Goal: Task Accomplishment & Management: Complete application form

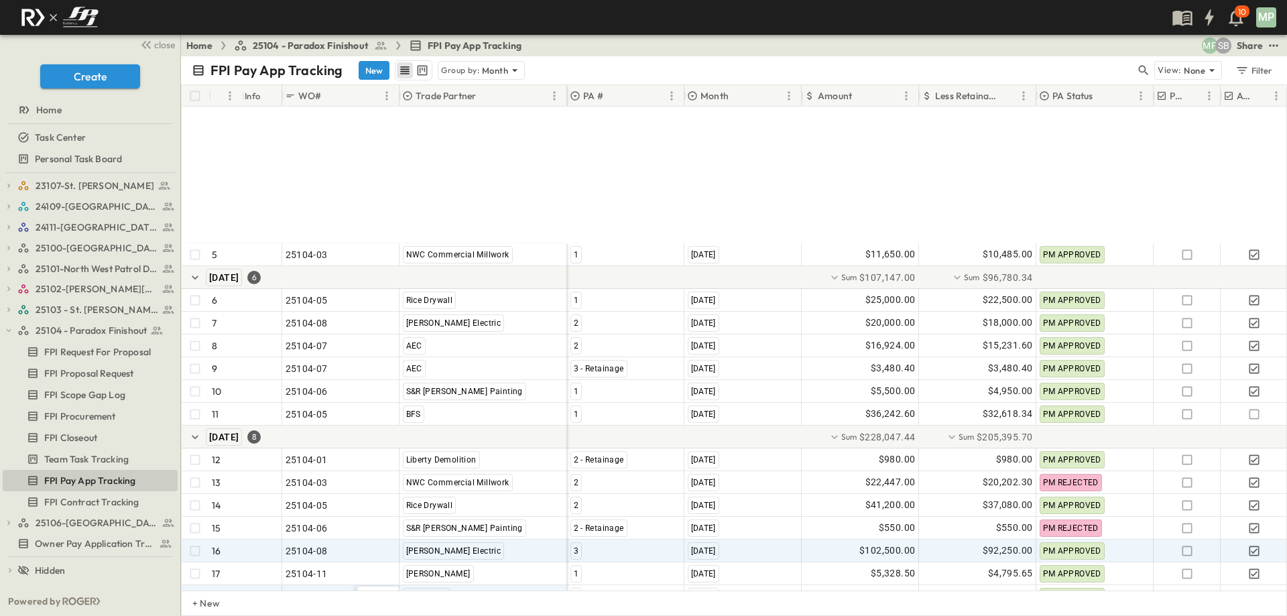
scroll to position [188, 0]
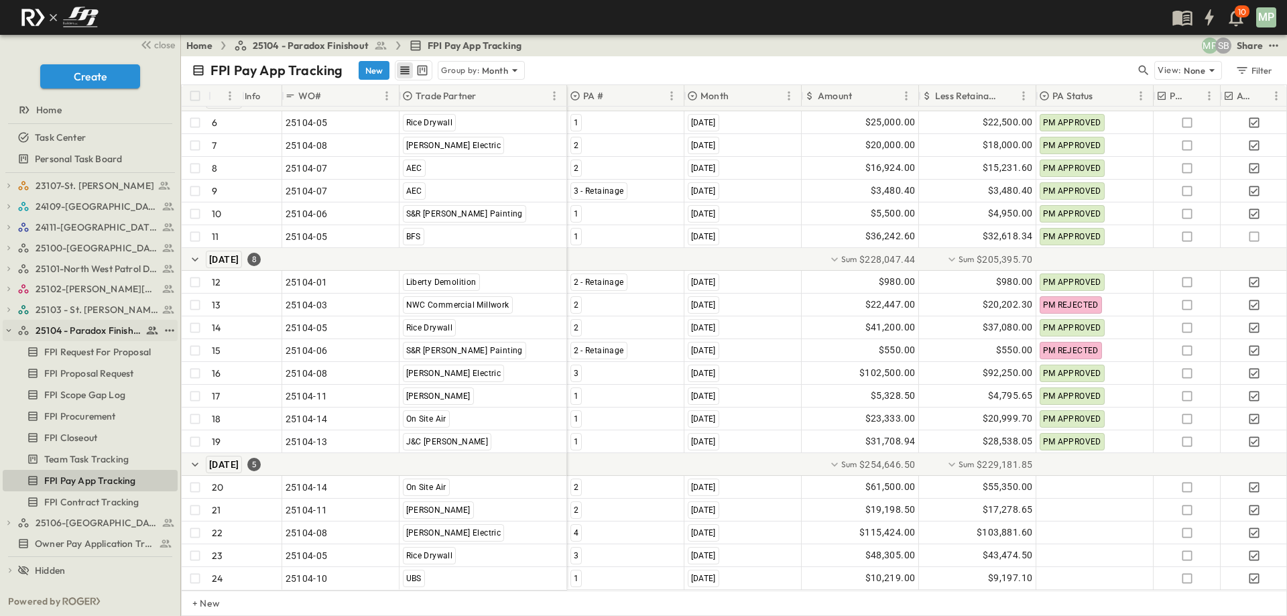
click at [9, 330] on icon "button" at bounding box center [8, 330] width 9 height 9
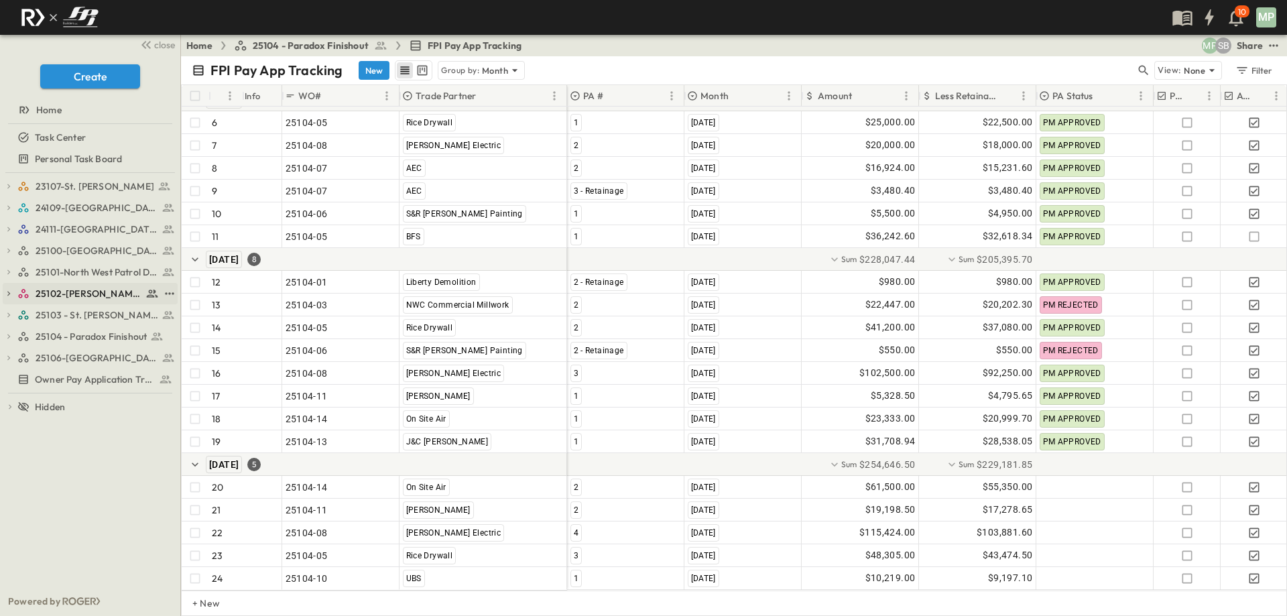
click at [9, 292] on icon "button" at bounding box center [8, 294] width 3 height 5
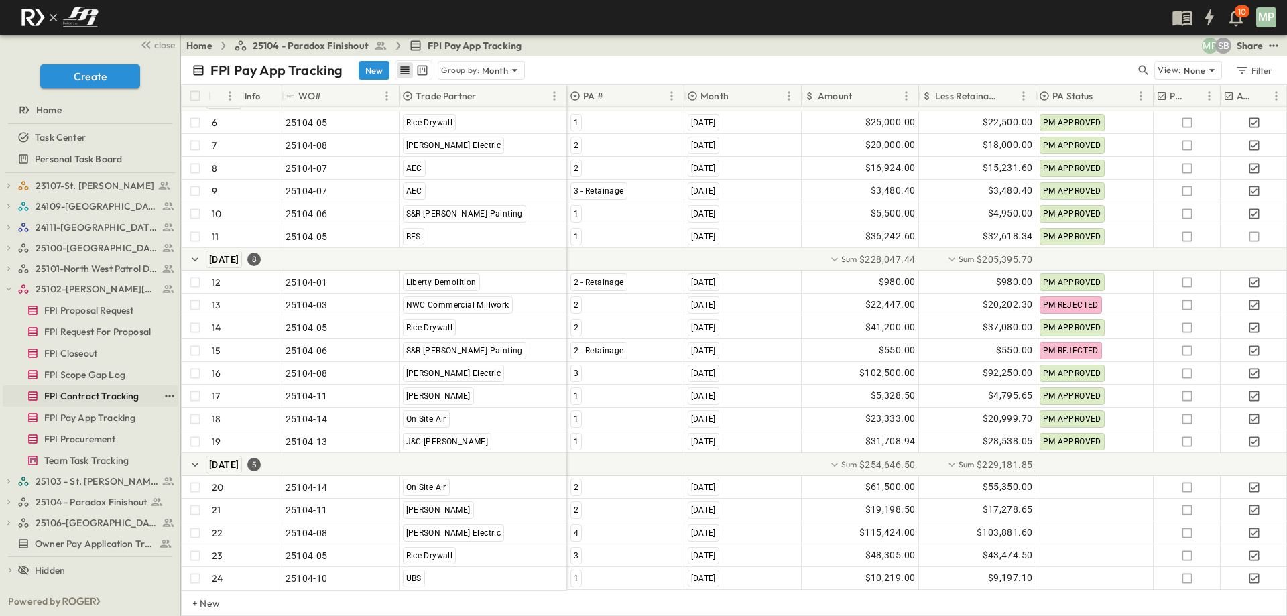
click at [86, 397] on span "FPI Contract Tracking" at bounding box center [91, 395] width 95 height 13
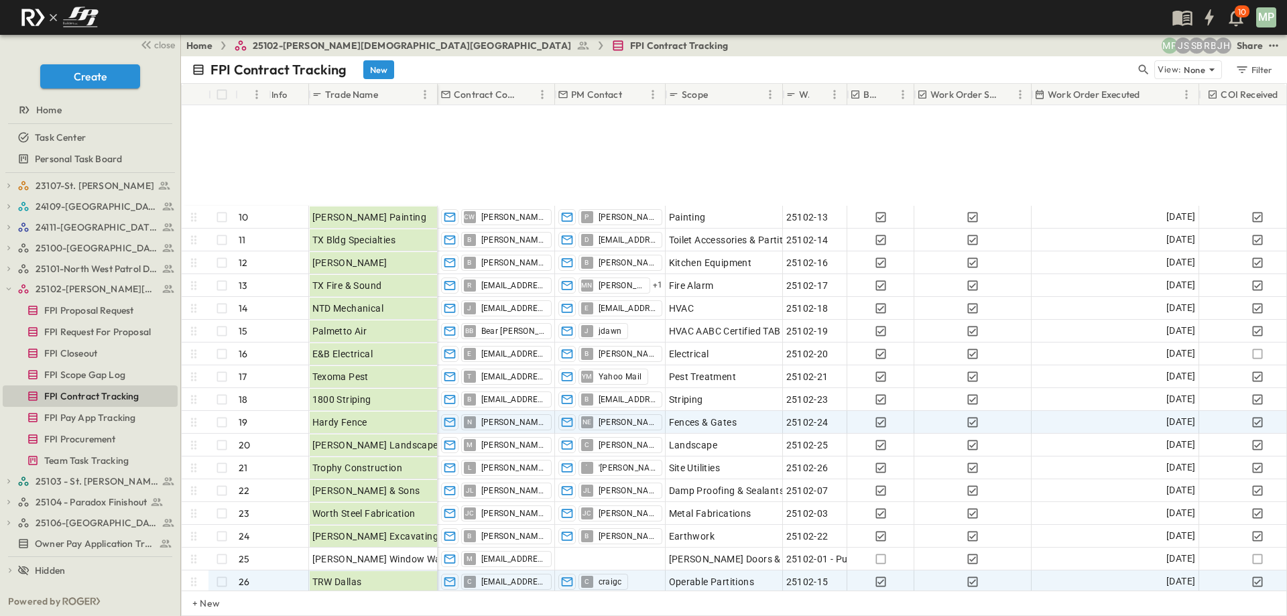
scroll to position [268, 0]
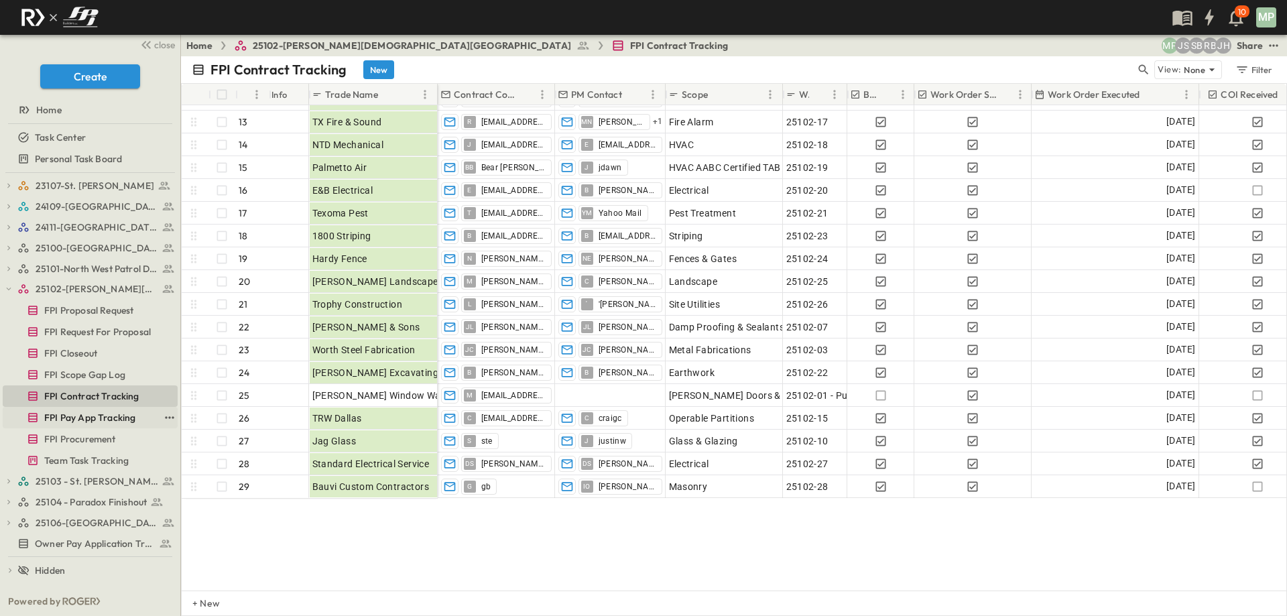
click at [93, 413] on span "FPI Pay App Tracking" at bounding box center [89, 417] width 91 height 13
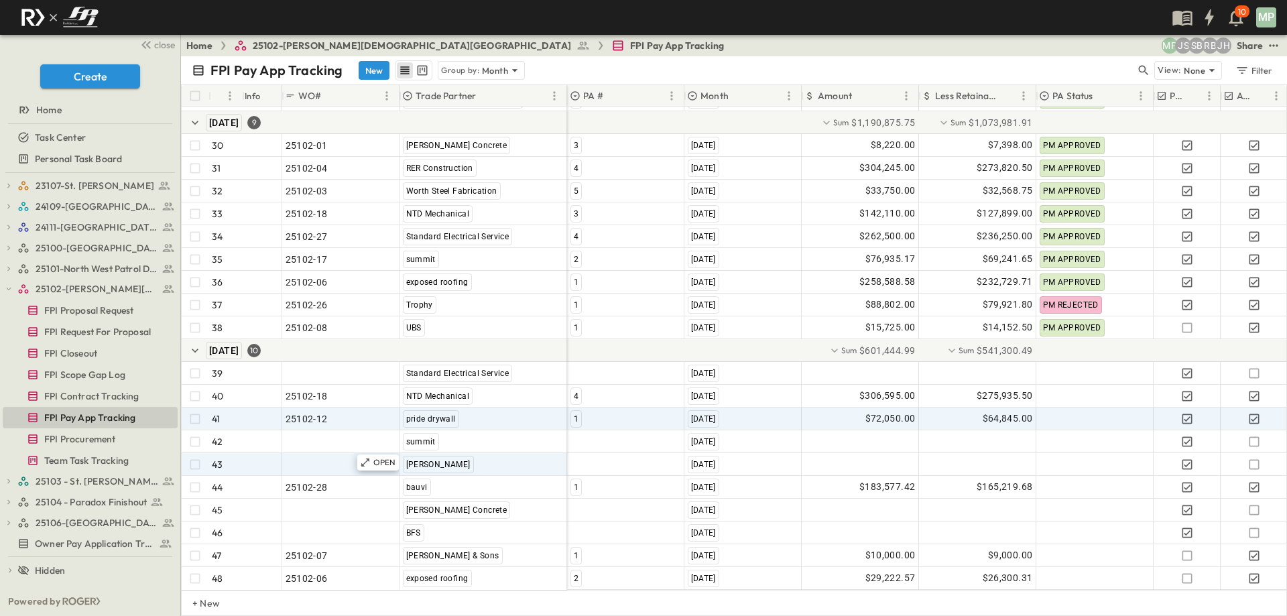
scroll to position [757, 0]
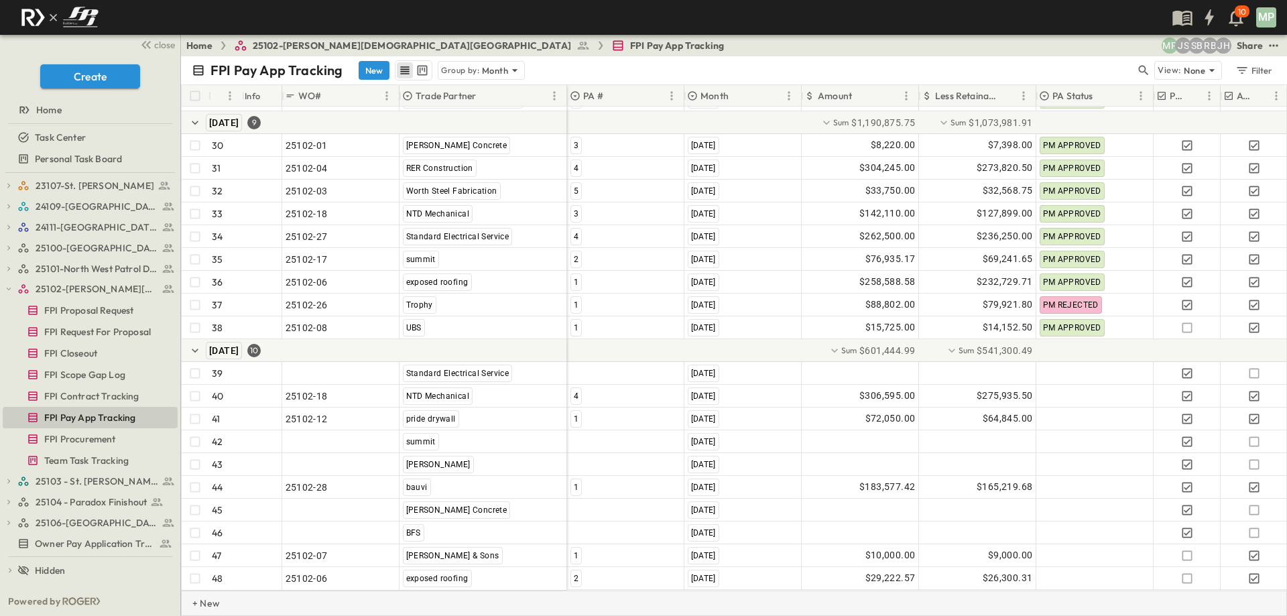
click at [200, 599] on p "+ New" at bounding box center [196, 603] width 8 height 13
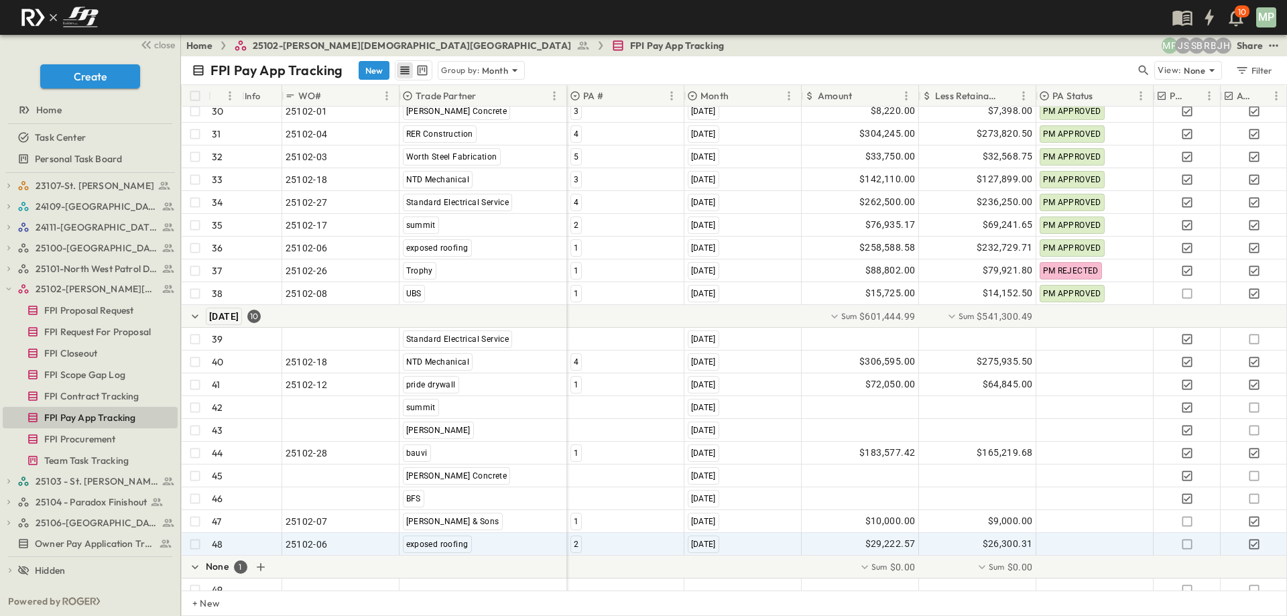
scroll to position [803, 0]
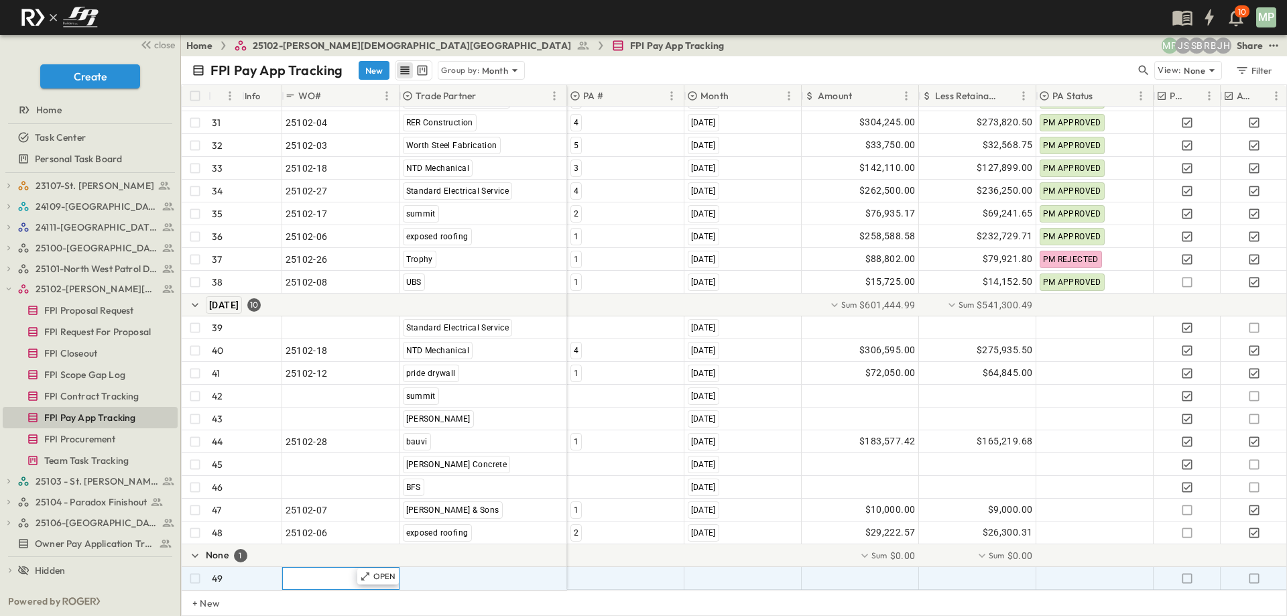
click at [308, 572] on span ""24101-01"" at bounding box center [310, 578] width 48 height 13
type input "********"
type input "*"
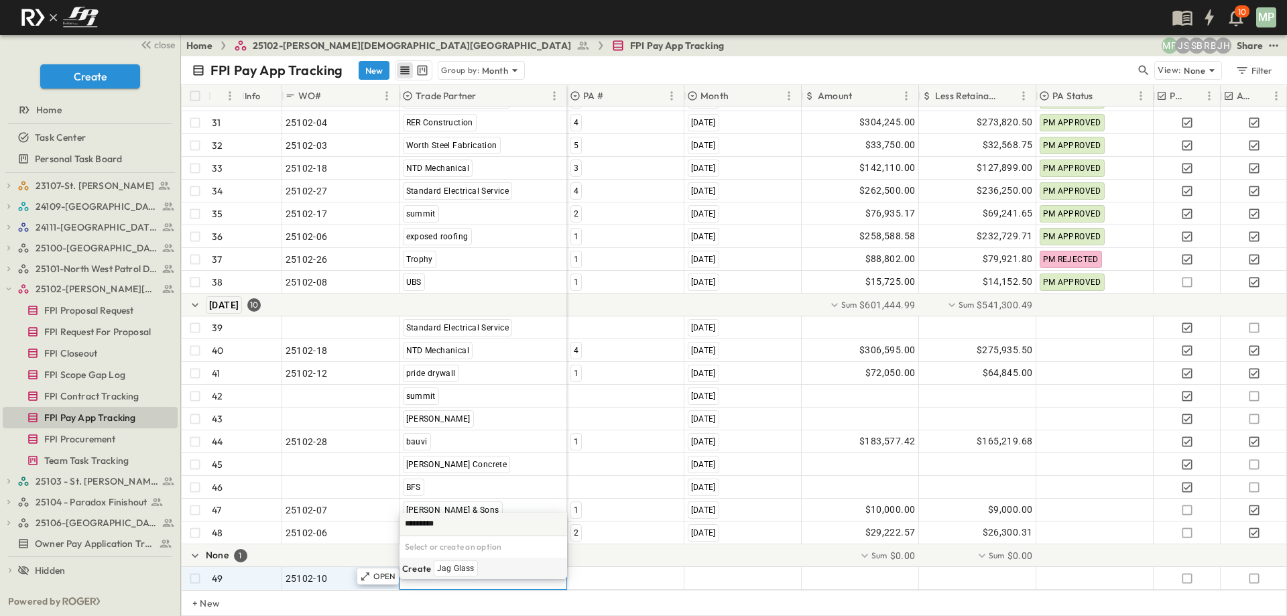
type input "*********"
click at [448, 569] on span "Jag Glass" at bounding box center [456, 568] width 38 height 11
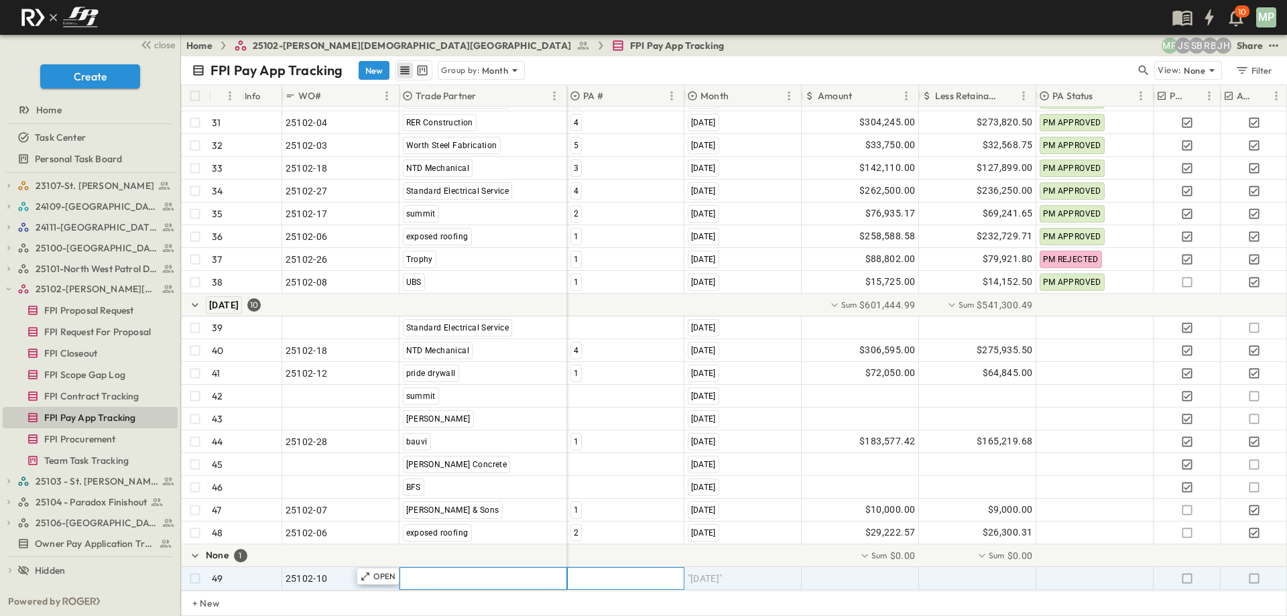
click at [596, 568] on div at bounding box center [626, 578] width 116 height 21
drag, startPoint x: 578, startPoint y: 567, endPoint x: 698, endPoint y: 565, distance: 120.7
click at [577, 566] on div "1" at bounding box center [575, 568] width 11 height 16
click at [698, 572] on span ""[DATE]"" at bounding box center [705, 578] width 35 height 13
click at [712, 548] on span "[DATE]" at bounding box center [702, 547] width 24 height 11
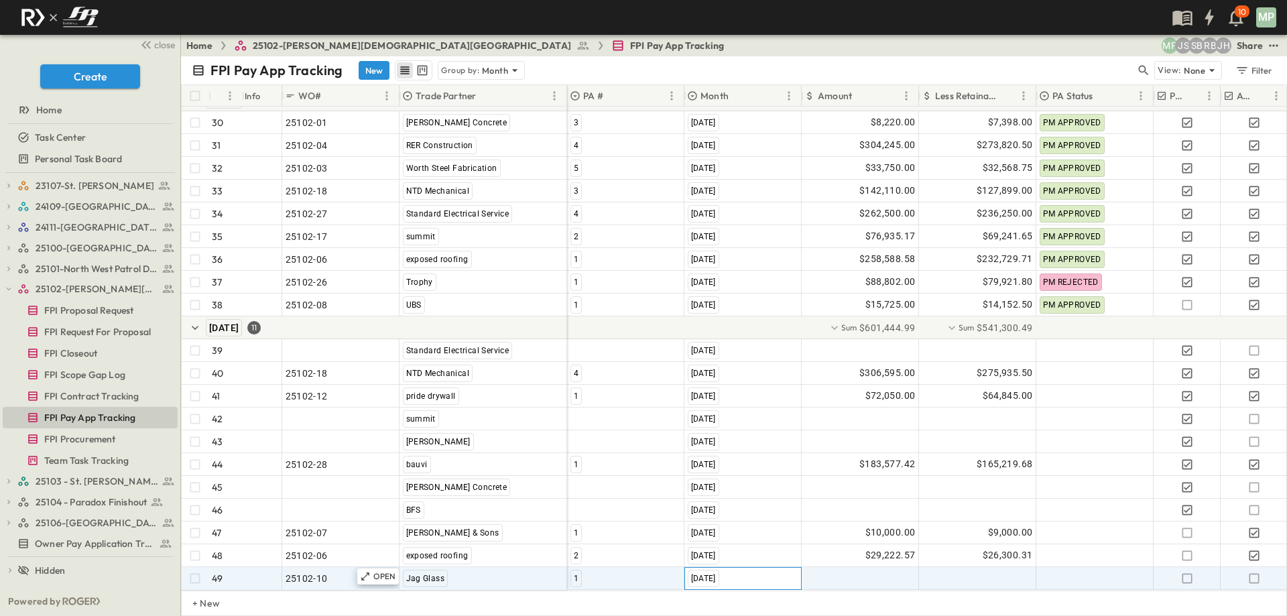
scroll to position [780, 0]
click at [851, 570] on div at bounding box center [860, 578] width 116 height 21
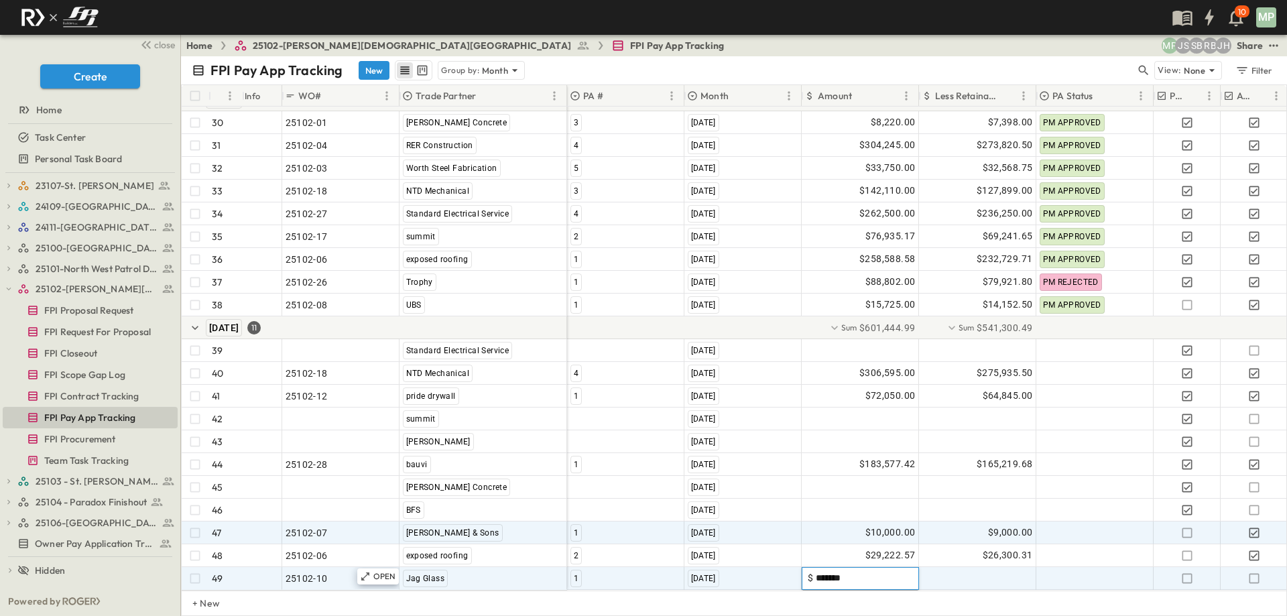
type input "********"
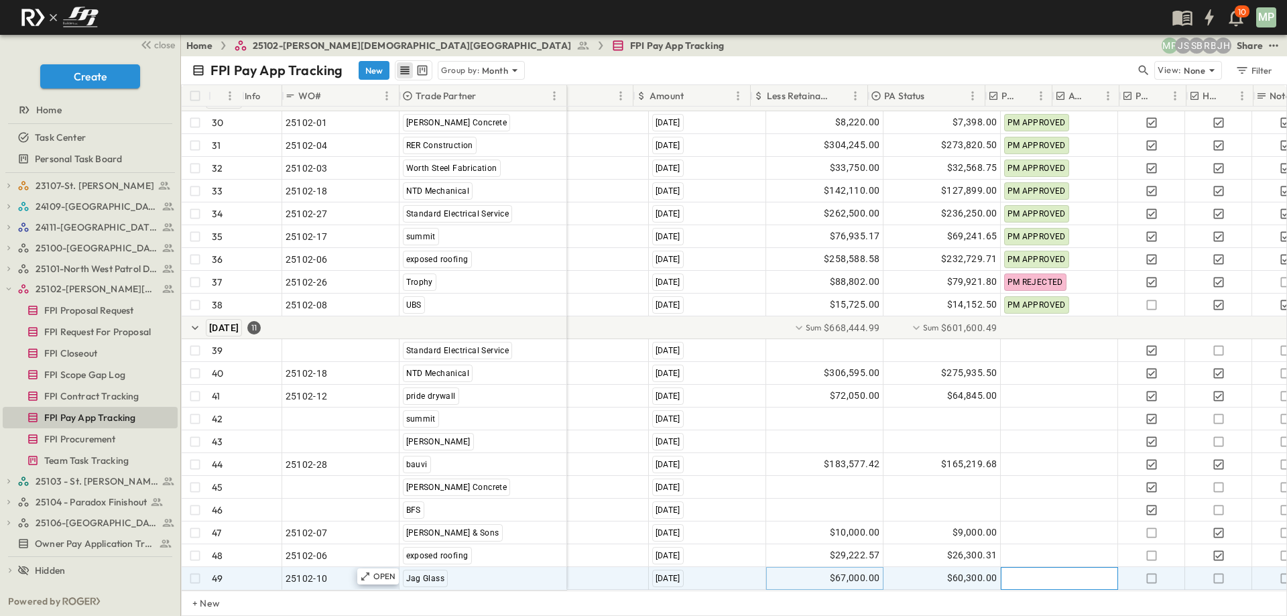
scroll to position [780, 208]
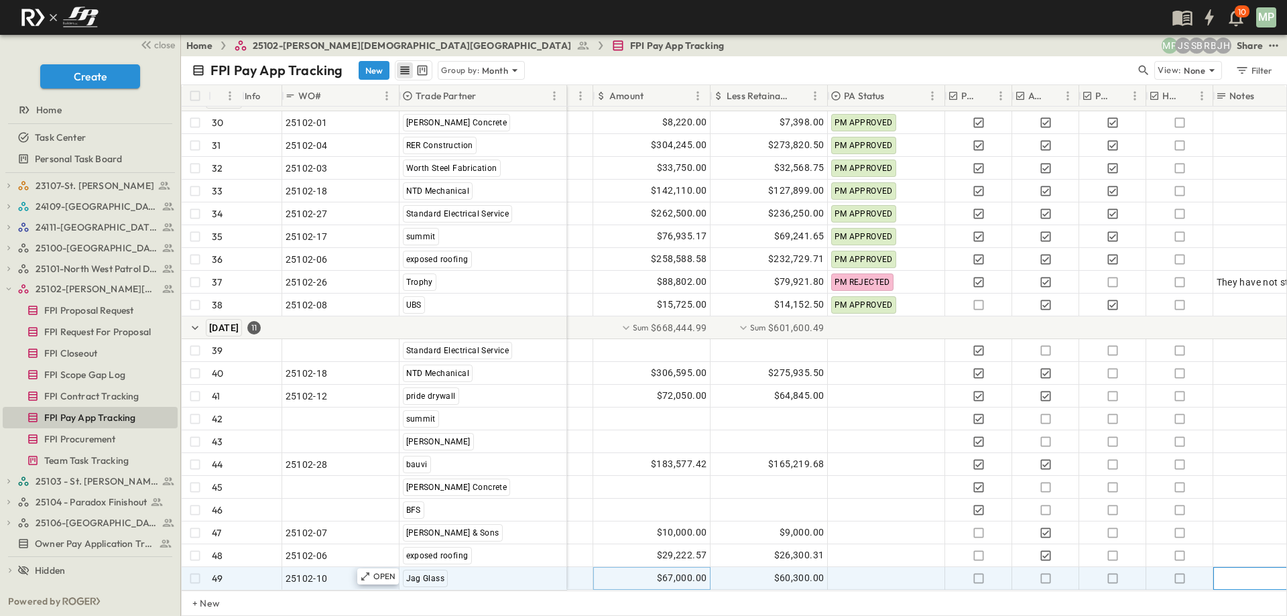
click at [1222, 569] on div at bounding box center [1297, 578] width 161 height 19
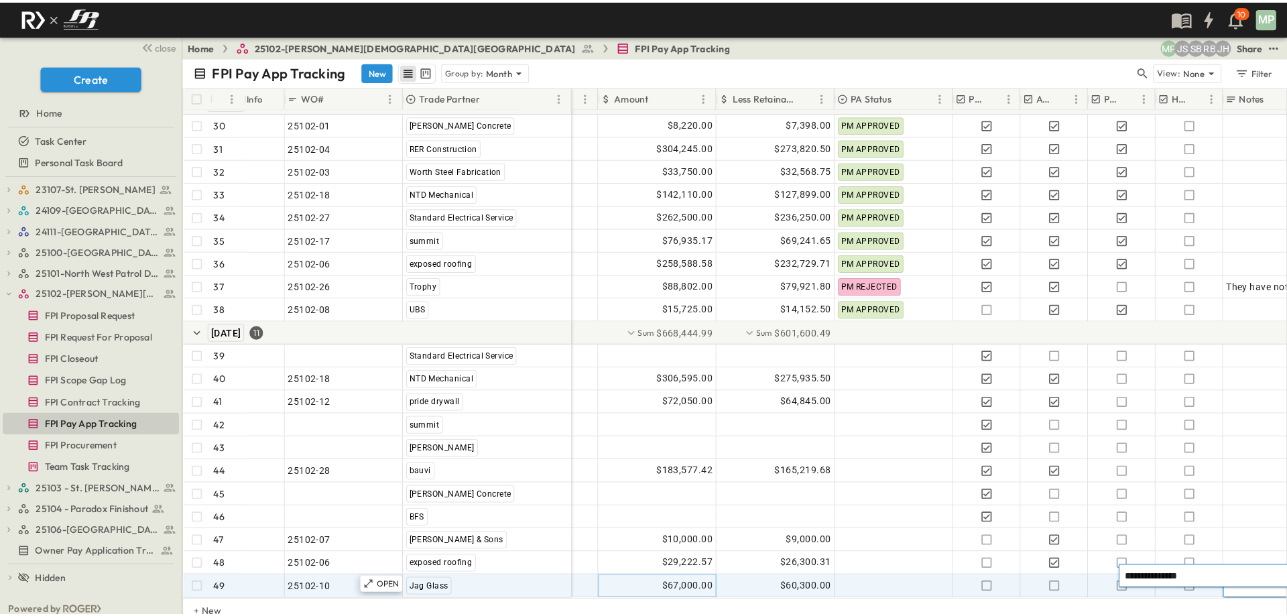
scroll to position [780, 323]
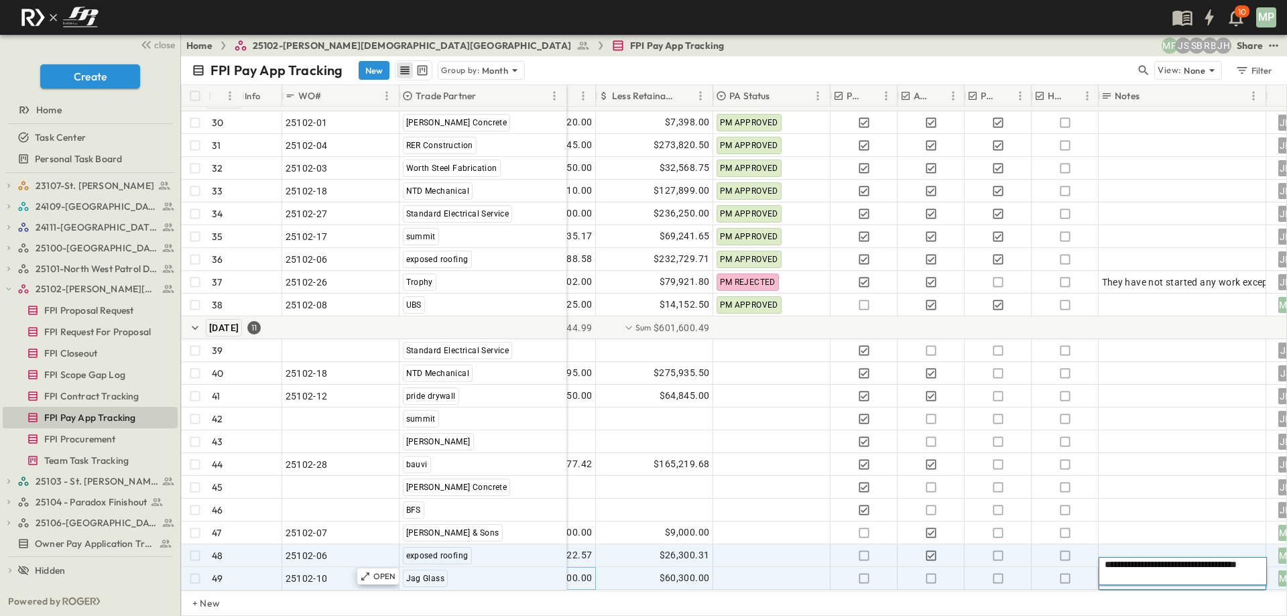
type textarea "**********"
click at [1166, 552] on div at bounding box center [1182, 555] width 161 height 19
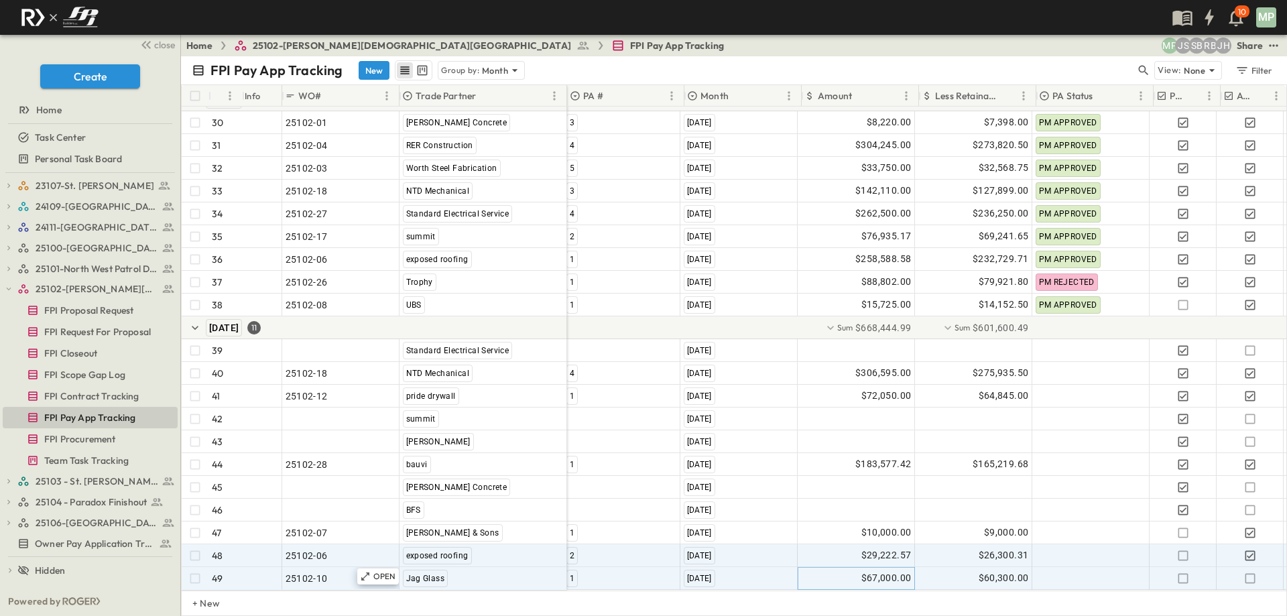
scroll to position [780, 0]
click at [3, 293] on button "button" at bounding box center [9, 289] width 12 height 12
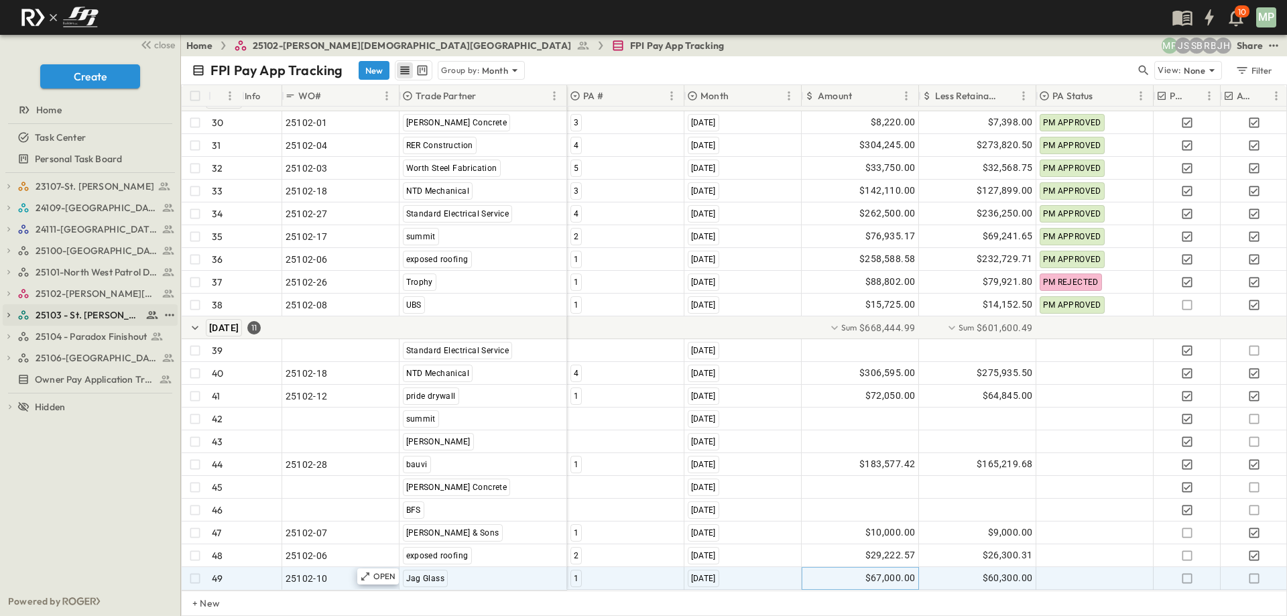
click at [8, 314] on icon "button" at bounding box center [8, 314] width 9 height 9
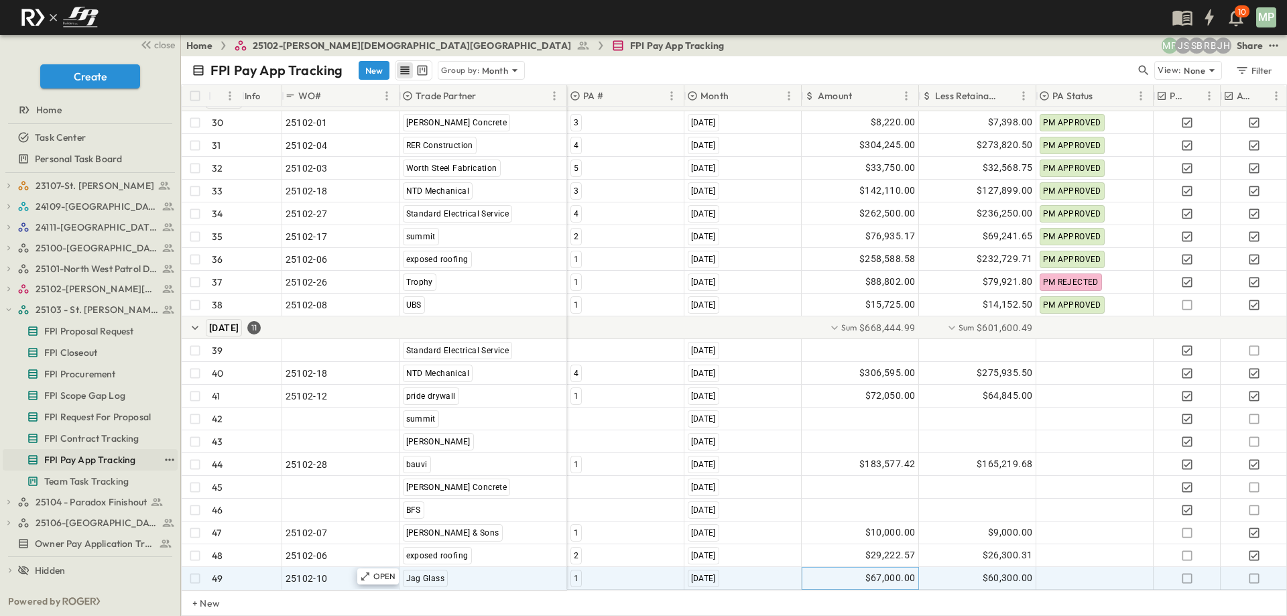
click at [85, 456] on span "FPI Pay App Tracking" at bounding box center [89, 459] width 91 height 13
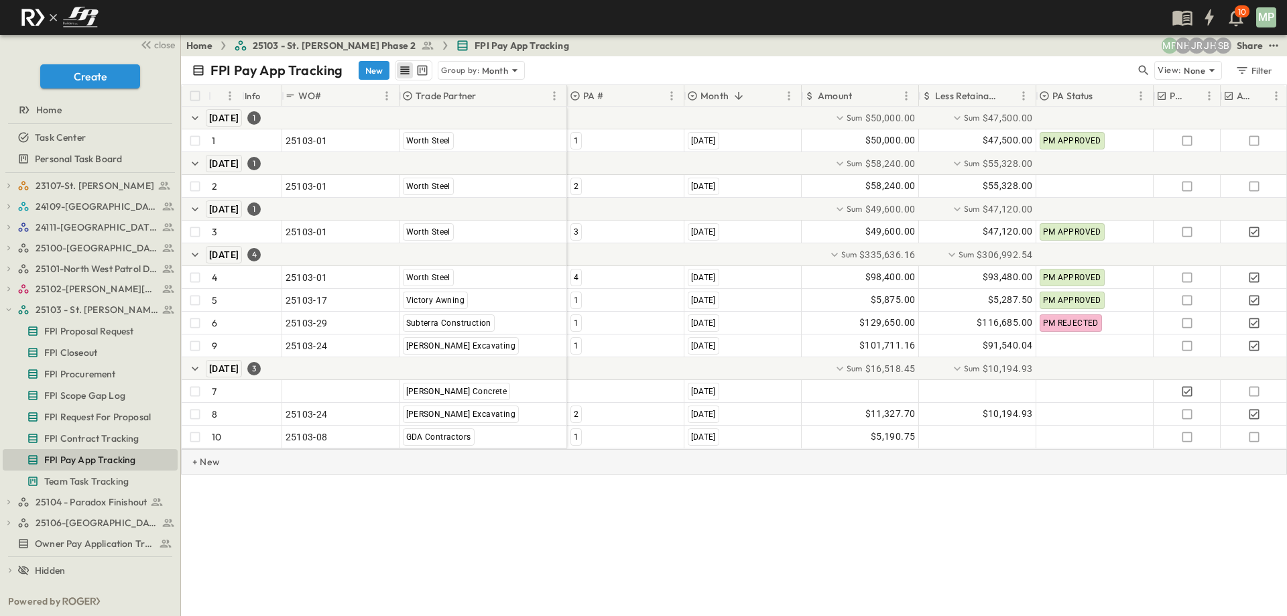
click at [200, 469] on p "+ New" at bounding box center [196, 461] width 8 height 13
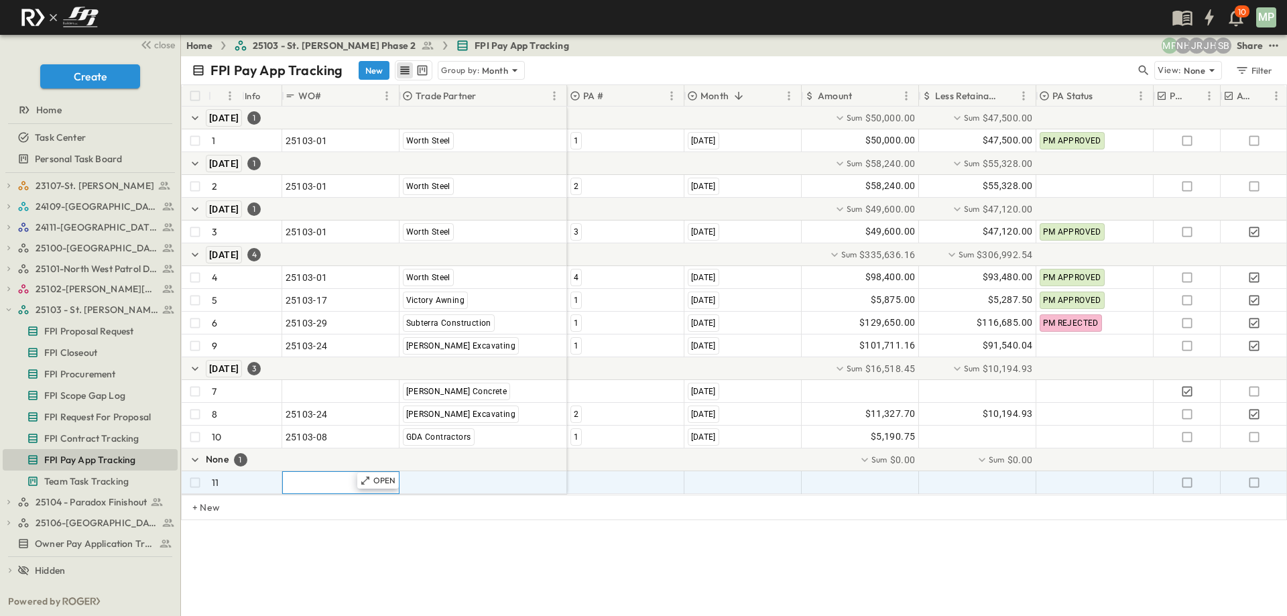
click at [294, 479] on span ""24101-01"" at bounding box center [310, 482] width 48 height 13
type input "********"
click at [438, 475] on div ""[PERSON_NAME] Excavating"" at bounding box center [483, 482] width 166 height 21
type input "***"
click at [438, 530] on span "Worth Steel" at bounding box center [427, 526] width 43 height 11
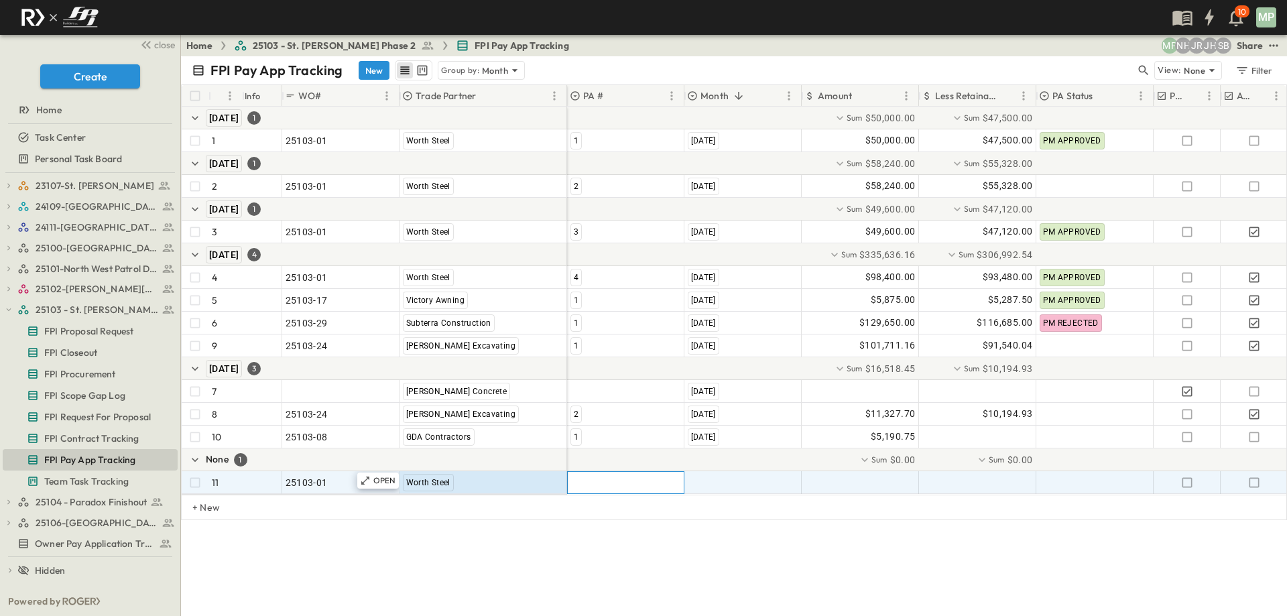
click at [601, 483] on div at bounding box center [626, 482] width 116 height 21
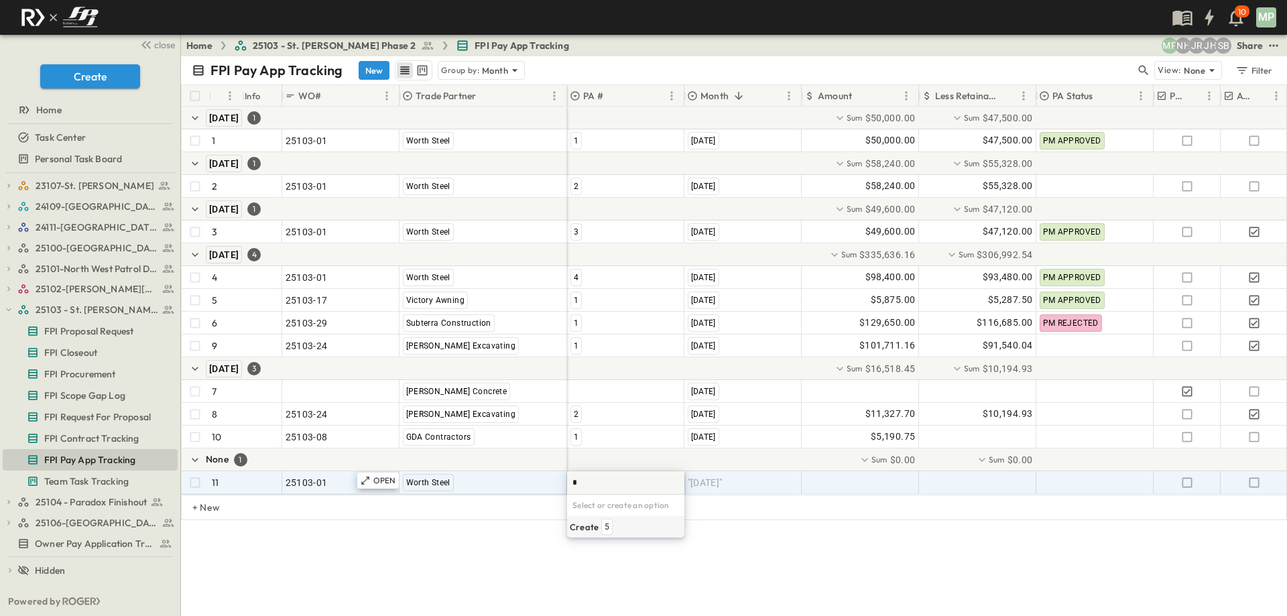
click at [605, 530] on span "5" at bounding box center [607, 526] width 5 height 11
click at [699, 486] on span ""[DATE]"" at bounding box center [705, 482] width 35 height 13
type input "*"
click at [712, 528] on span "[DATE]" at bounding box center [702, 526] width 24 height 11
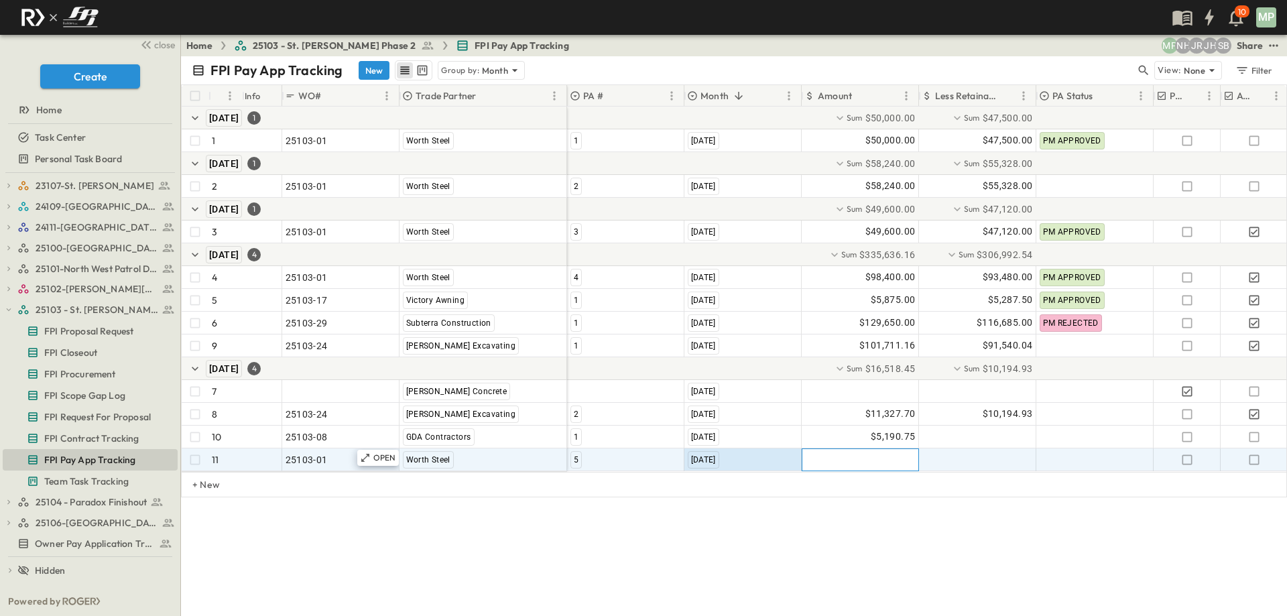
click at [893, 463] on div at bounding box center [860, 459] width 116 height 21
type input "*"
type input "*********"
click at [1257, 460] on icon "button" at bounding box center [1253, 459] width 13 height 13
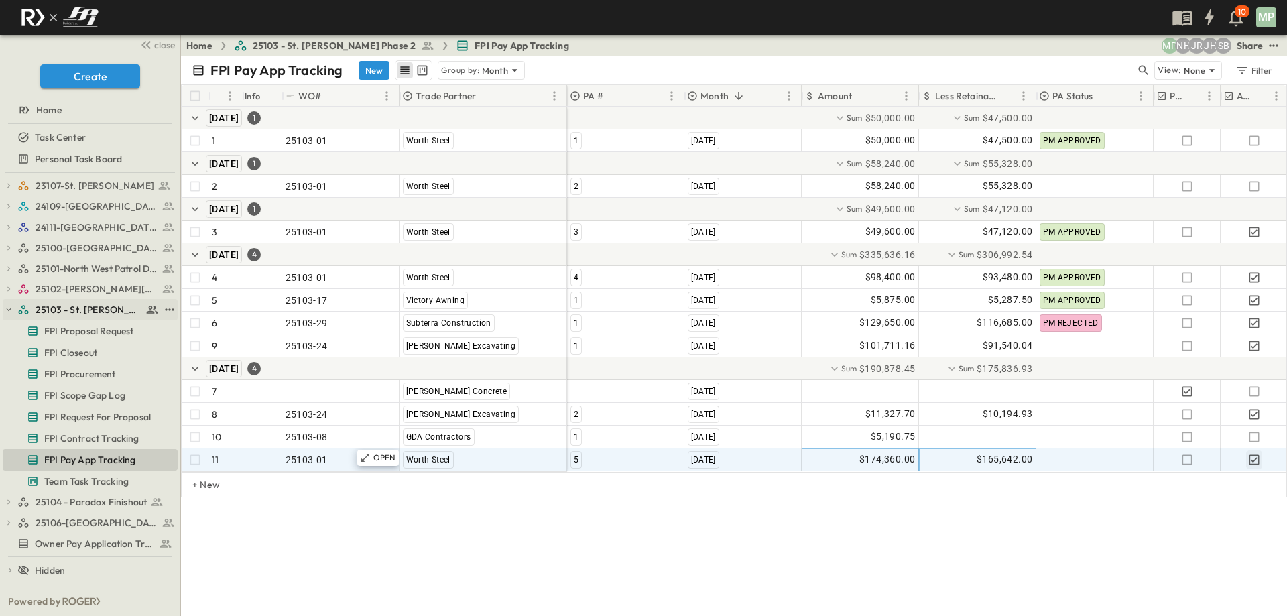
click at [4, 311] on icon "button" at bounding box center [8, 309] width 9 height 9
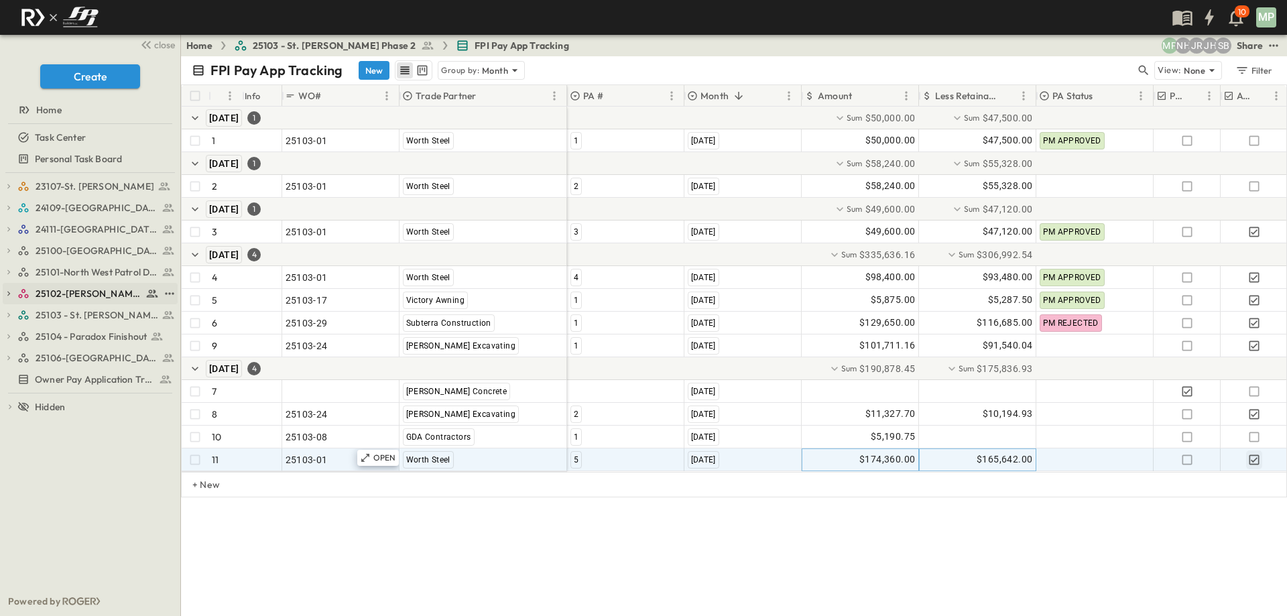
click at [8, 296] on icon "button" at bounding box center [8, 293] width 9 height 9
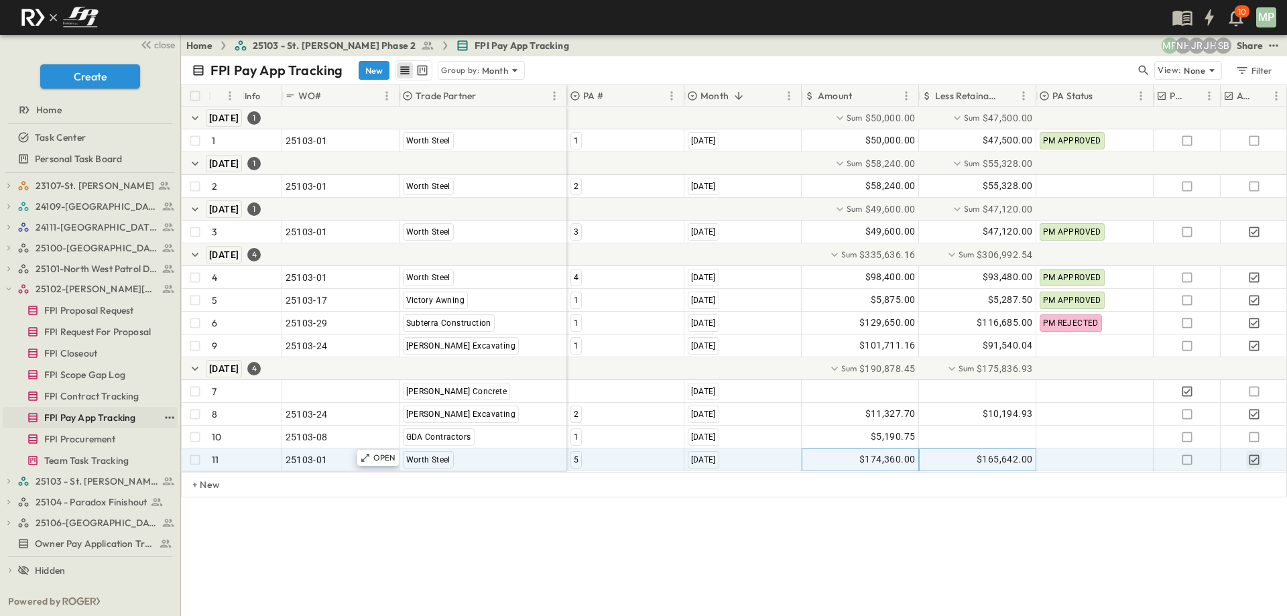
click at [74, 416] on span "FPI Pay App Tracking" at bounding box center [89, 417] width 91 height 13
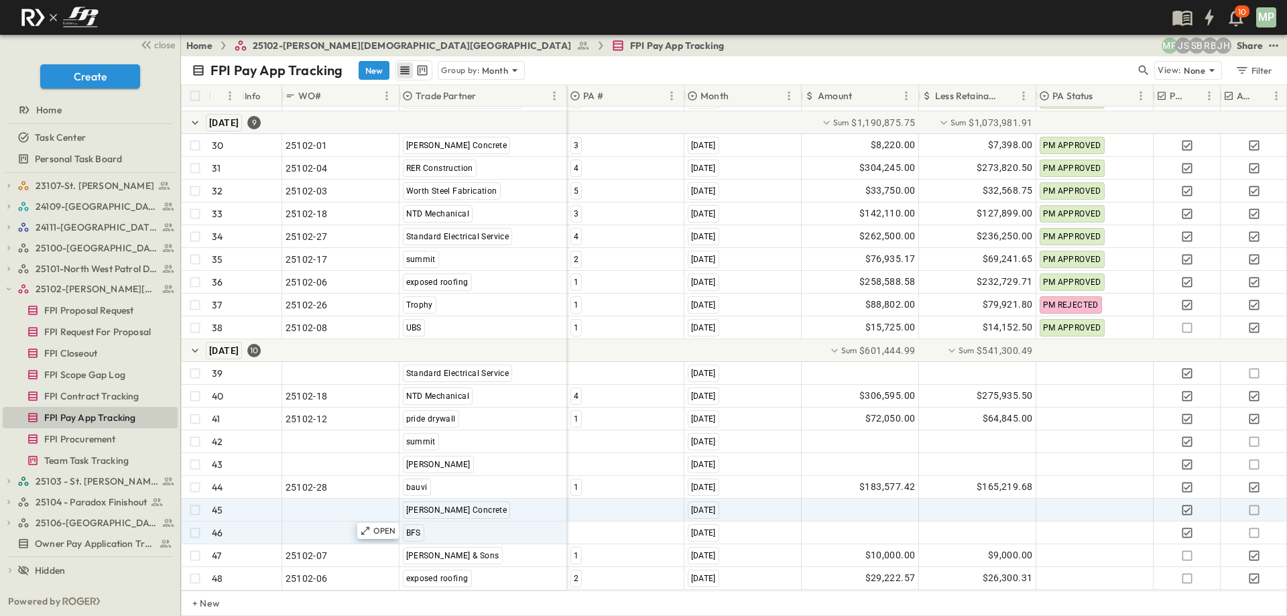
scroll to position [757, 0]
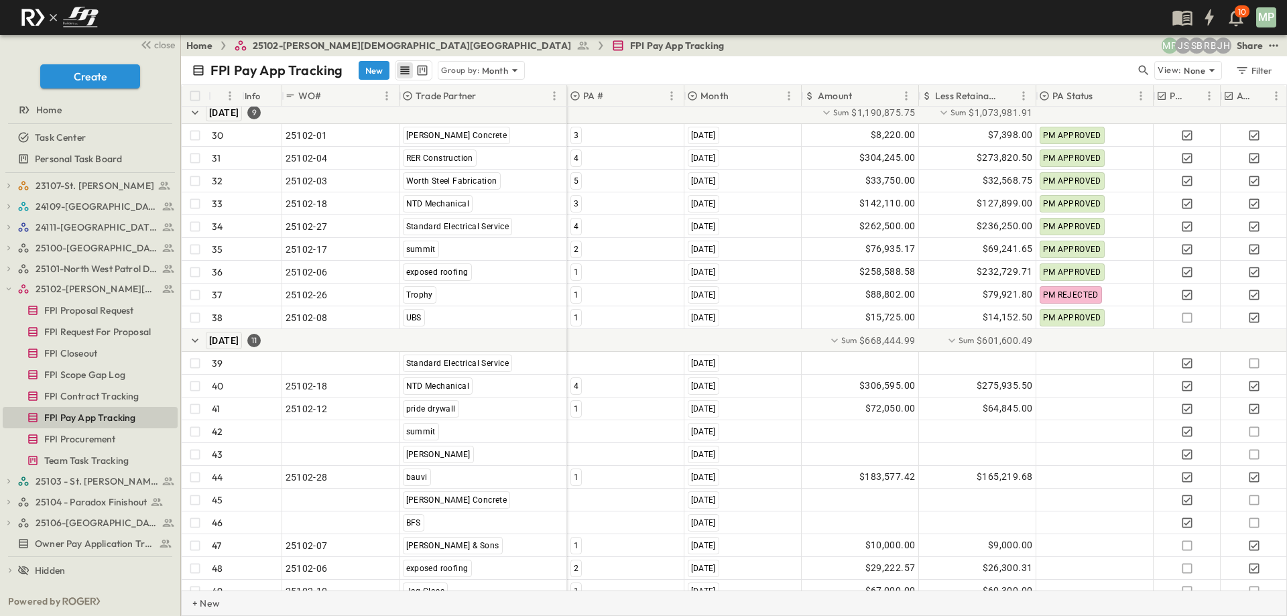
click at [198, 599] on p "+ New" at bounding box center [196, 603] width 8 height 13
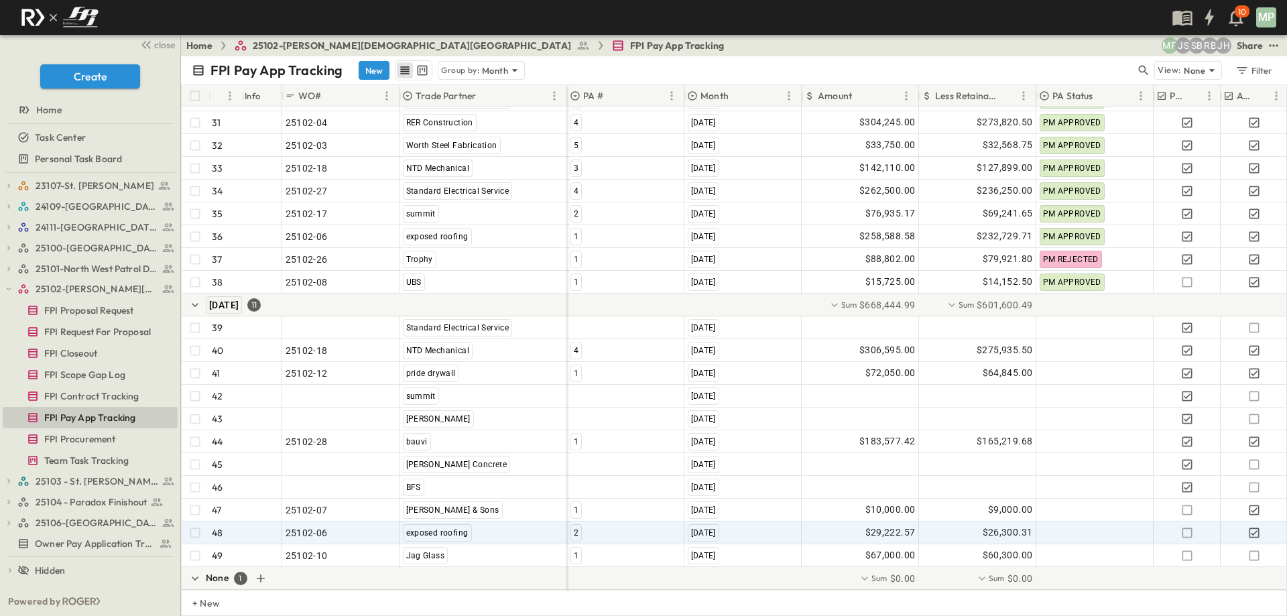
scroll to position [826, 0]
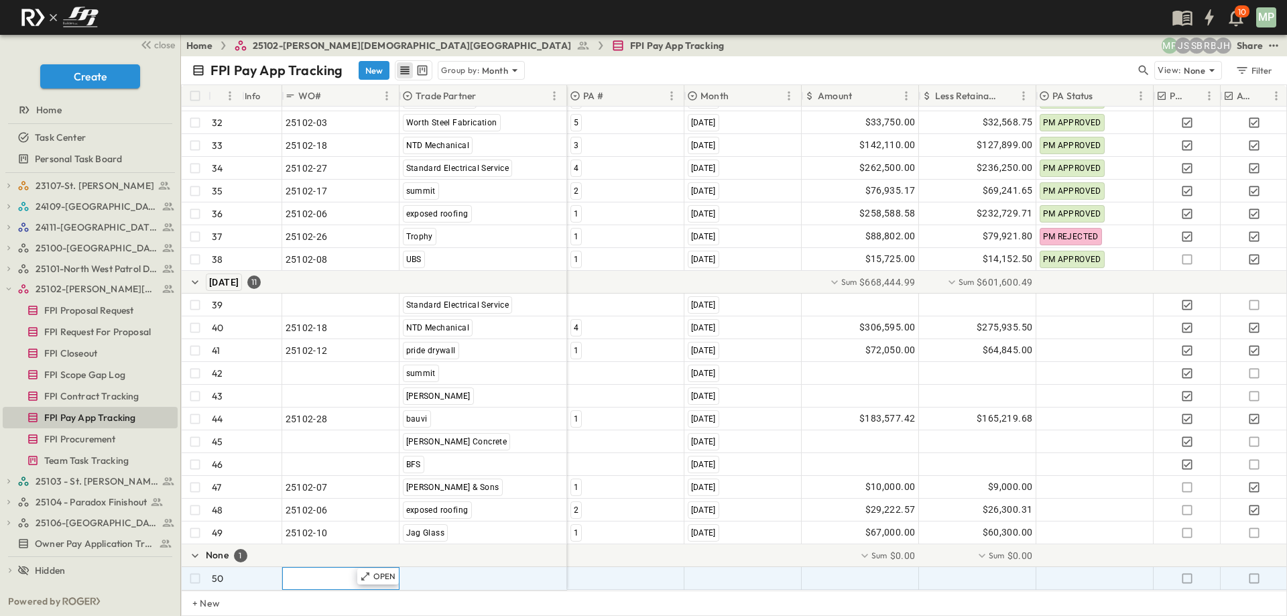
click at [314, 572] on span ""24101-01"" at bounding box center [310, 578] width 48 height 13
type input "********"
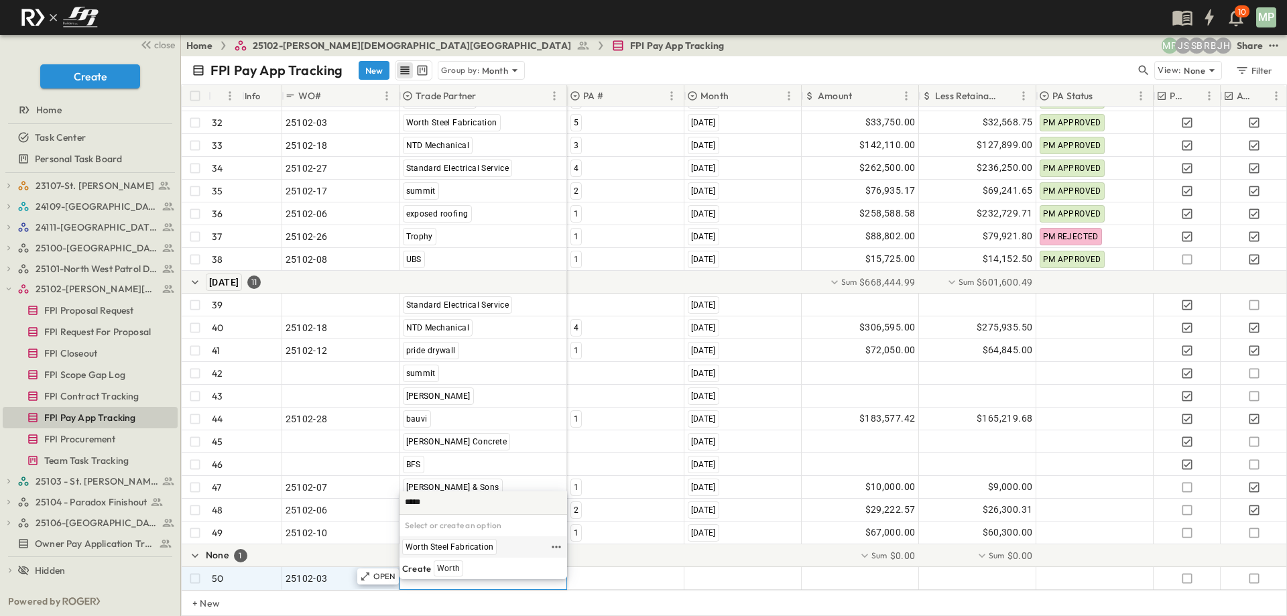
type input "*****"
click at [413, 542] on span "Worth Steel Fabrication" at bounding box center [450, 547] width 88 height 11
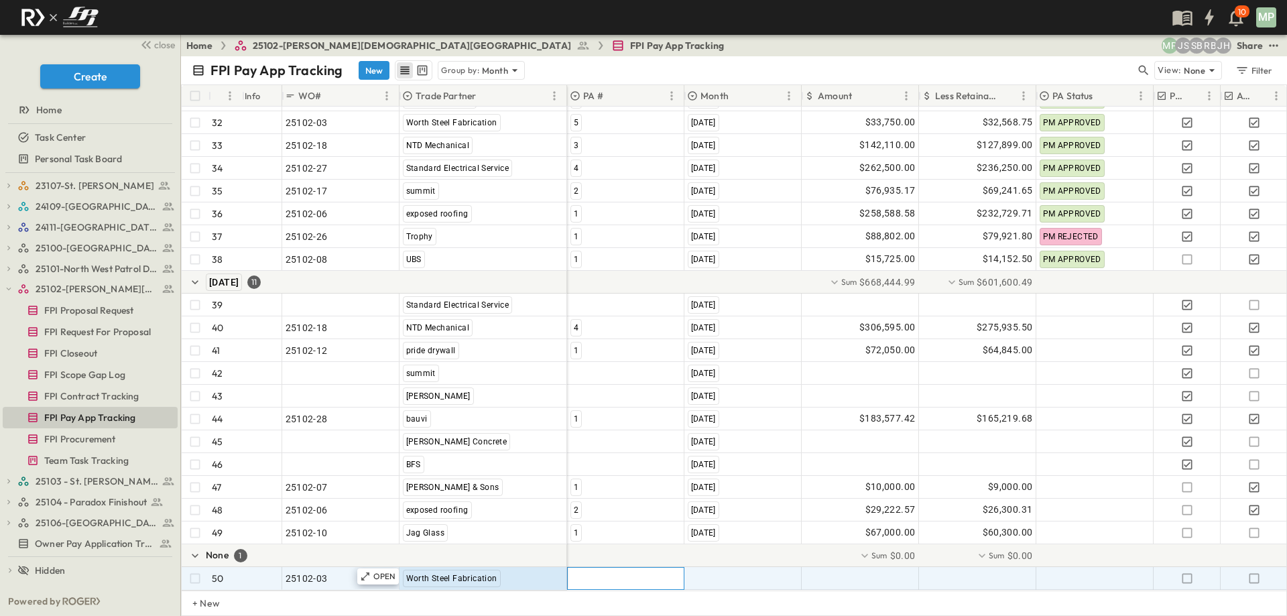
click at [634, 577] on div at bounding box center [626, 578] width 116 height 21
click at [606, 570] on span "6" at bounding box center [607, 568] width 5 height 11
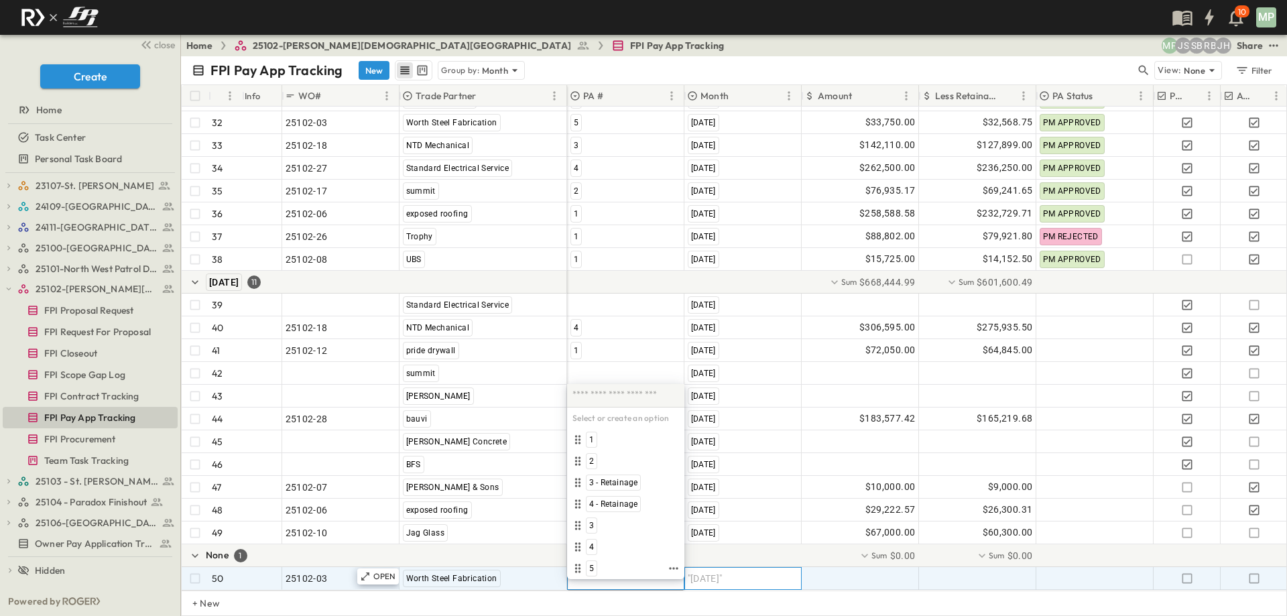
click at [711, 572] on span ""[DATE]"" at bounding box center [705, 578] width 35 height 13
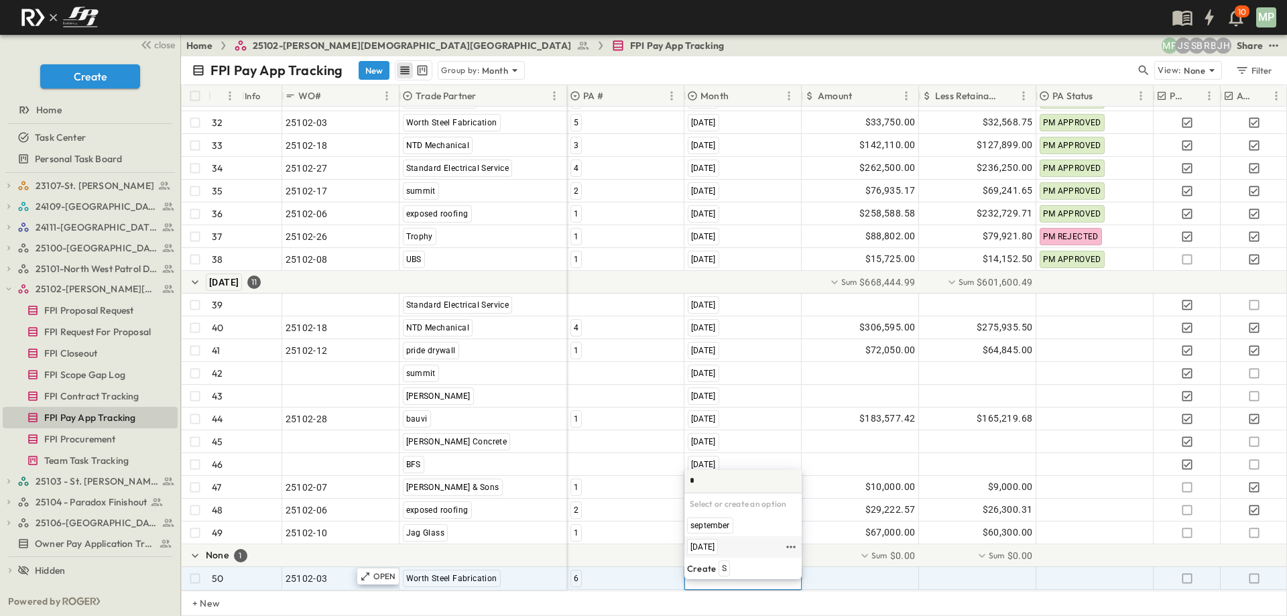
click at [712, 544] on span "[DATE]" at bounding box center [702, 547] width 24 height 11
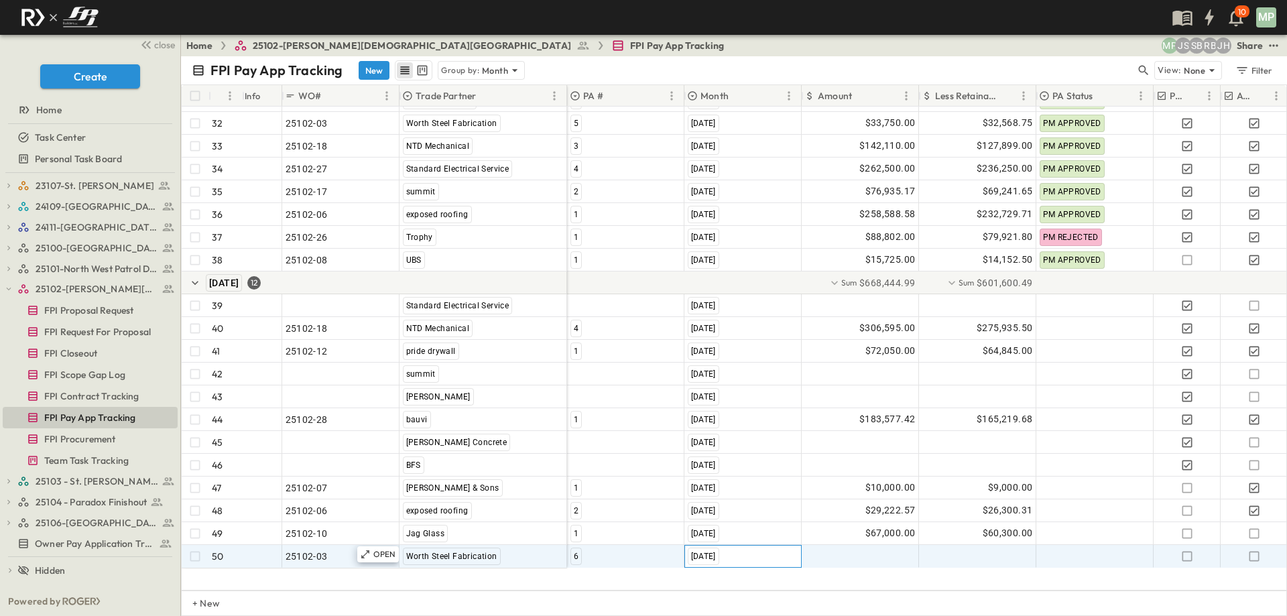
scroll to position [803, 0]
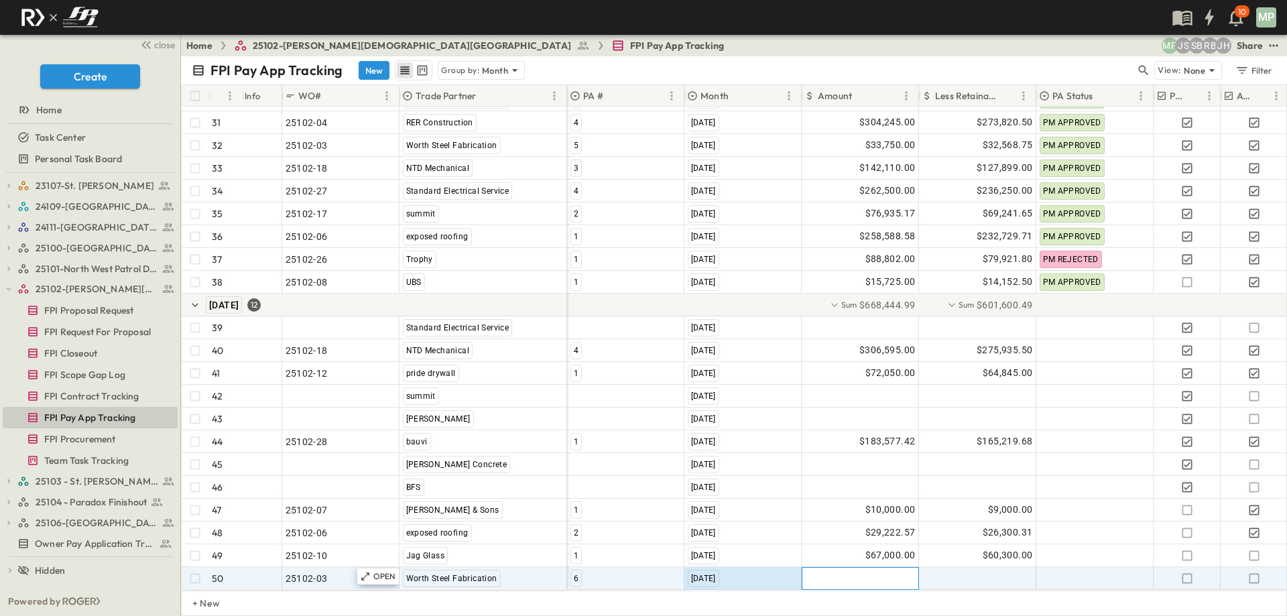
click at [857, 568] on div at bounding box center [860, 578] width 116 height 21
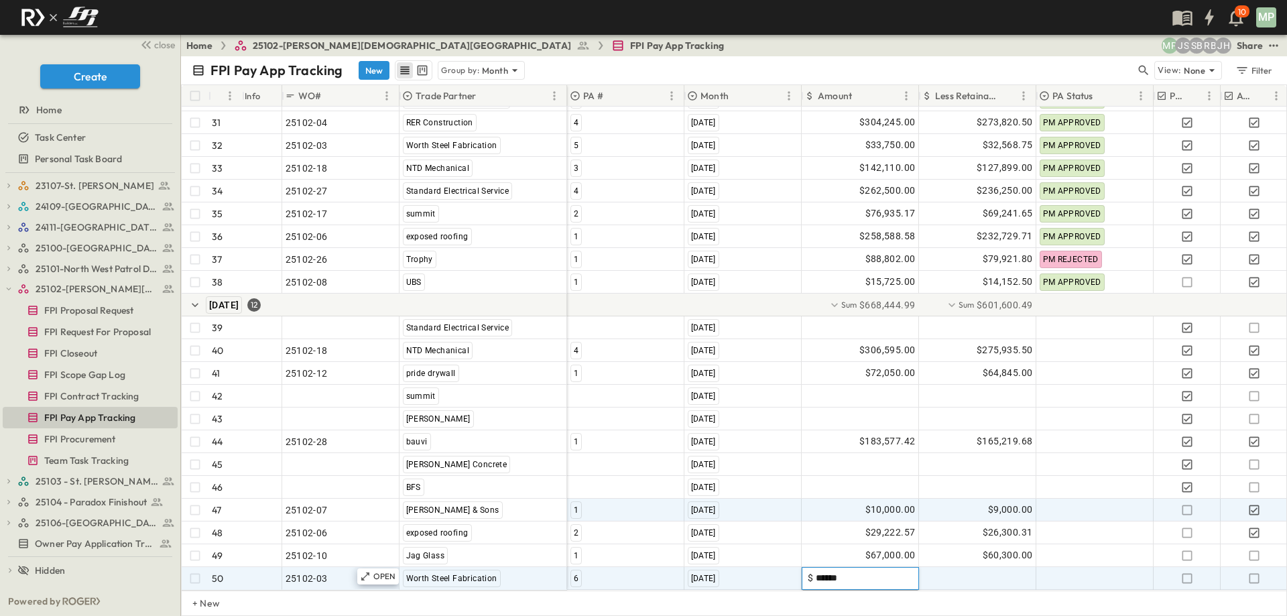
type input "*******"
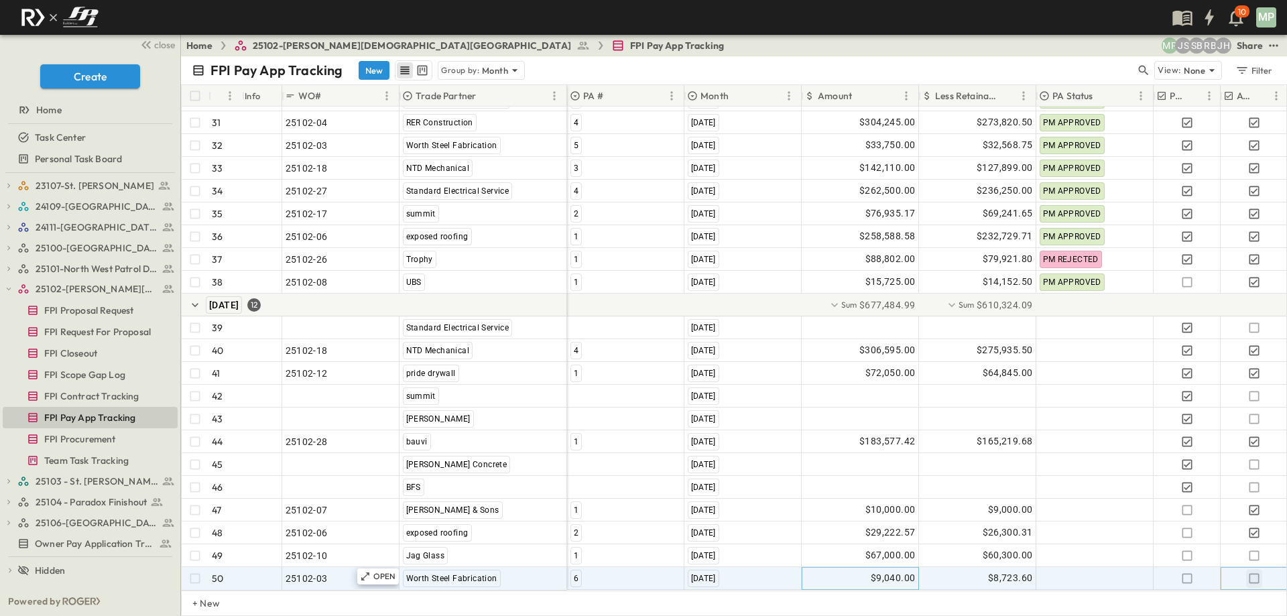
click at [1253, 572] on icon "button" at bounding box center [1253, 578] width 13 height 13
click at [5, 292] on icon "button" at bounding box center [8, 288] width 9 height 9
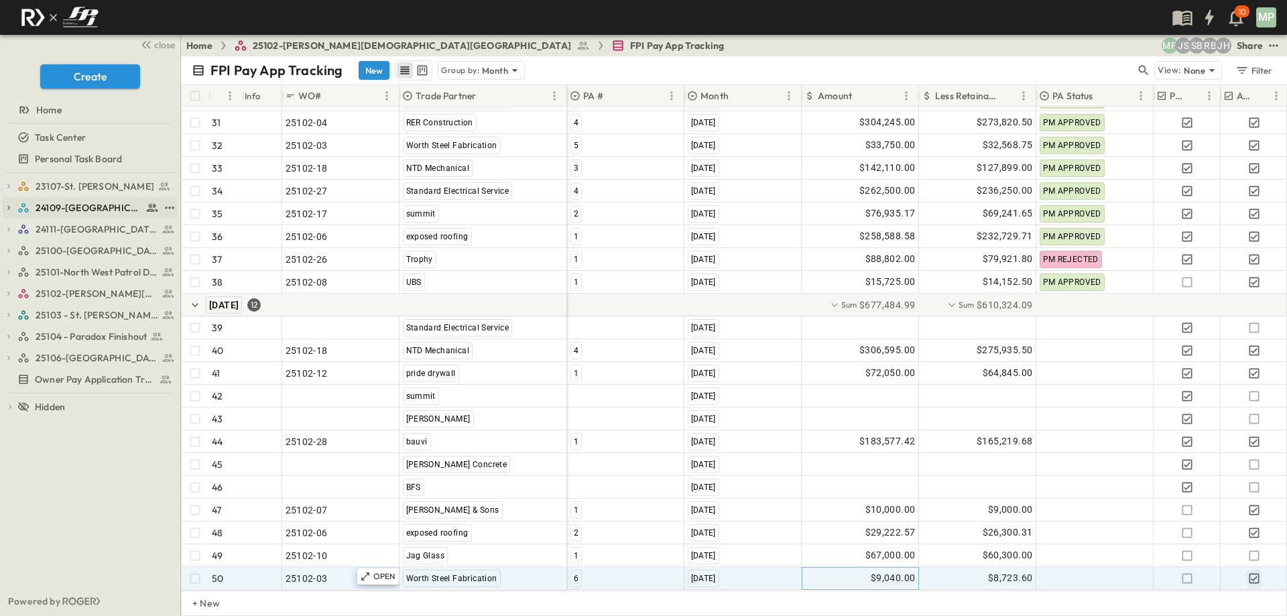
click at [6, 206] on icon "button" at bounding box center [8, 207] width 9 height 9
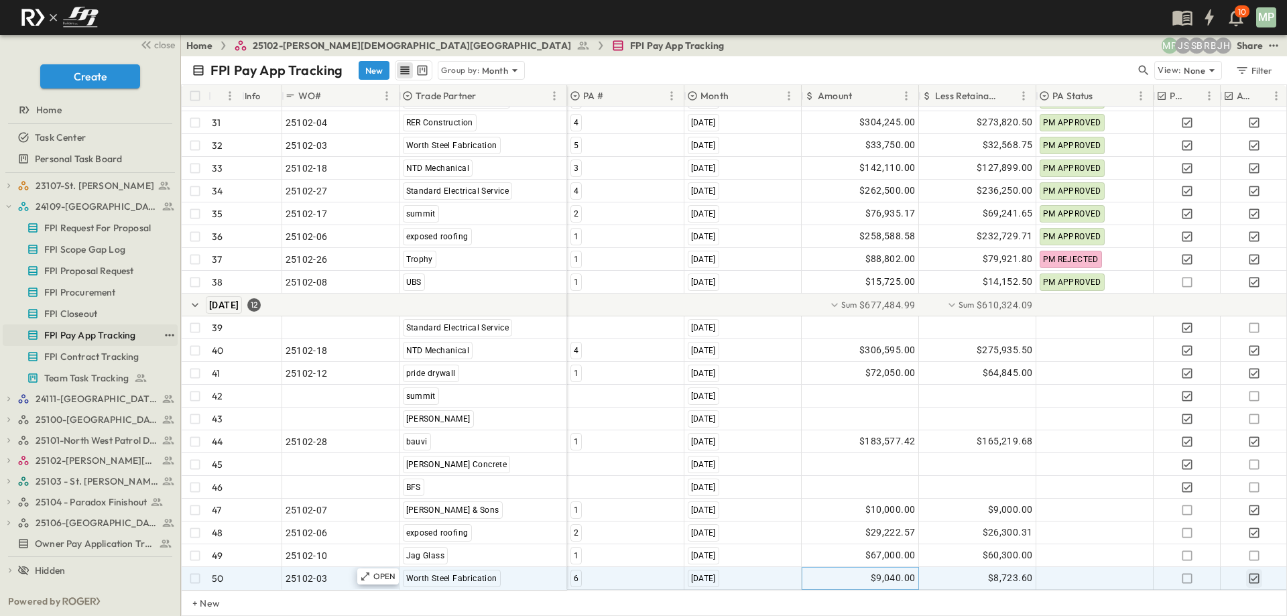
click at [85, 337] on span "FPI Pay App Tracking" at bounding box center [89, 334] width 91 height 13
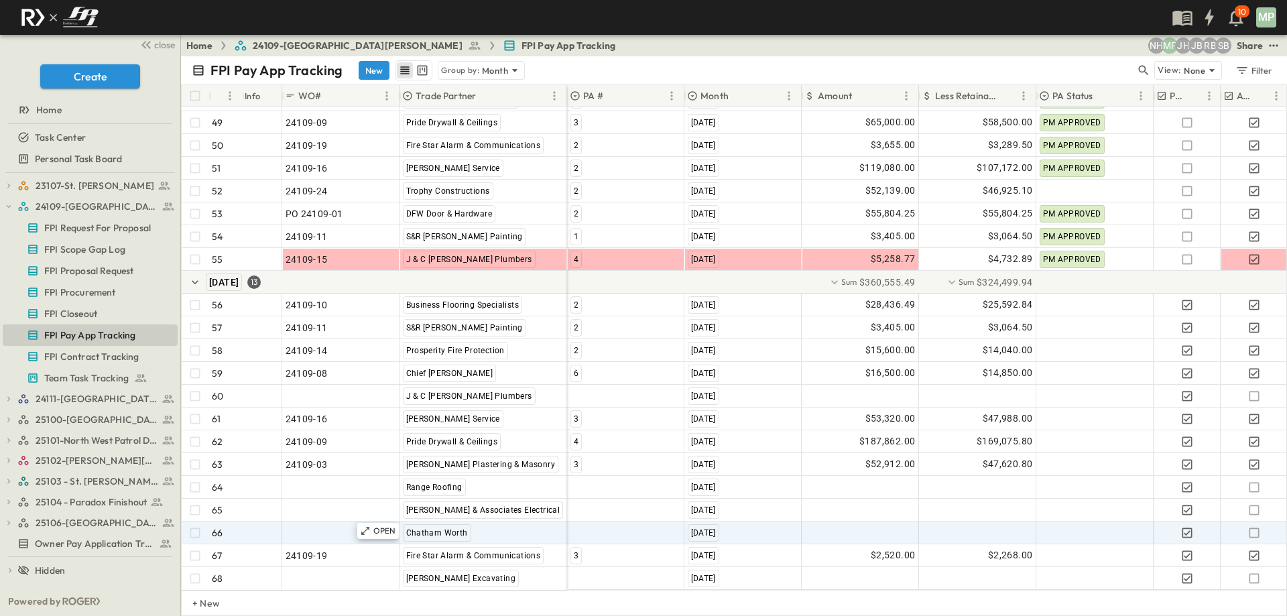
scroll to position [1327, 0]
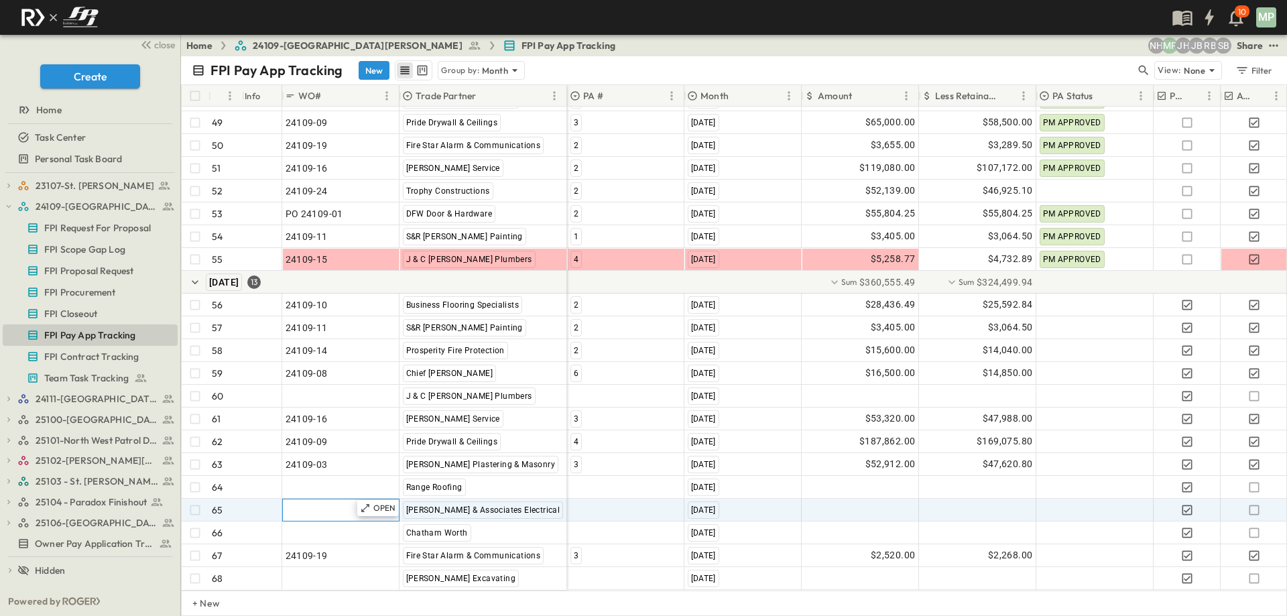
click at [292, 503] on span ""24101-01"" at bounding box center [310, 509] width 48 height 13
type input "******"
type input "********"
click at [609, 501] on div at bounding box center [626, 509] width 116 height 21
type input "*"
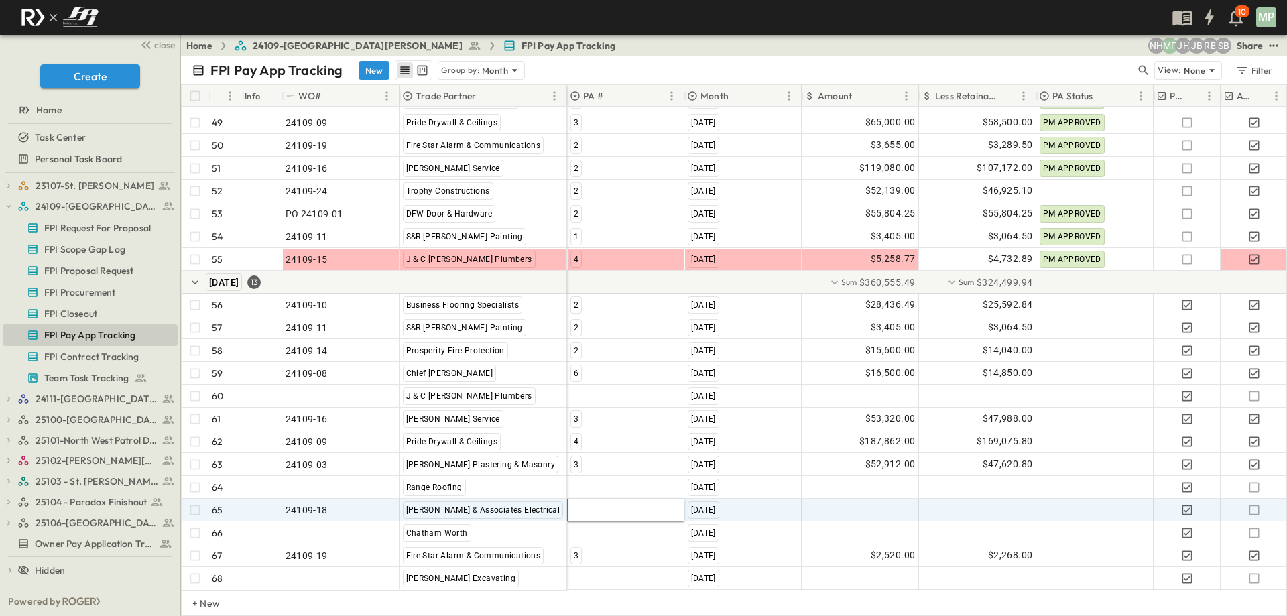
scroll to position [0, 0]
click at [574, 547] on span "7" at bounding box center [575, 544] width 5 height 11
click at [830, 499] on div at bounding box center [860, 509] width 116 height 21
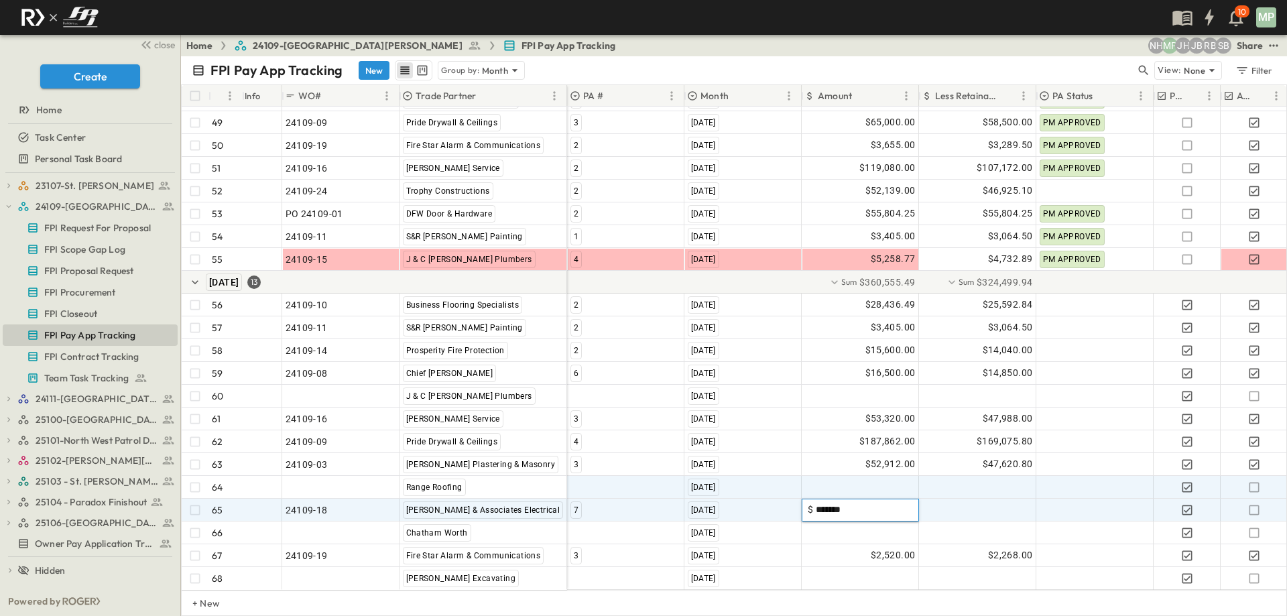
type input "********"
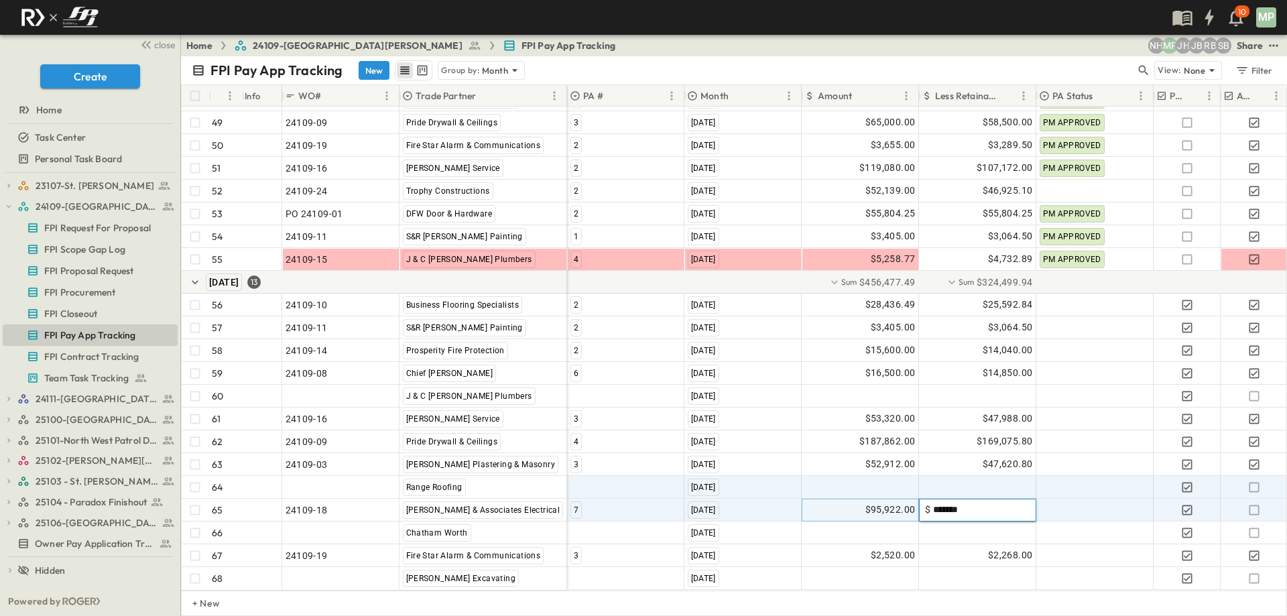
type input "********"
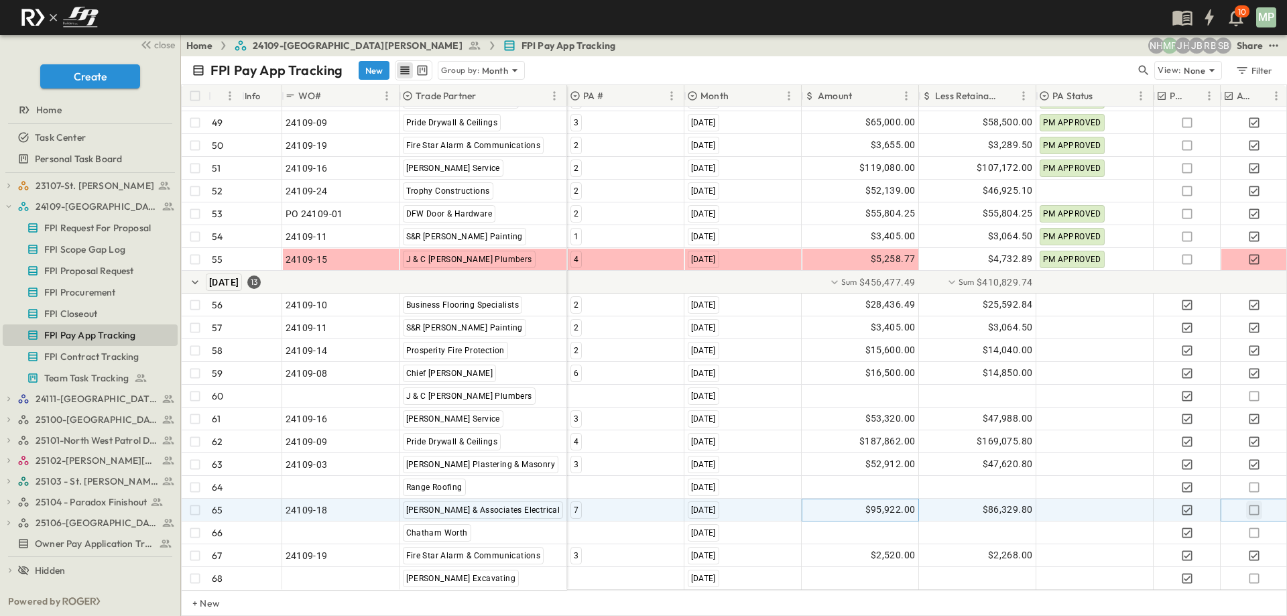
click at [1251, 503] on icon "button" at bounding box center [1253, 509] width 13 height 13
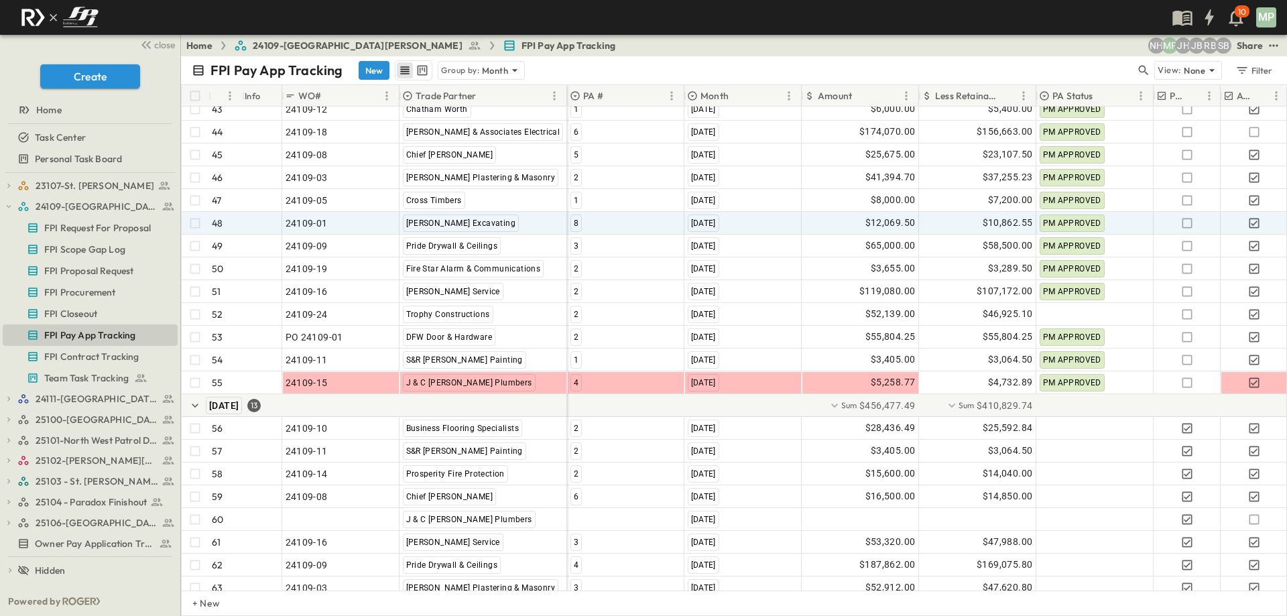
scroll to position [1193, 0]
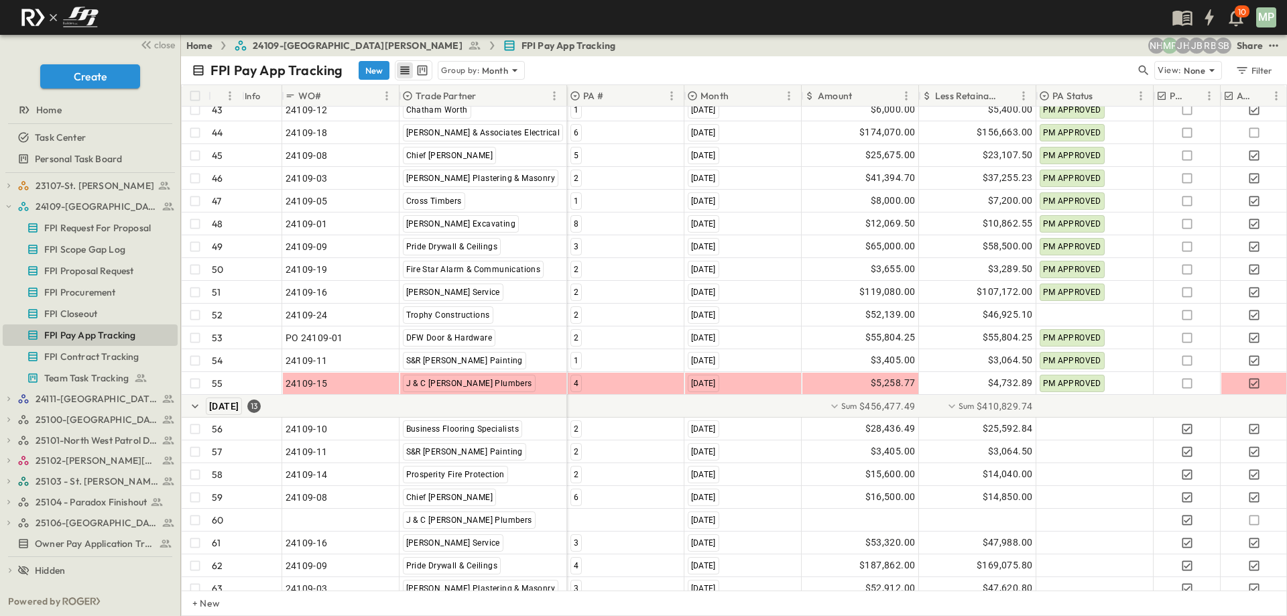
click at [2, 206] on div "23107-St. [PERSON_NAME] FPI Procurement FPI Scope Gap Log FPI Request For Propo…" at bounding box center [90, 380] width 180 height 414
click at [11, 205] on icon "button" at bounding box center [8, 206] width 9 height 9
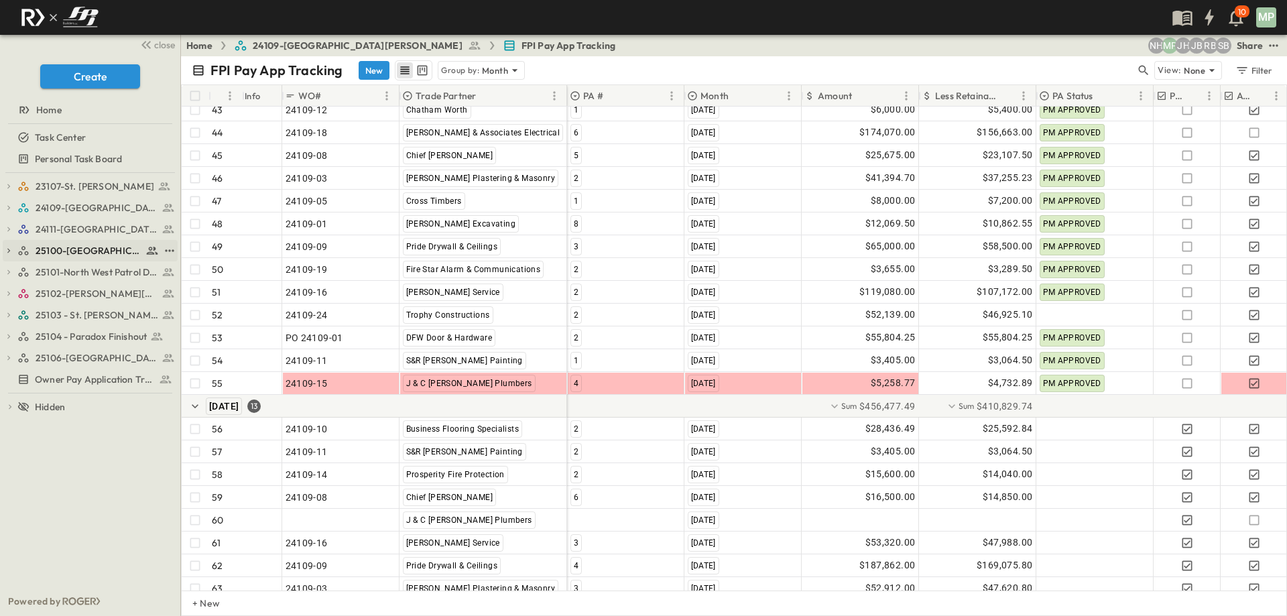
click at [7, 250] on icon "button" at bounding box center [8, 250] width 9 height 9
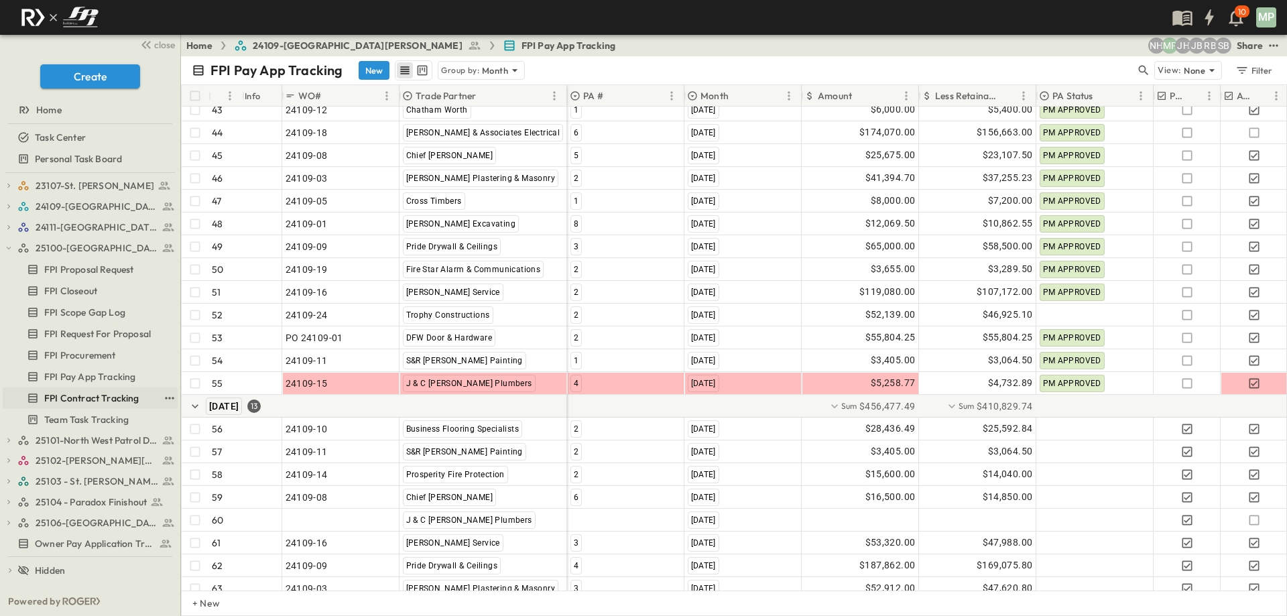
click at [99, 397] on span "FPI Contract Tracking" at bounding box center [91, 397] width 95 height 13
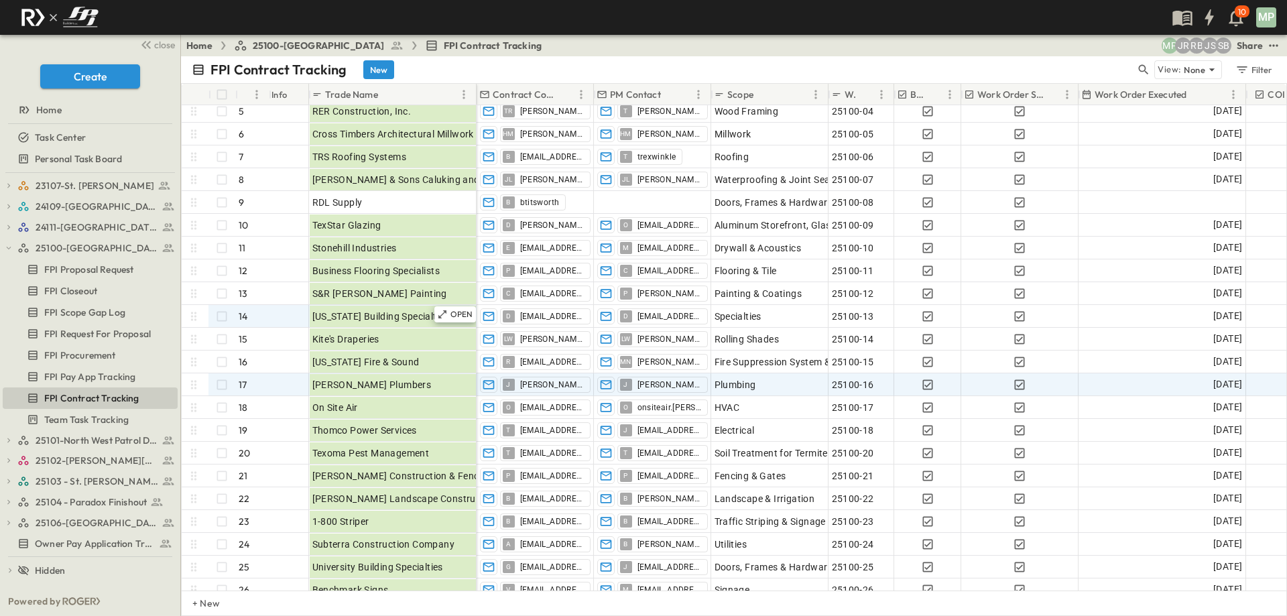
scroll to position [73, 0]
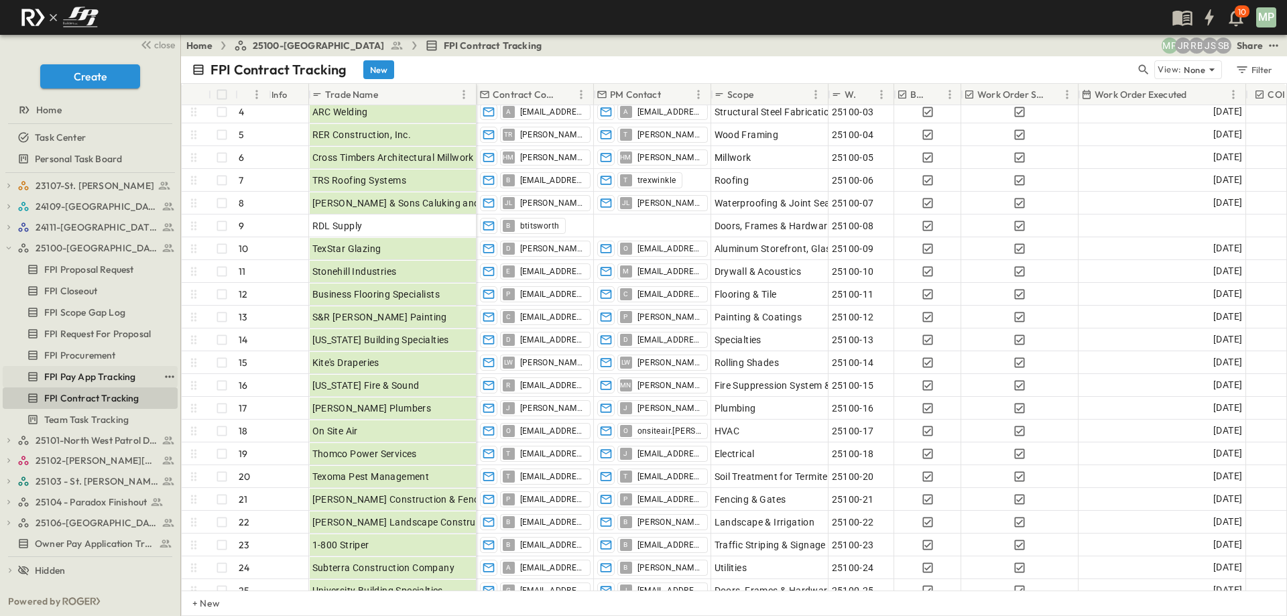
click at [66, 371] on span "FPI Pay App Tracking" at bounding box center [89, 376] width 91 height 13
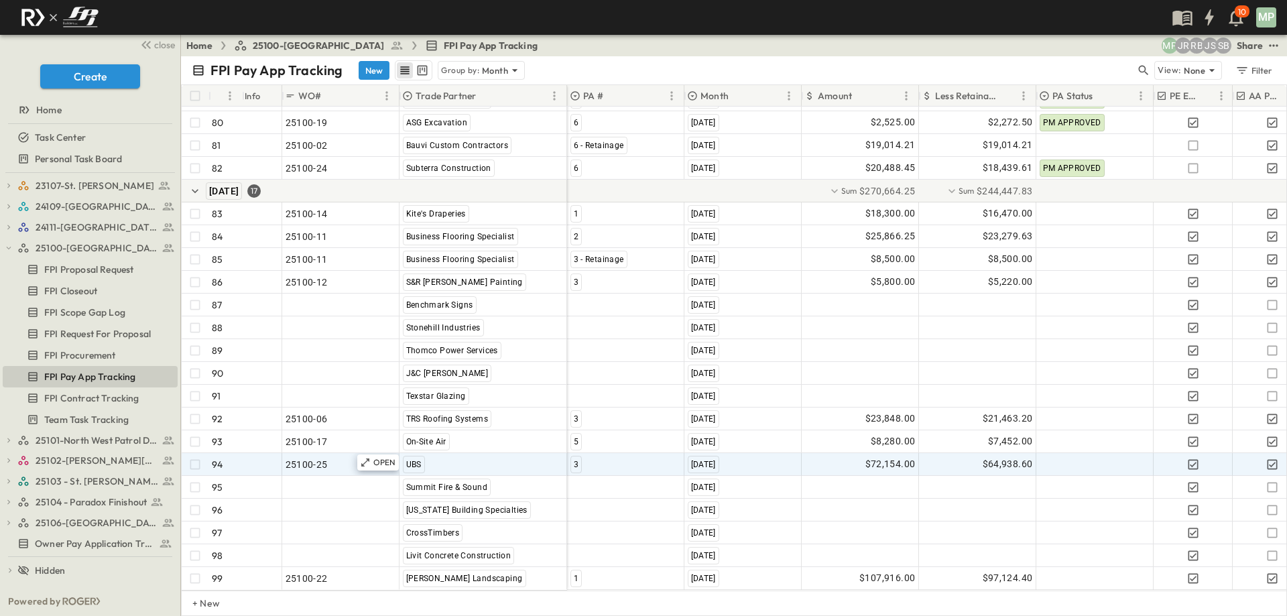
scroll to position [1965, 0]
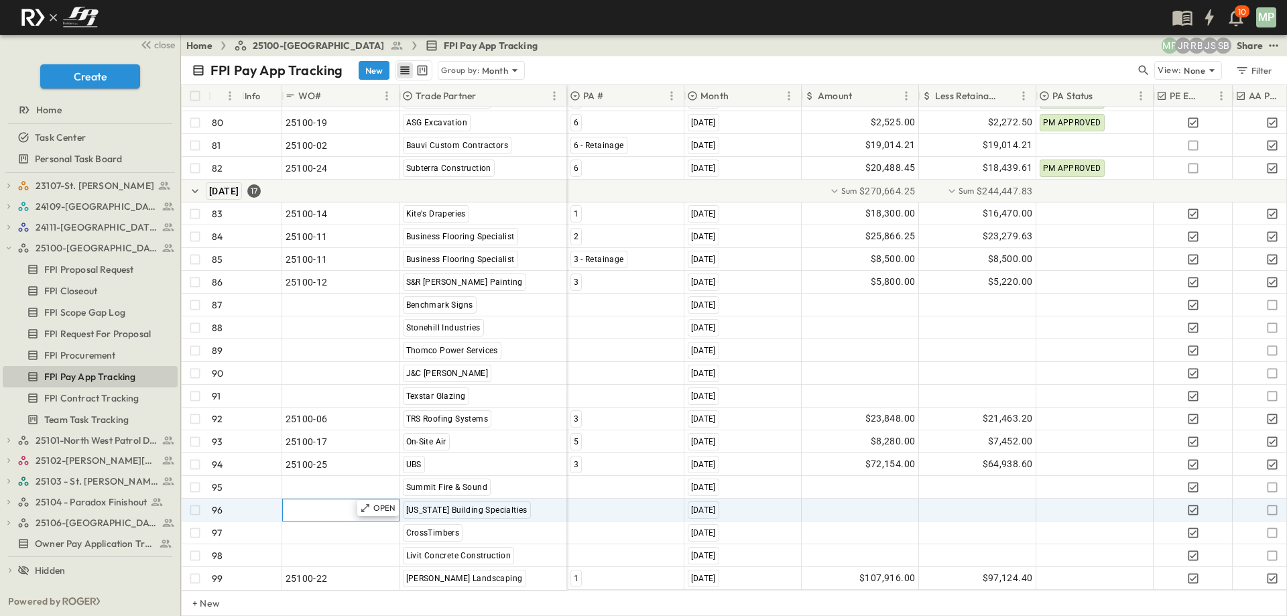
click at [333, 503] on span ""24101-01"" at bounding box center [310, 509] width 48 height 13
type input "********"
click at [627, 501] on div at bounding box center [626, 509] width 116 height 21
click at [578, 546] on div "1" at bounding box center [575, 544] width 11 height 16
click at [833, 499] on div at bounding box center [860, 509] width 116 height 21
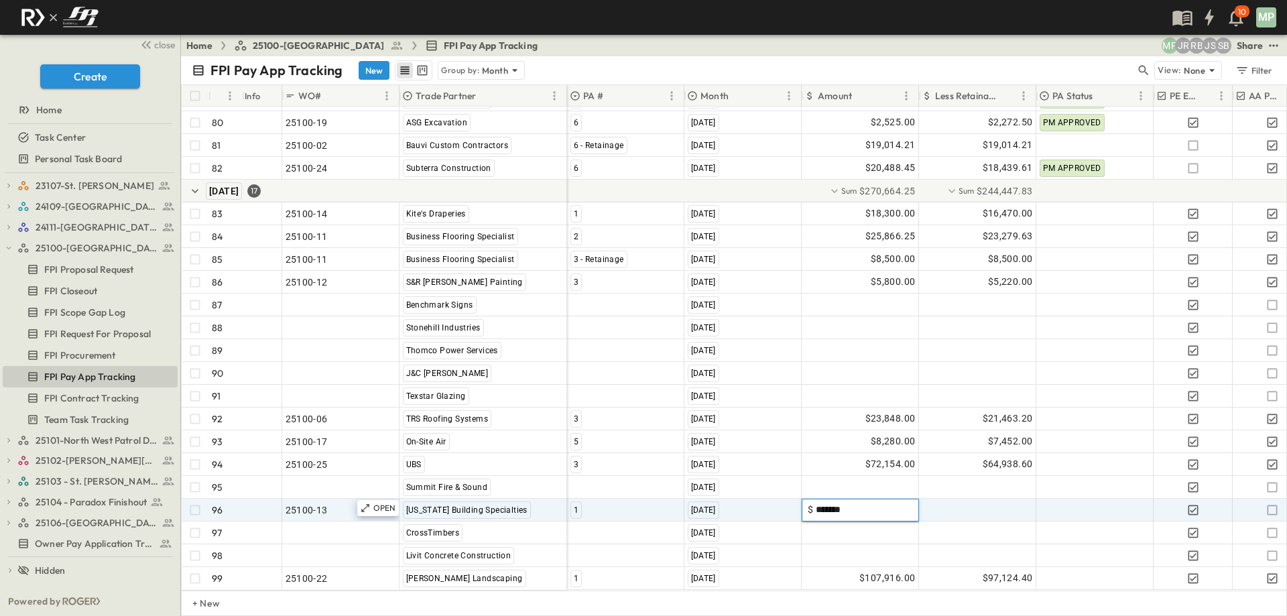
type input "********"
click at [1272, 503] on icon "button" at bounding box center [1272, 509] width 13 height 13
click at [9, 249] on icon "button" at bounding box center [9, 248] width 5 height 3
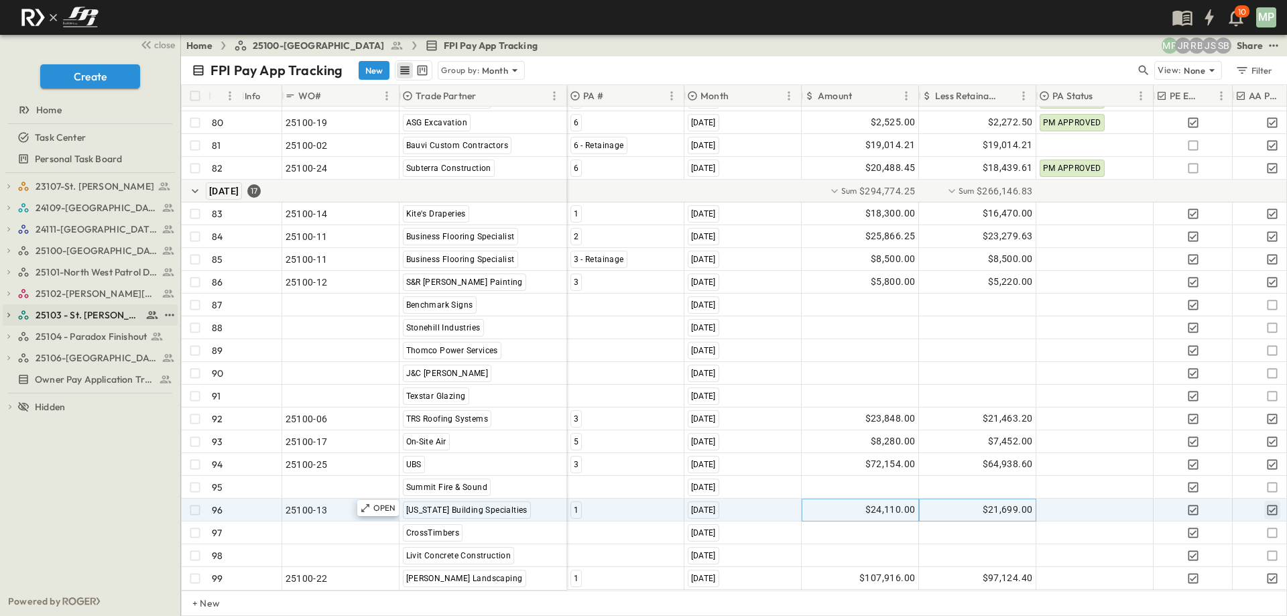
click at [13, 314] on button "button" at bounding box center [9, 315] width 12 height 12
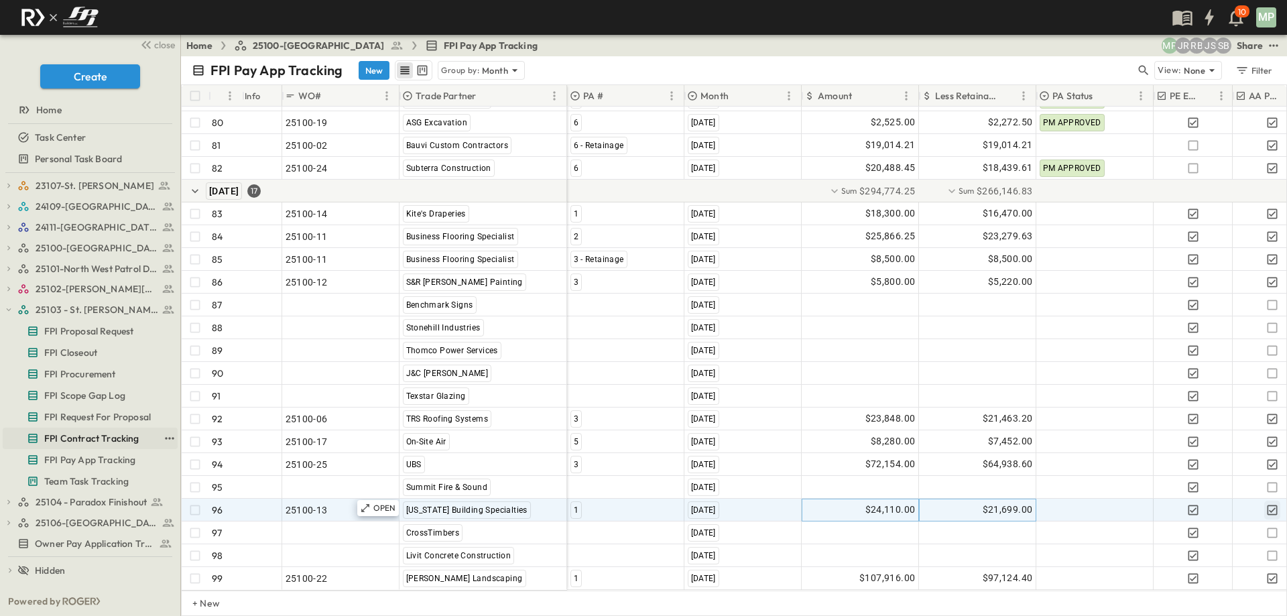
click at [97, 434] on span "FPI Contract Tracking" at bounding box center [91, 438] width 95 height 13
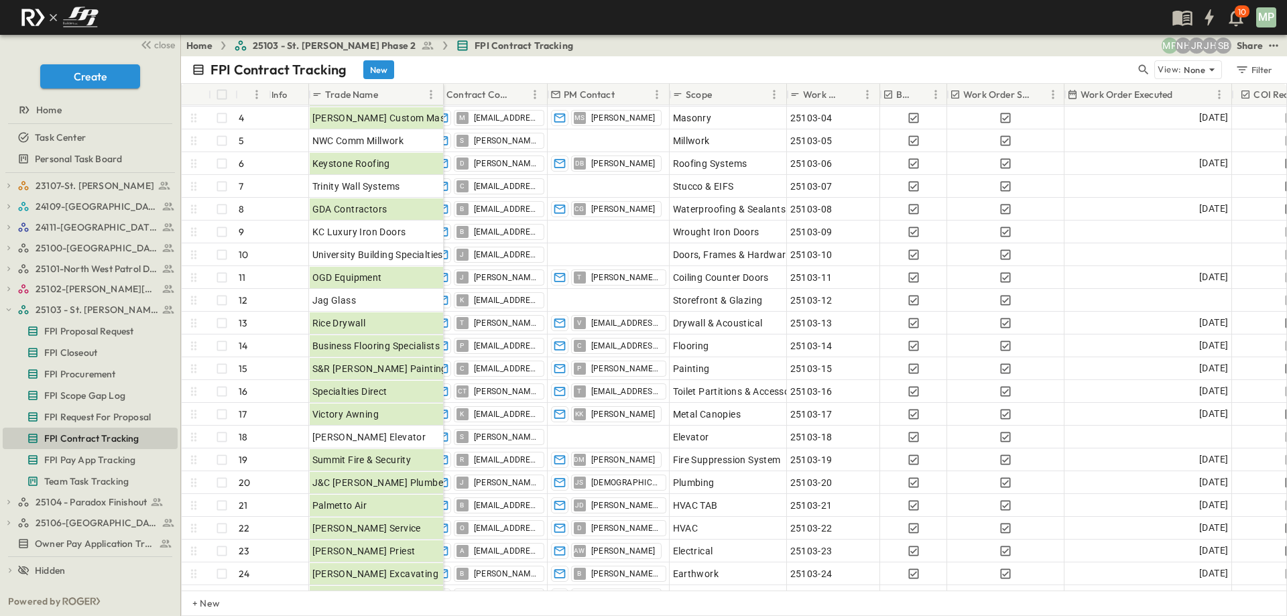
scroll to position [67, 0]
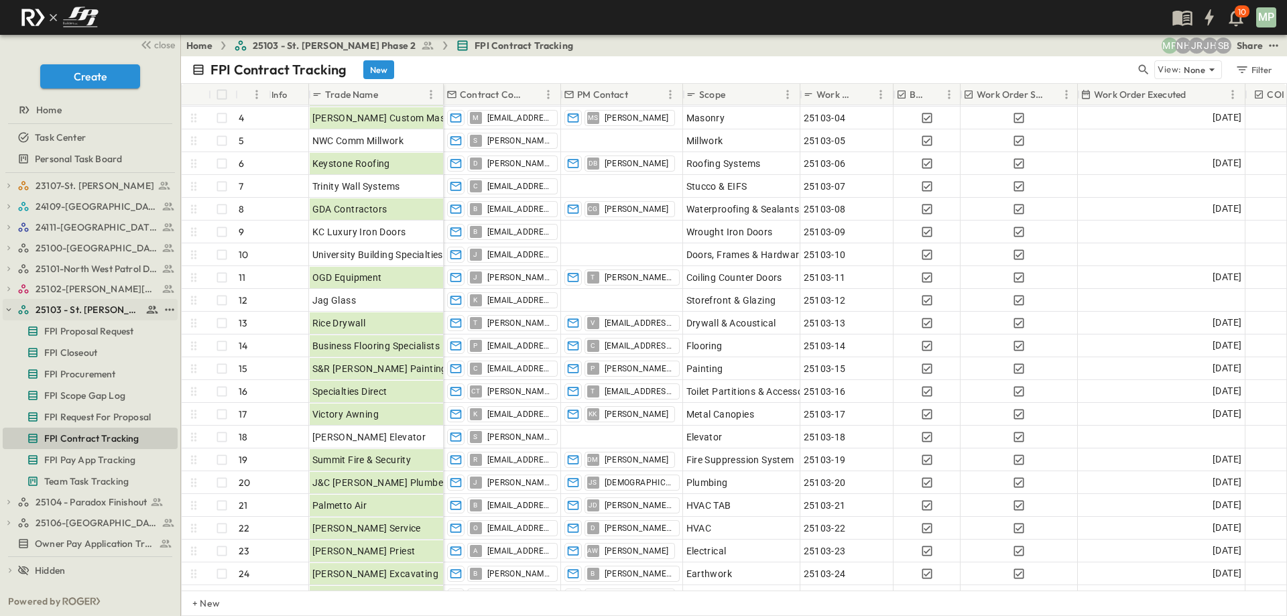
click at [6, 308] on icon "button" at bounding box center [8, 309] width 9 height 9
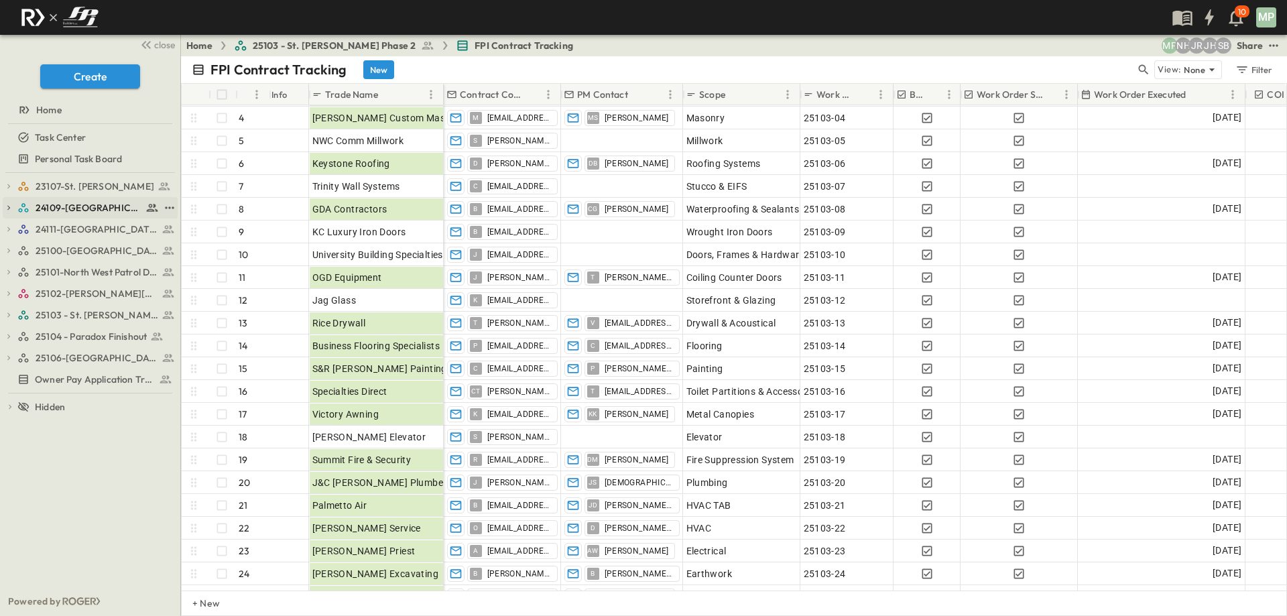
click at [7, 206] on icon "button" at bounding box center [8, 207] width 9 height 9
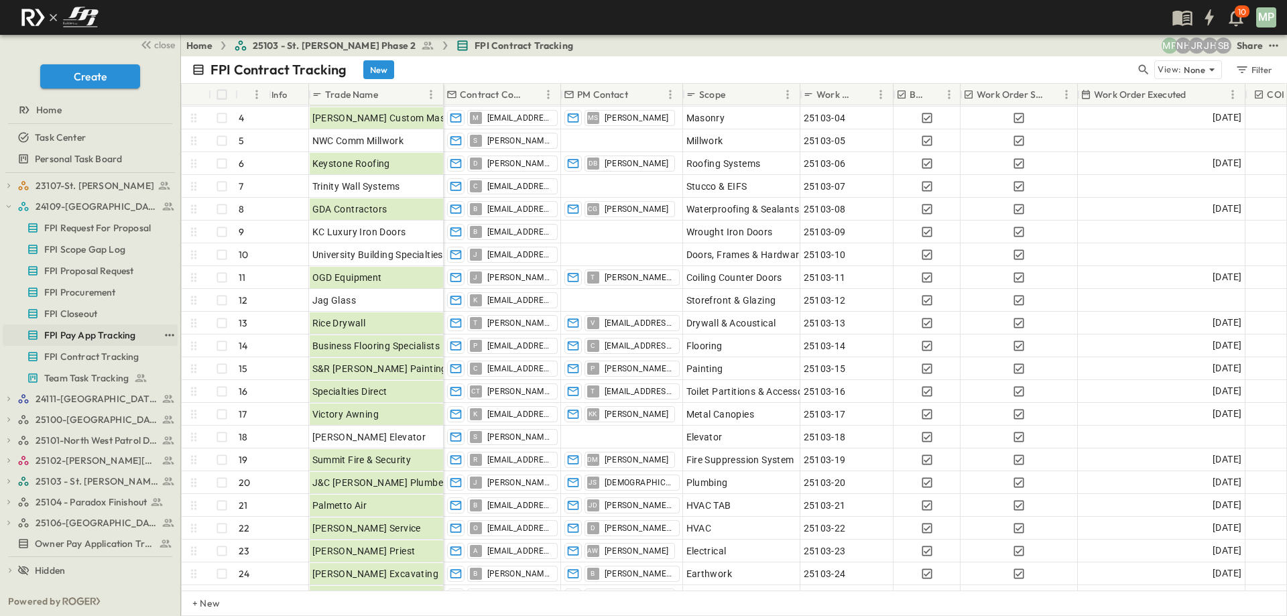
click at [97, 336] on span "FPI Pay App Tracking" at bounding box center [89, 334] width 91 height 13
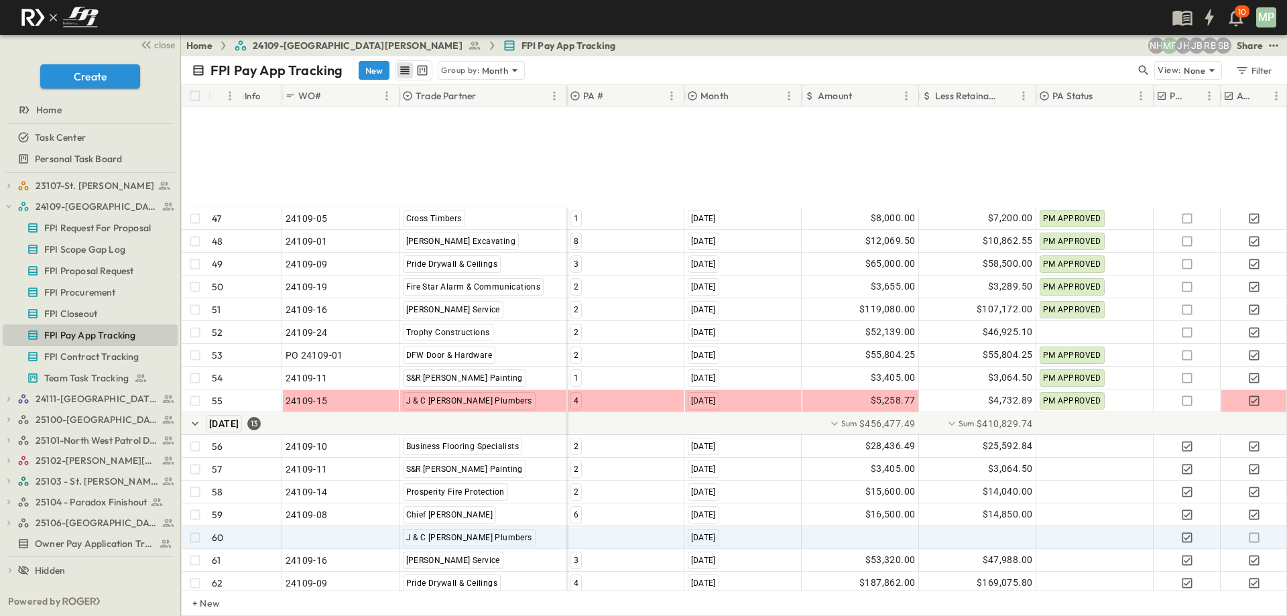
scroll to position [1327, 0]
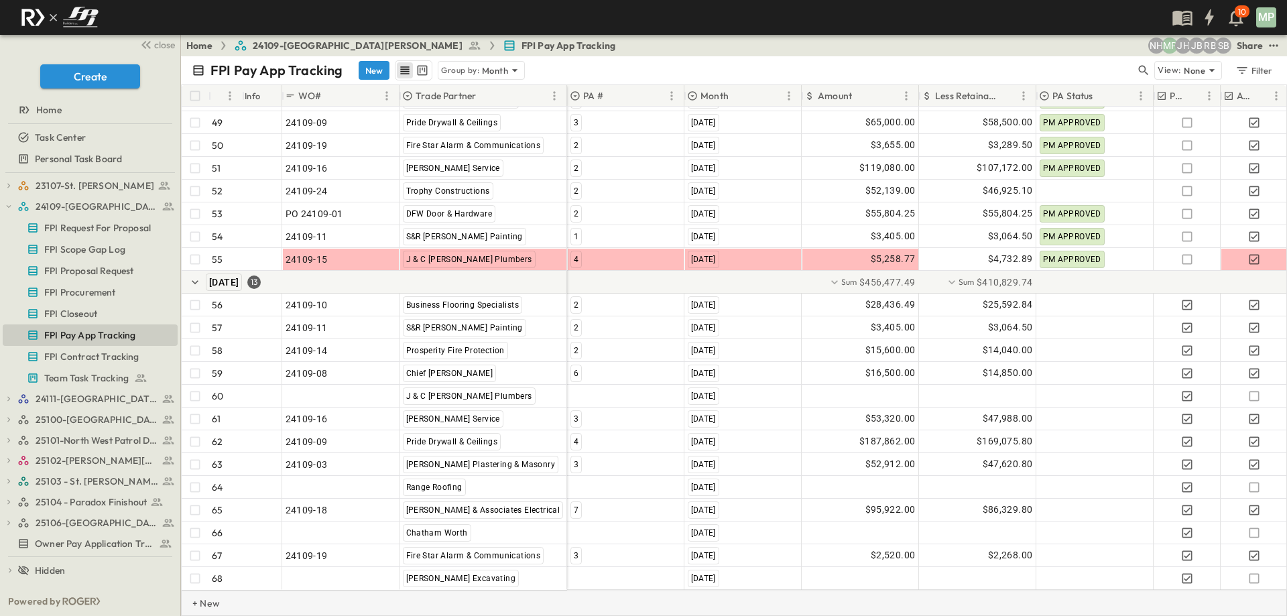
click at [200, 599] on p "+ New" at bounding box center [196, 603] width 8 height 13
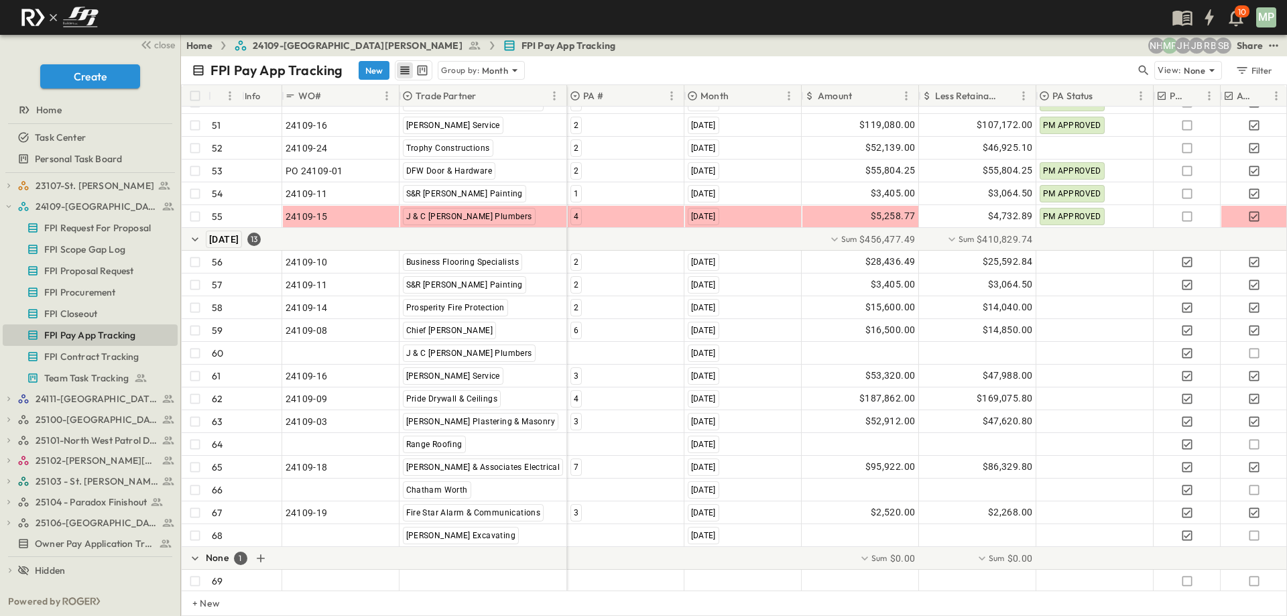
scroll to position [1373, 0]
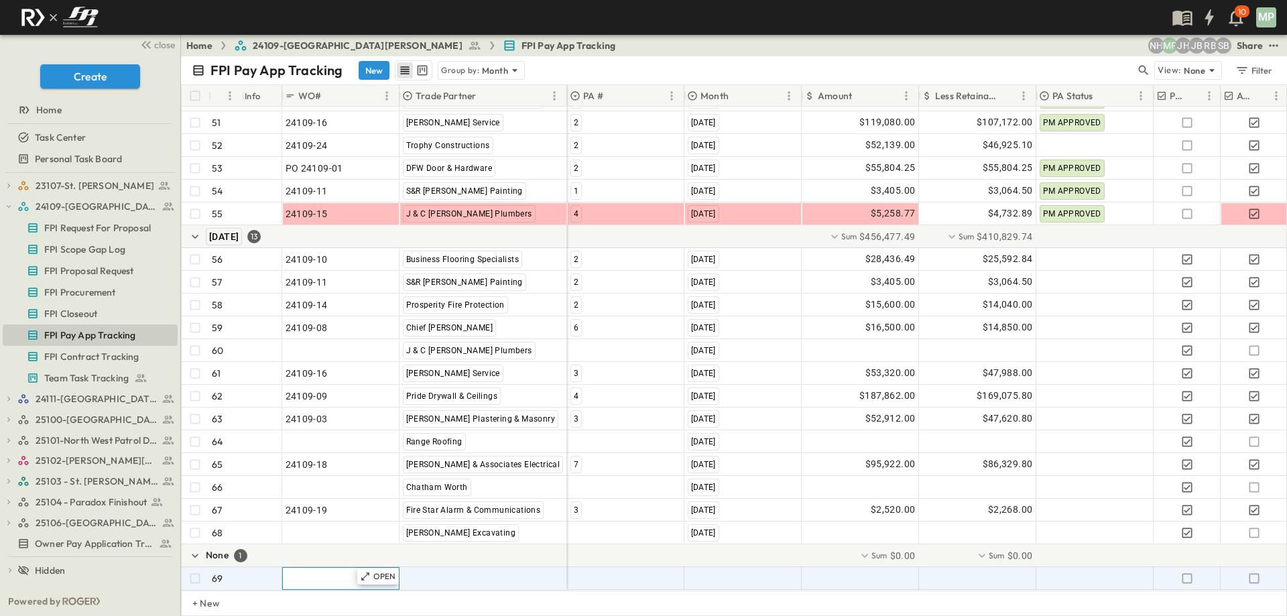
click at [302, 572] on span ""24101-01"" at bounding box center [310, 578] width 48 height 13
type input "********"
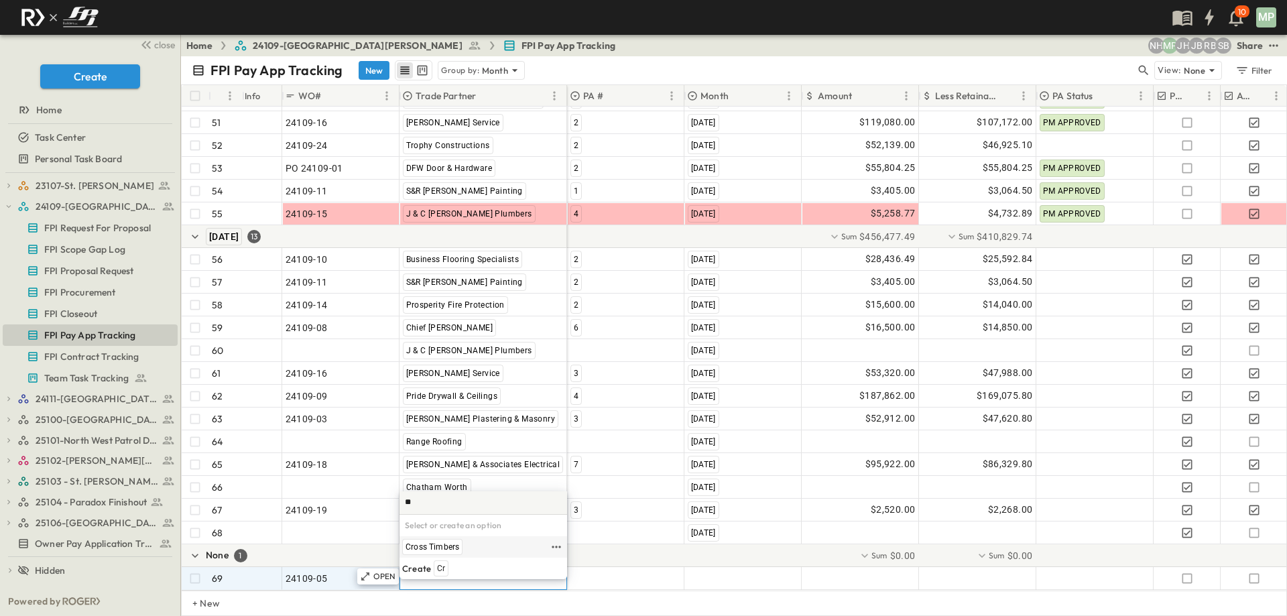
type input "**"
click at [416, 548] on span "Cross Timbers" at bounding box center [433, 547] width 54 height 11
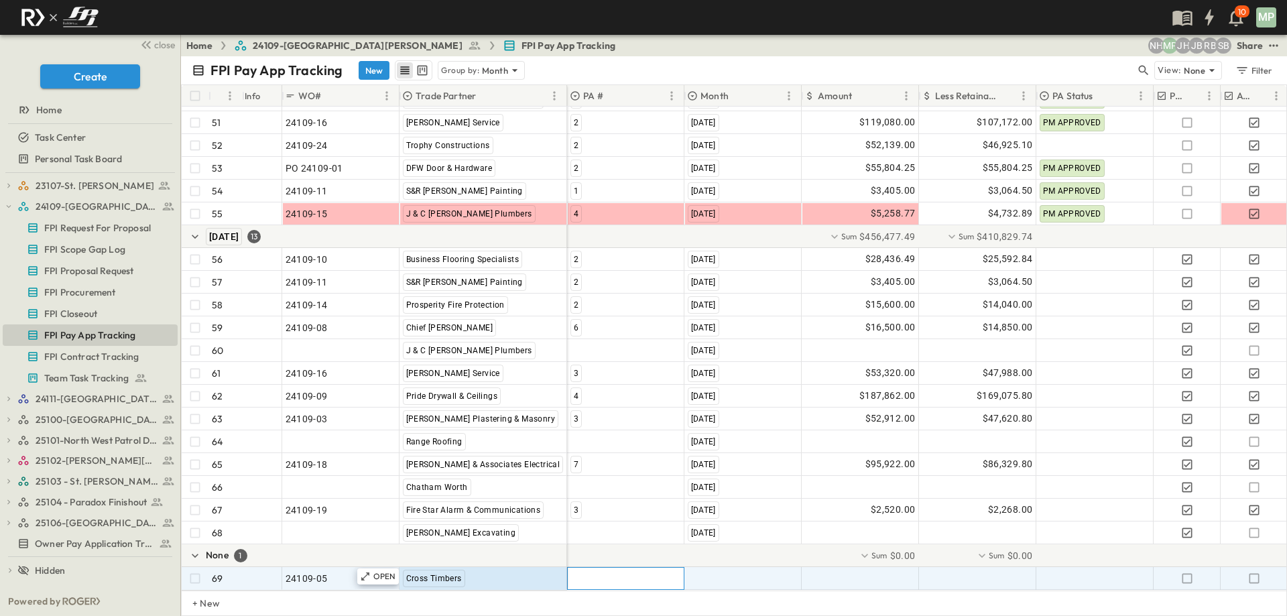
click at [592, 568] on div at bounding box center [626, 578] width 116 height 21
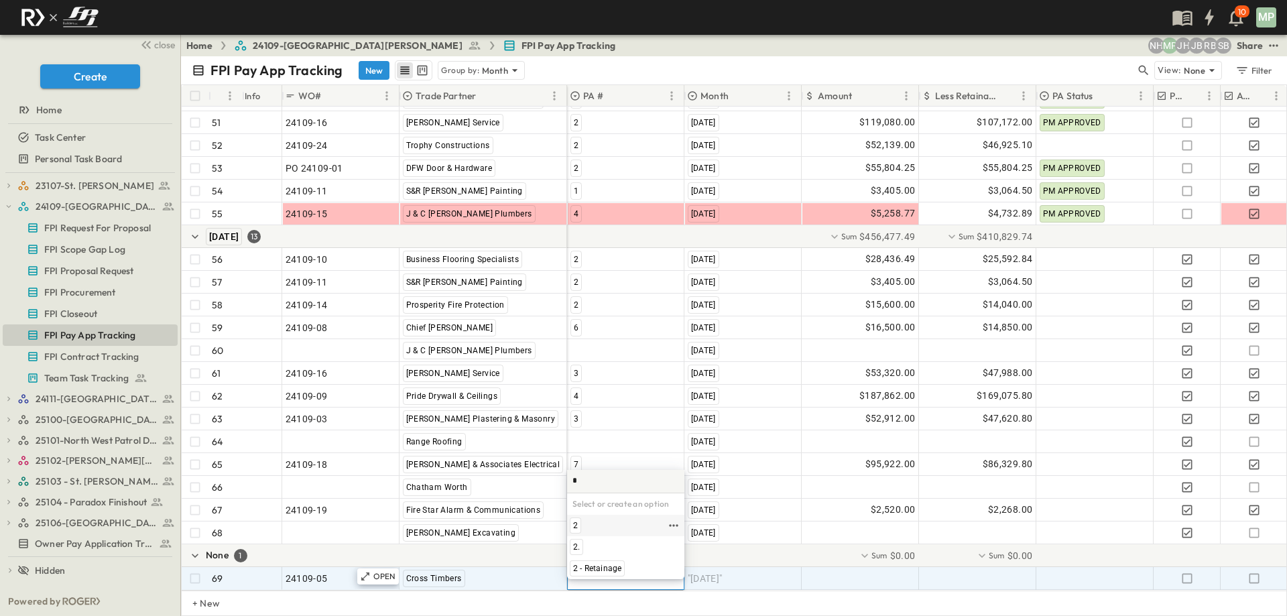
click at [576, 527] on span "2" at bounding box center [575, 525] width 5 height 11
click at [715, 572] on span ""[DATE]"" at bounding box center [705, 578] width 35 height 13
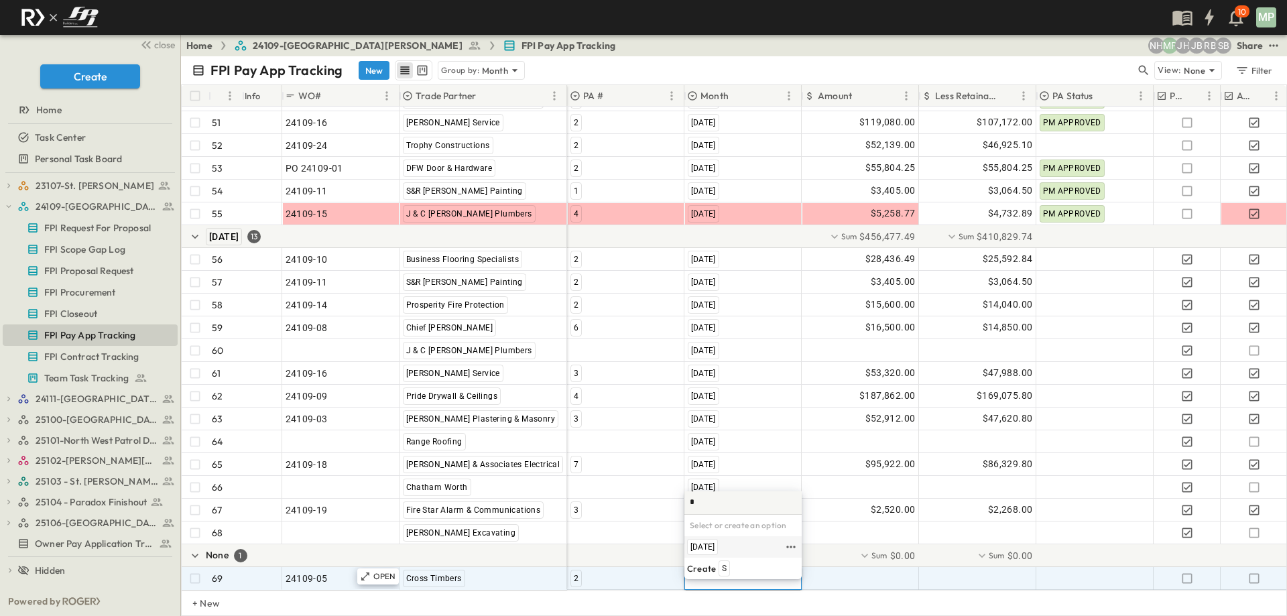
click at [715, 548] on span "[DATE]" at bounding box center [702, 547] width 24 height 11
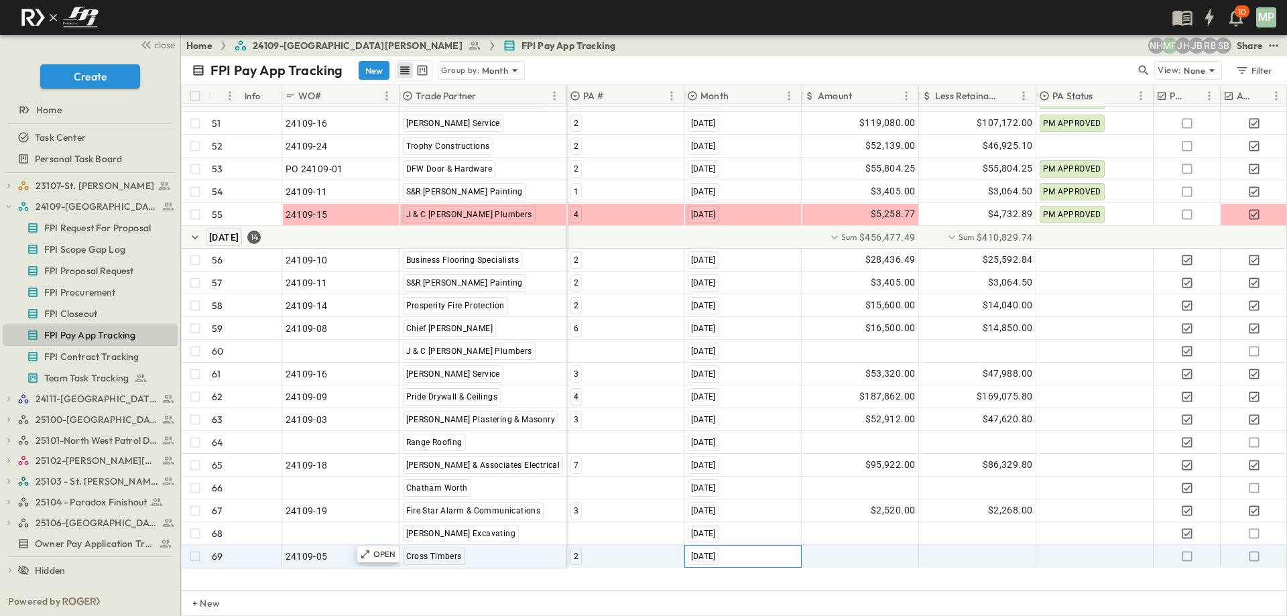
scroll to position [1350, 0]
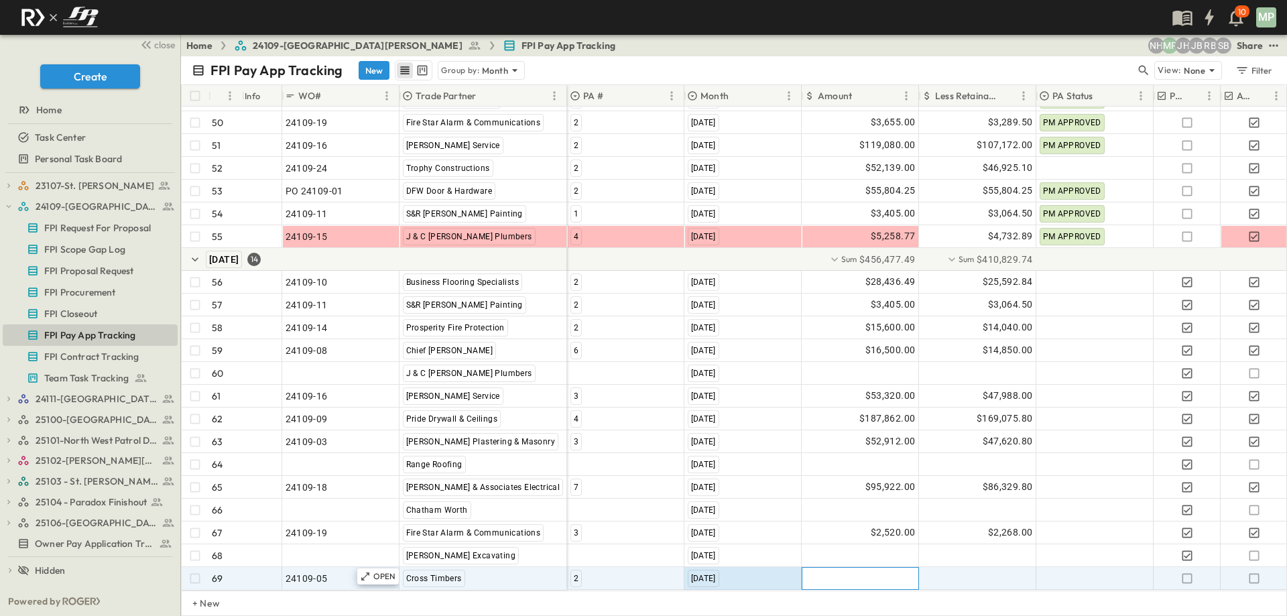
click at [879, 570] on div at bounding box center [860, 578] width 116 height 21
type input "*******"
click at [1257, 572] on icon "button" at bounding box center [1253, 578] width 13 height 13
click at [9, 202] on icon "button" at bounding box center [8, 206] width 9 height 9
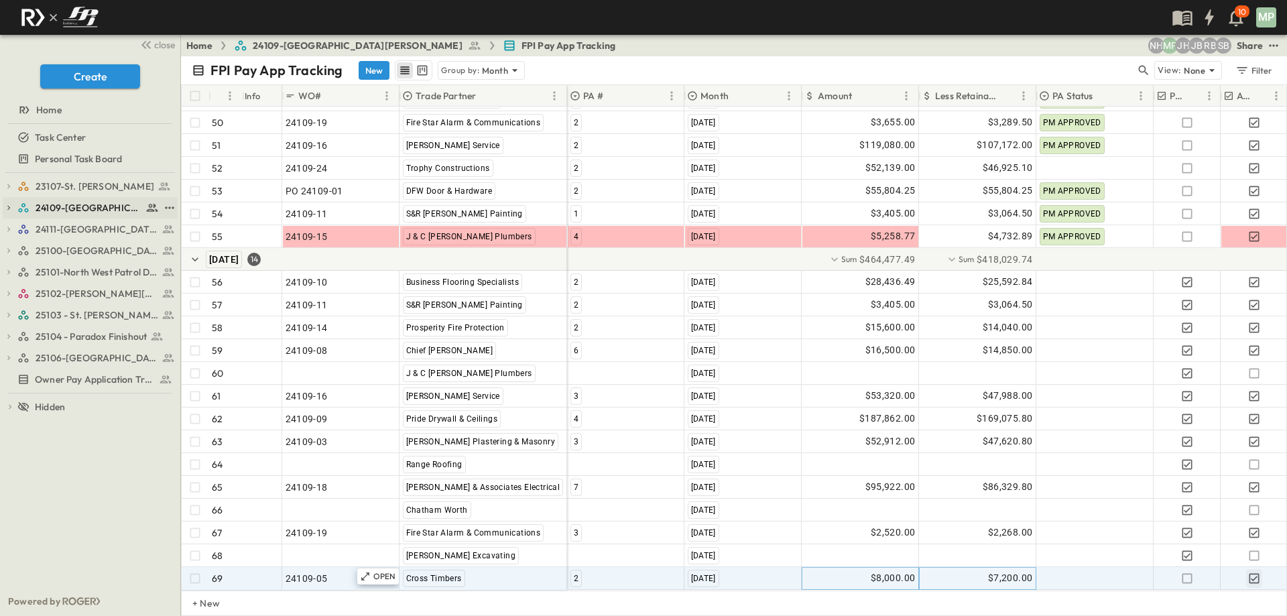
click at [5, 208] on icon "button" at bounding box center [8, 207] width 9 height 9
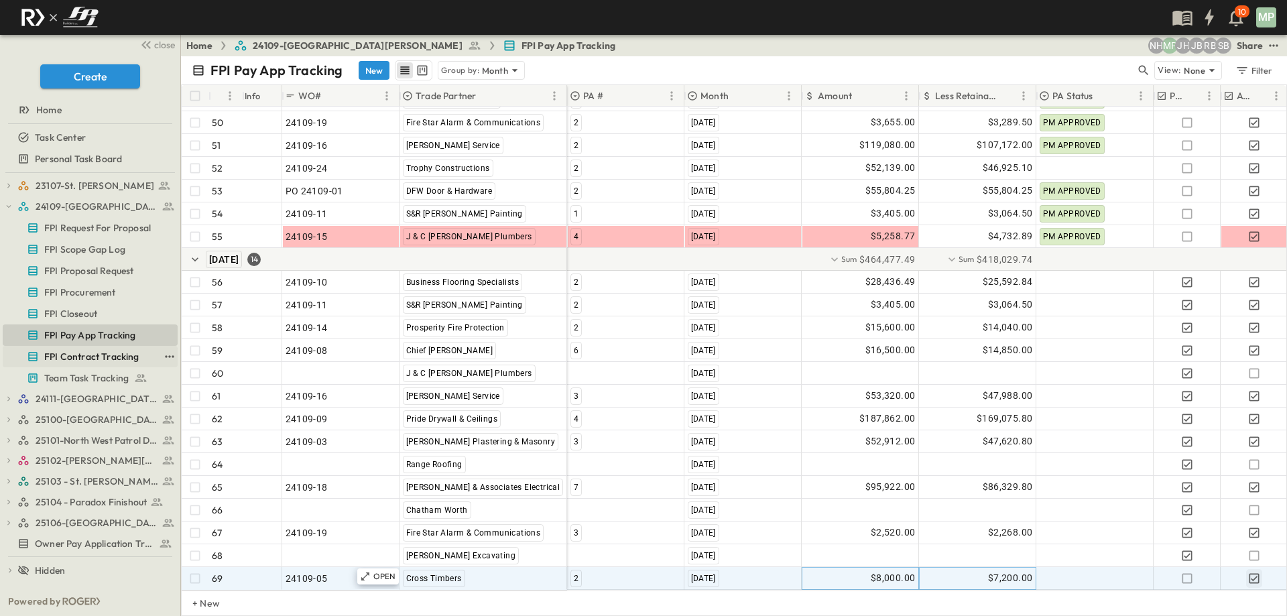
click at [76, 356] on span "FPI Contract Tracking" at bounding box center [91, 356] width 95 height 13
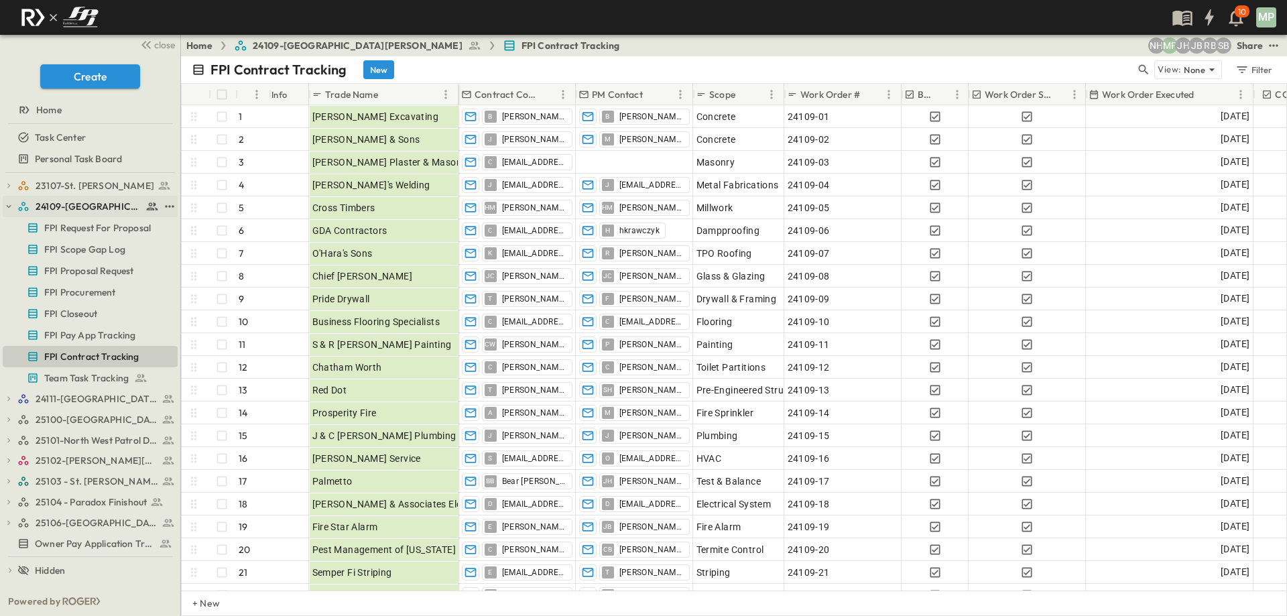
click at [5, 206] on icon "button" at bounding box center [8, 206] width 9 height 9
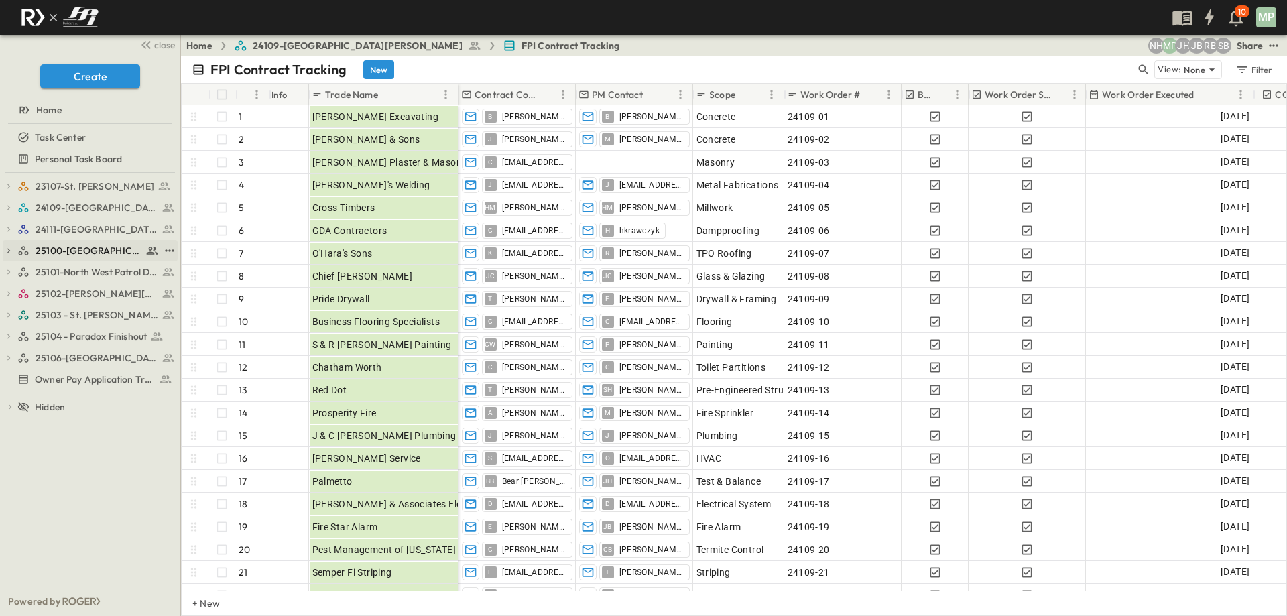
click at [8, 250] on icon "button" at bounding box center [8, 250] width 9 height 9
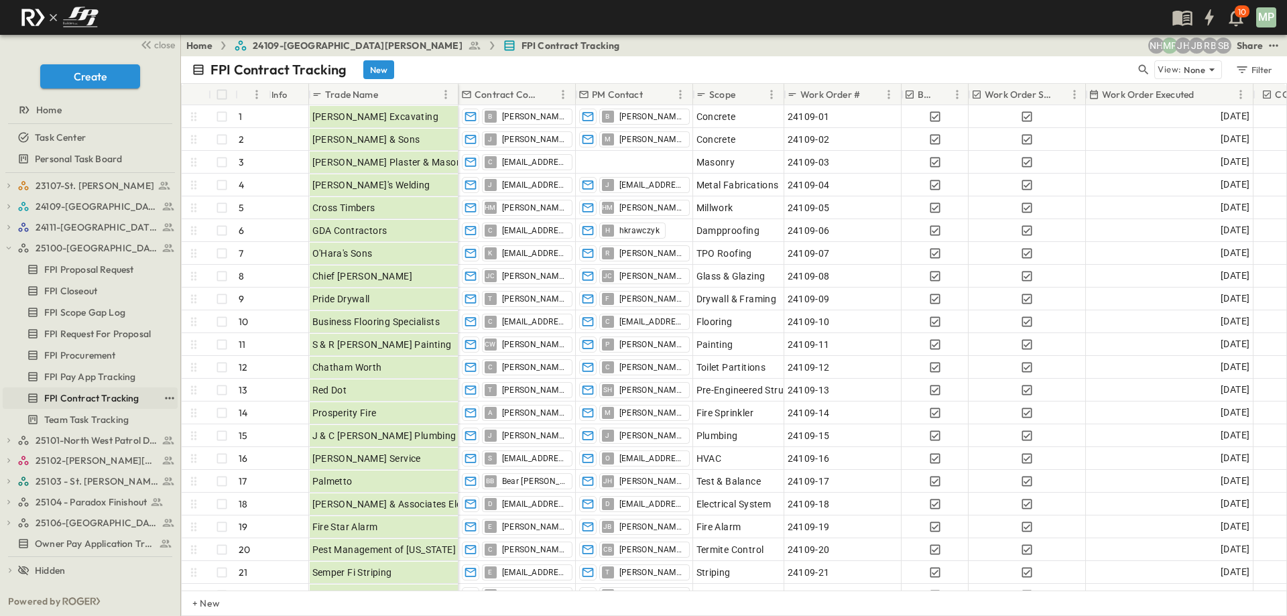
click at [76, 402] on span "FPI Contract Tracking" at bounding box center [91, 397] width 95 height 13
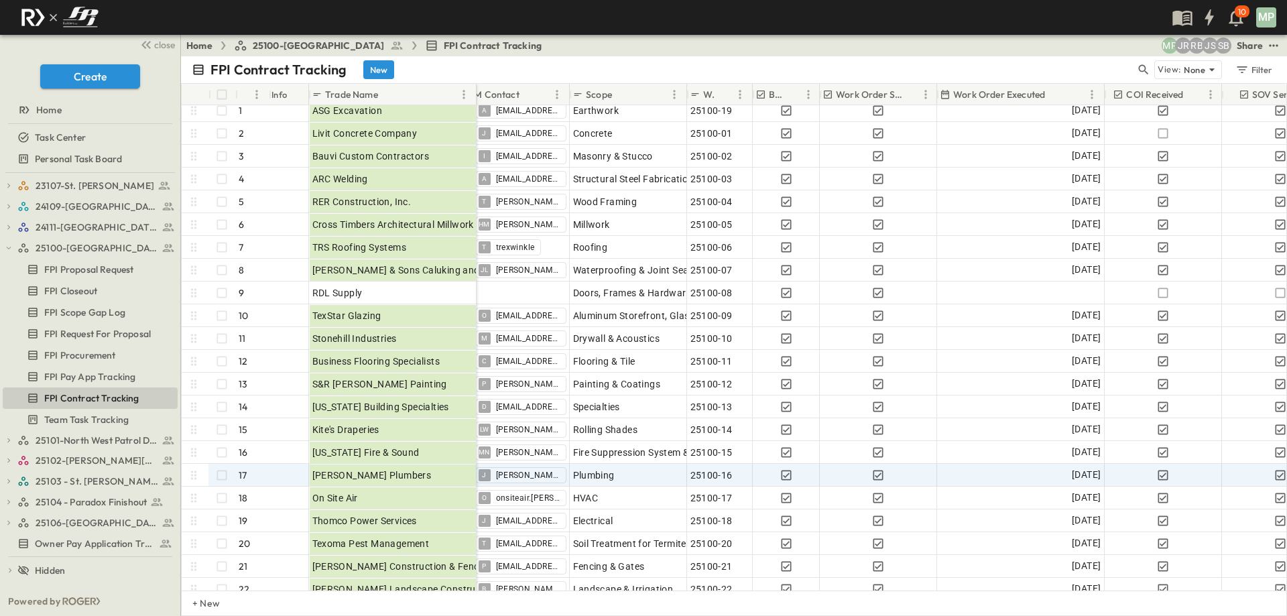
scroll to position [0, 141]
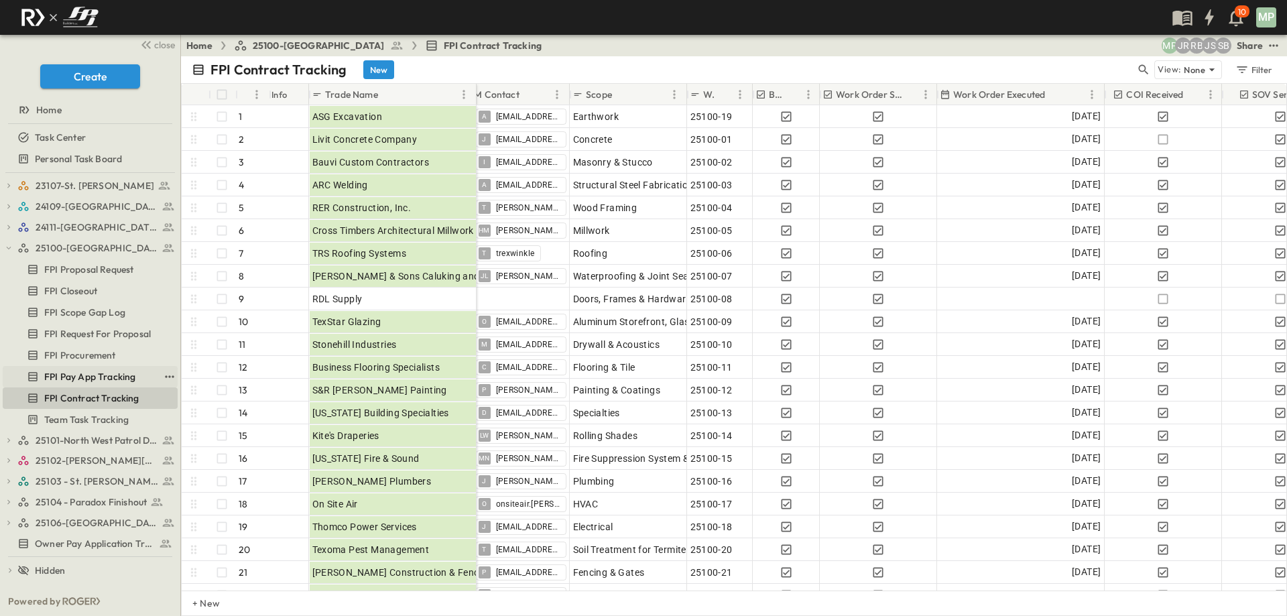
click at [107, 377] on span "FPI Pay App Tracking" at bounding box center [89, 376] width 91 height 13
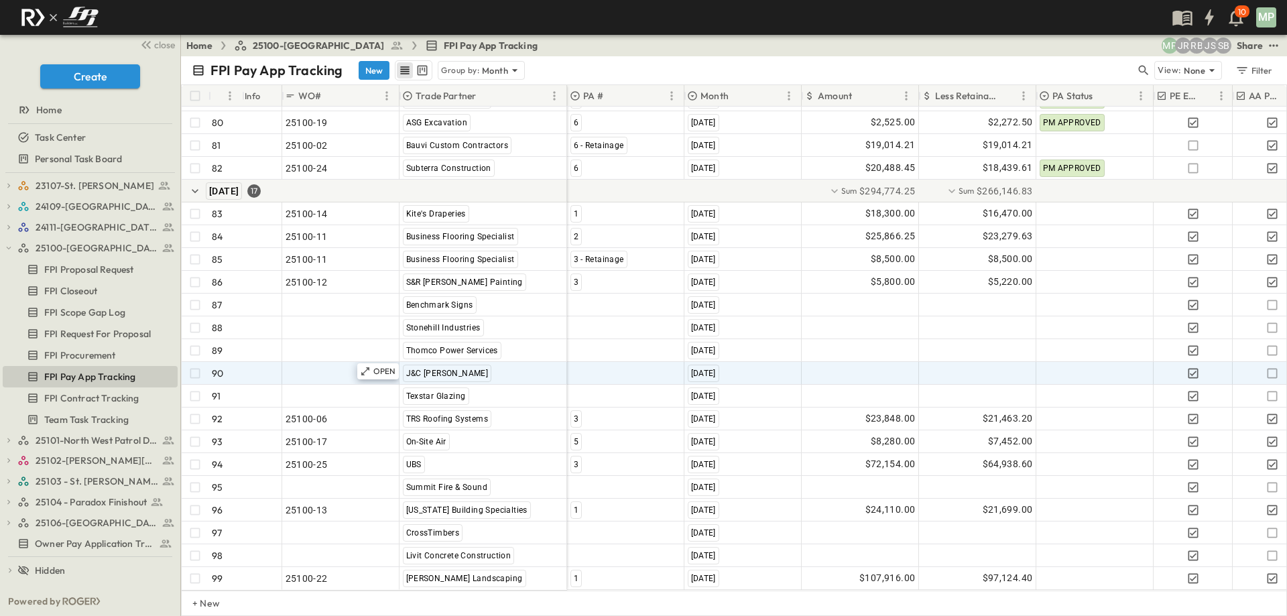
scroll to position [1965, 0]
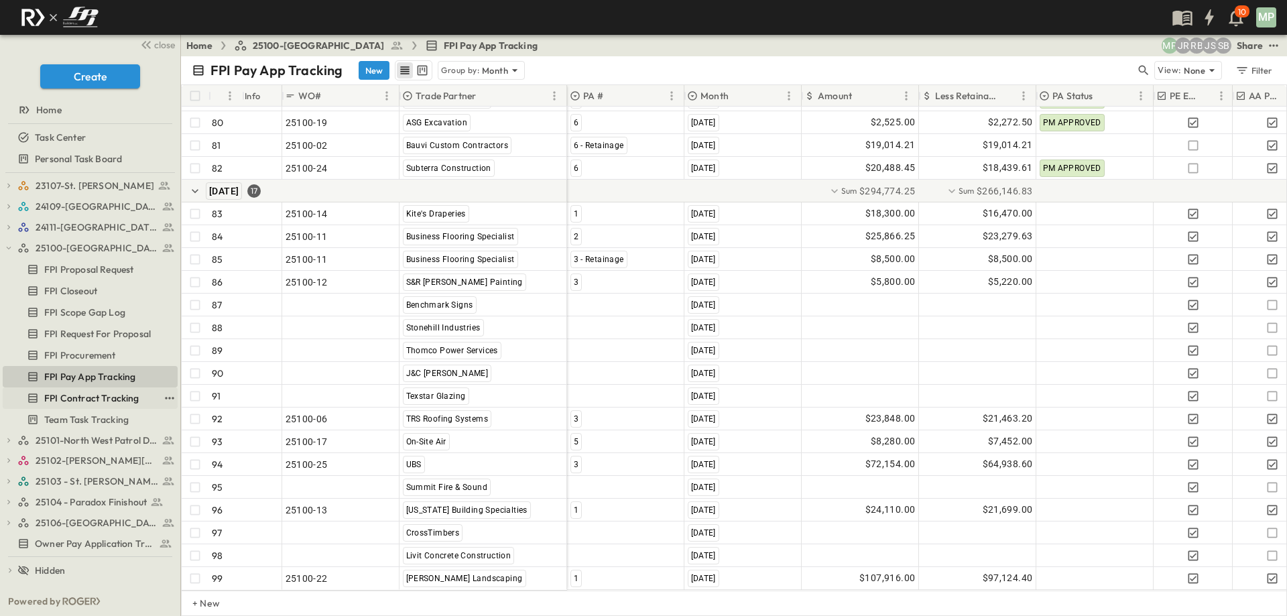
click at [69, 391] on span "FPI Contract Tracking" at bounding box center [91, 397] width 95 height 13
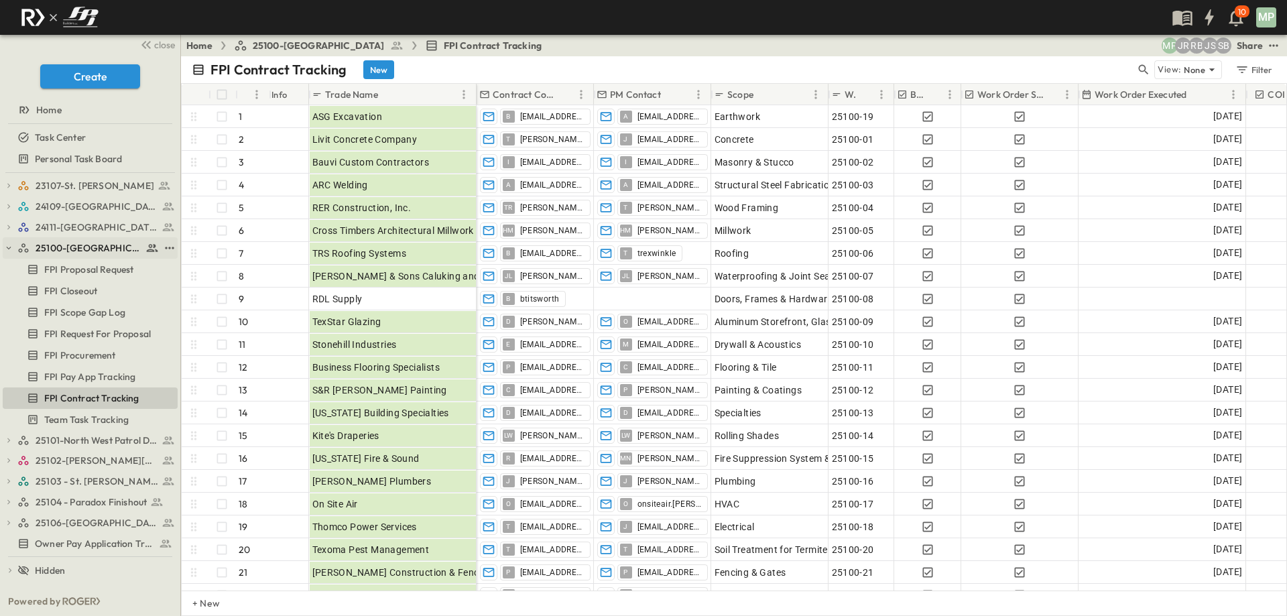
click at [6, 249] on icon "button" at bounding box center [8, 247] width 9 height 9
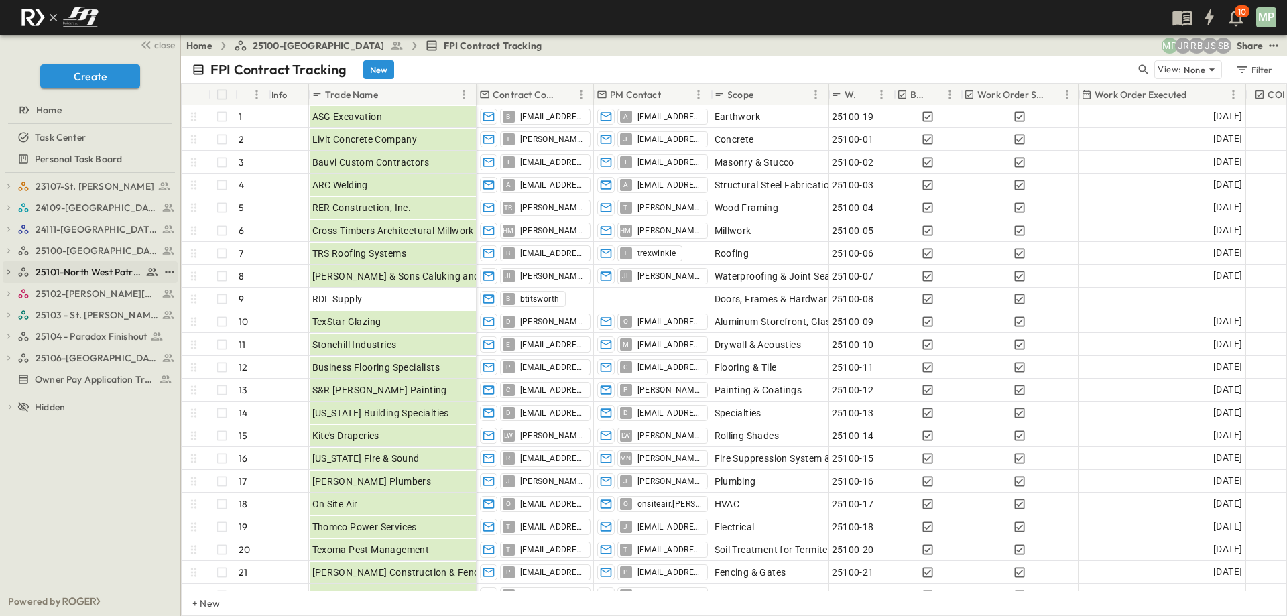
click at [6, 272] on icon "button" at bounding box center [8, 271] width 9 height 9
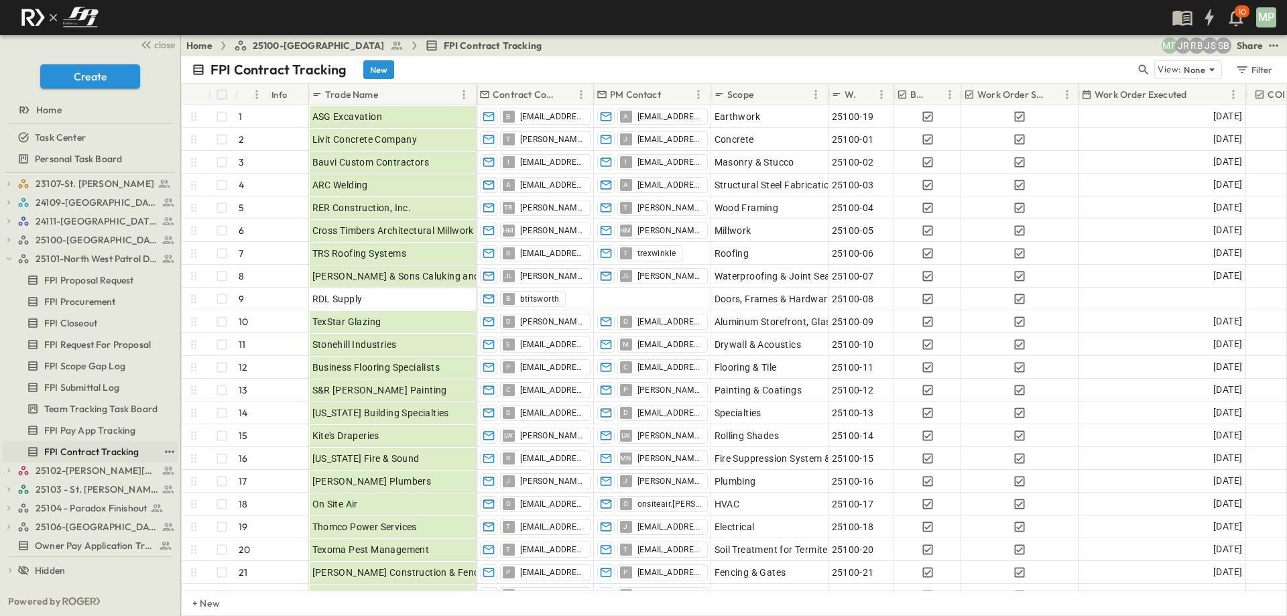
click at [95, 442] on link "FPI Contract Tracking" at bounding box center [81, 451] width 156 height 19
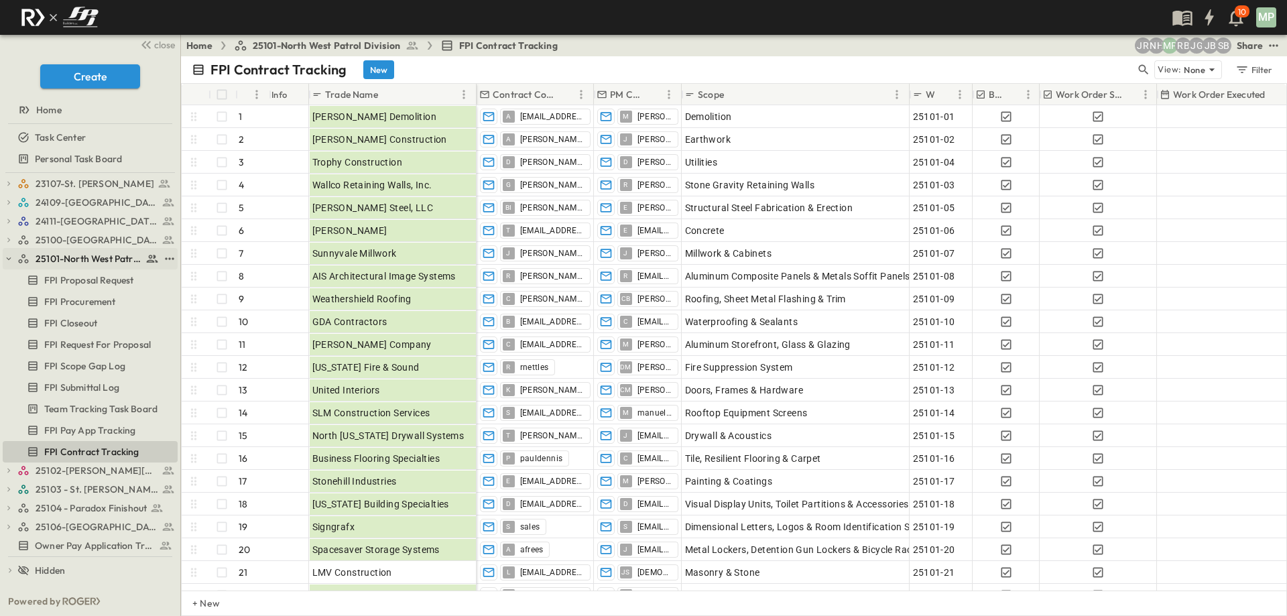
click at [9, 254] on icon "button" at bounding box center [8, 258] width 9 height 9
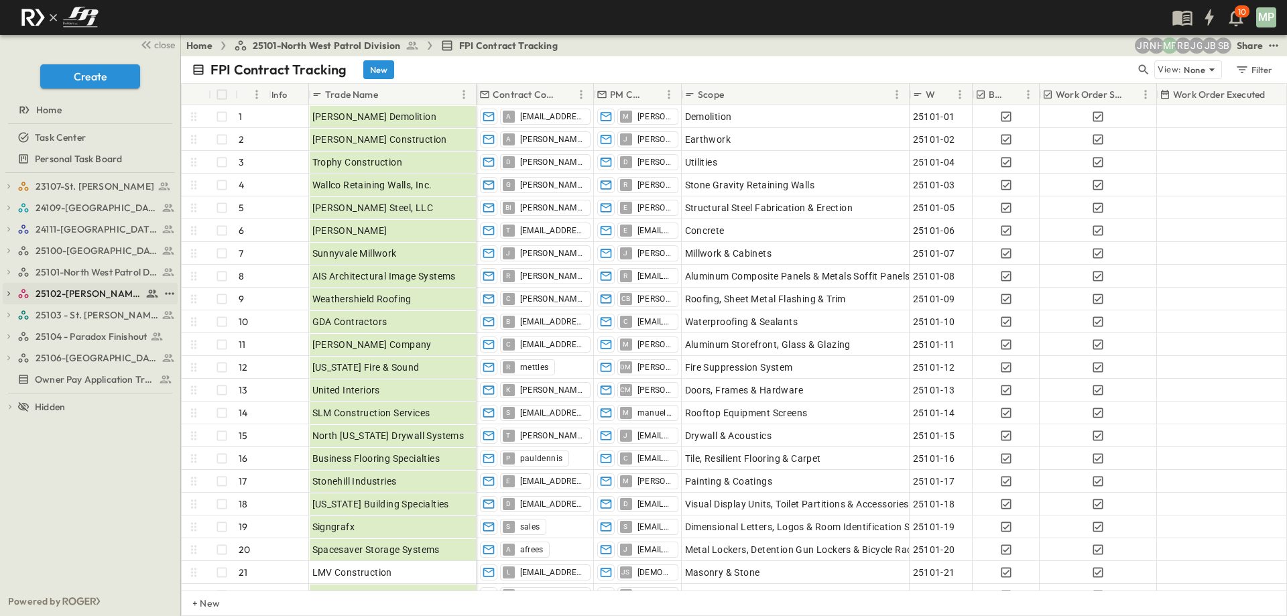
click at [10, 290] on icon "button" at bounding box center [8, 293] width 9 height 9
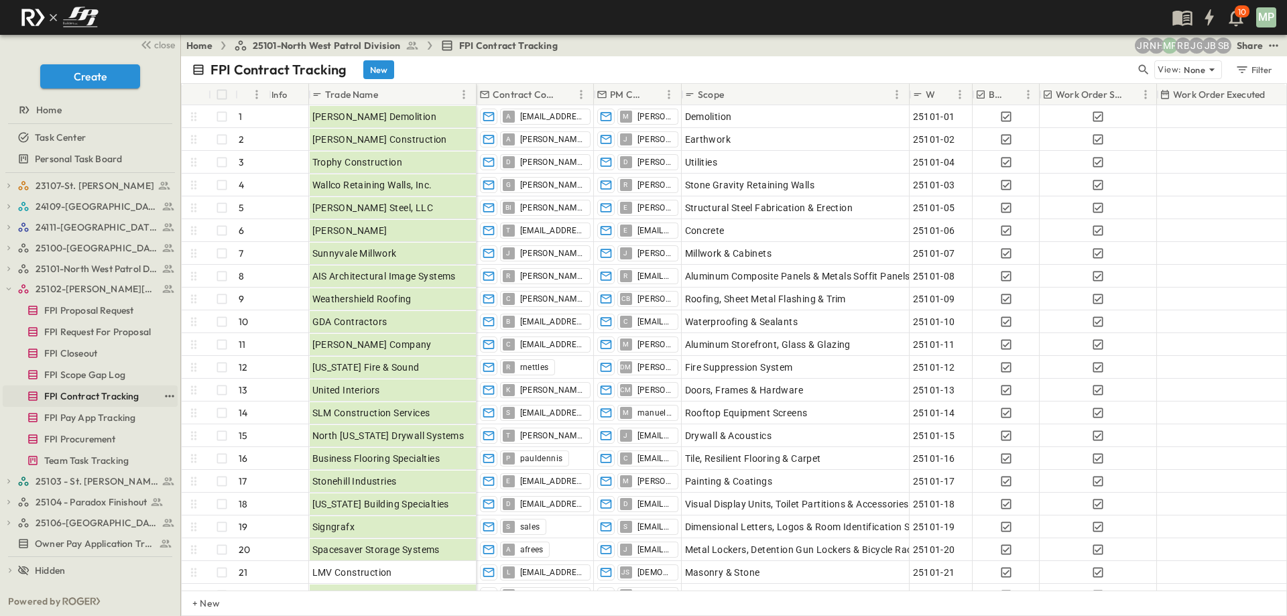
click at [98, 395] on span "FPI Contract Tracking" at bounding box center [91, 395] width 95 height 13
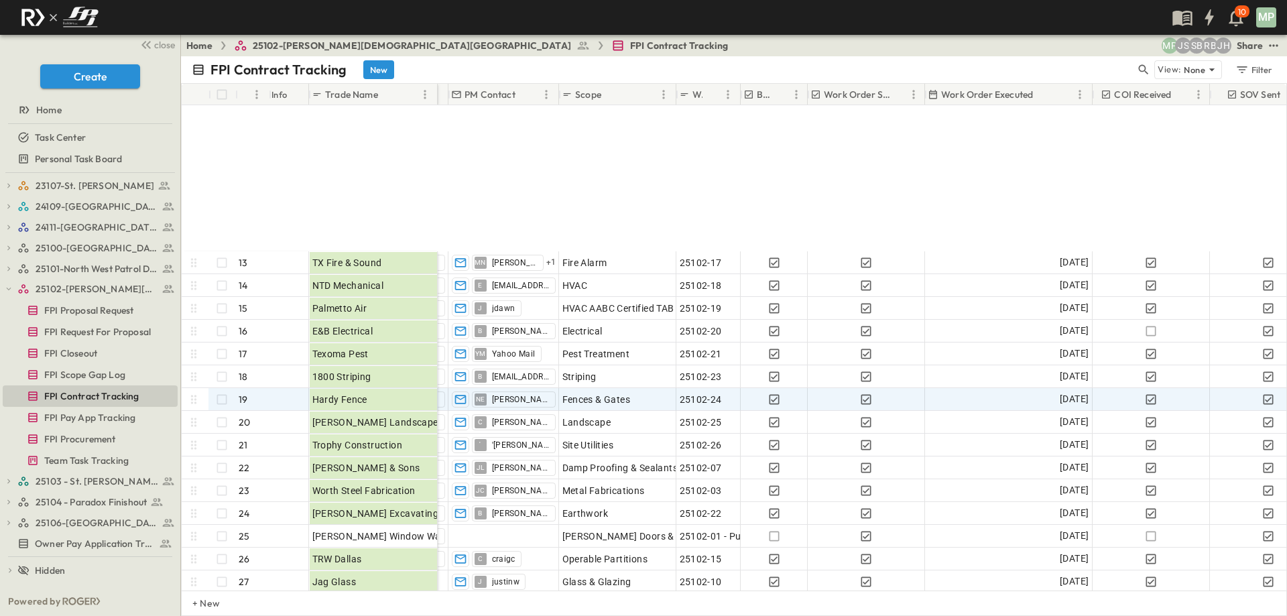
scroll to position [320, 107]
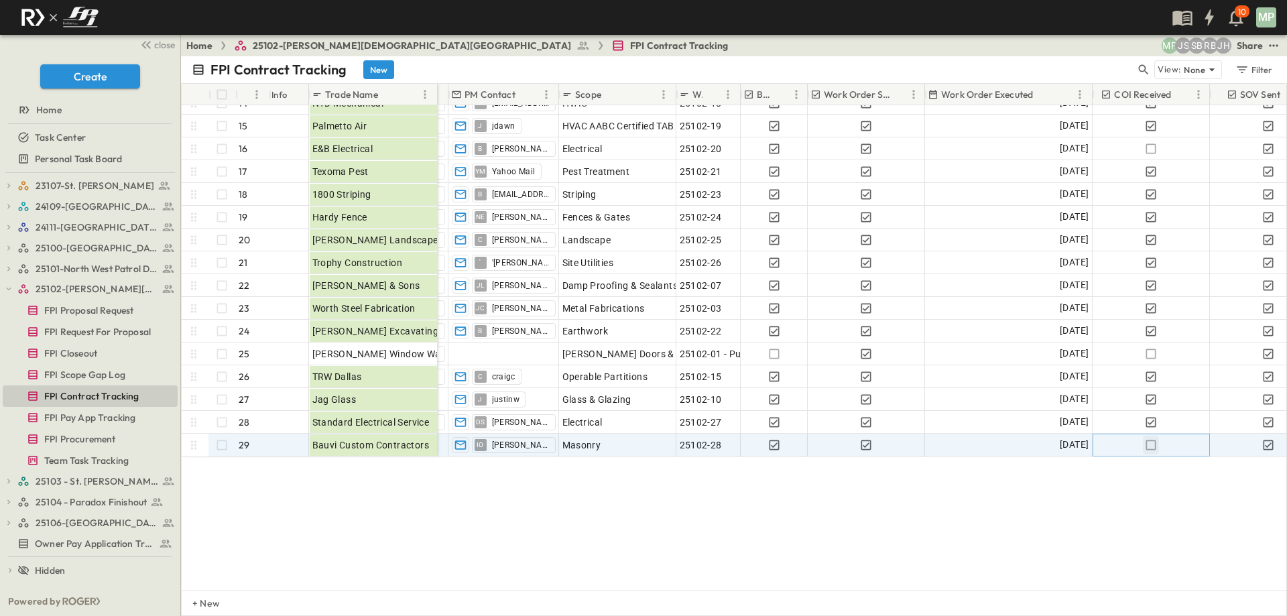
click at [1153, 438] on icon "button" at bounding box center [1150, 444] width 13 height 13
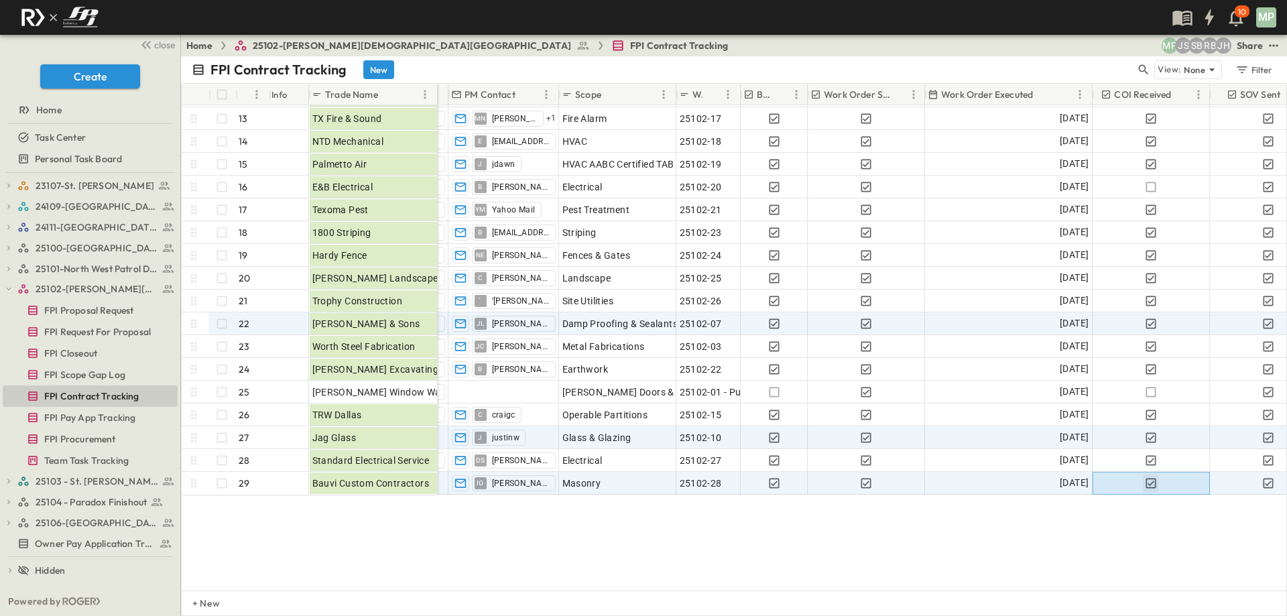
scroll to position [186, 107]
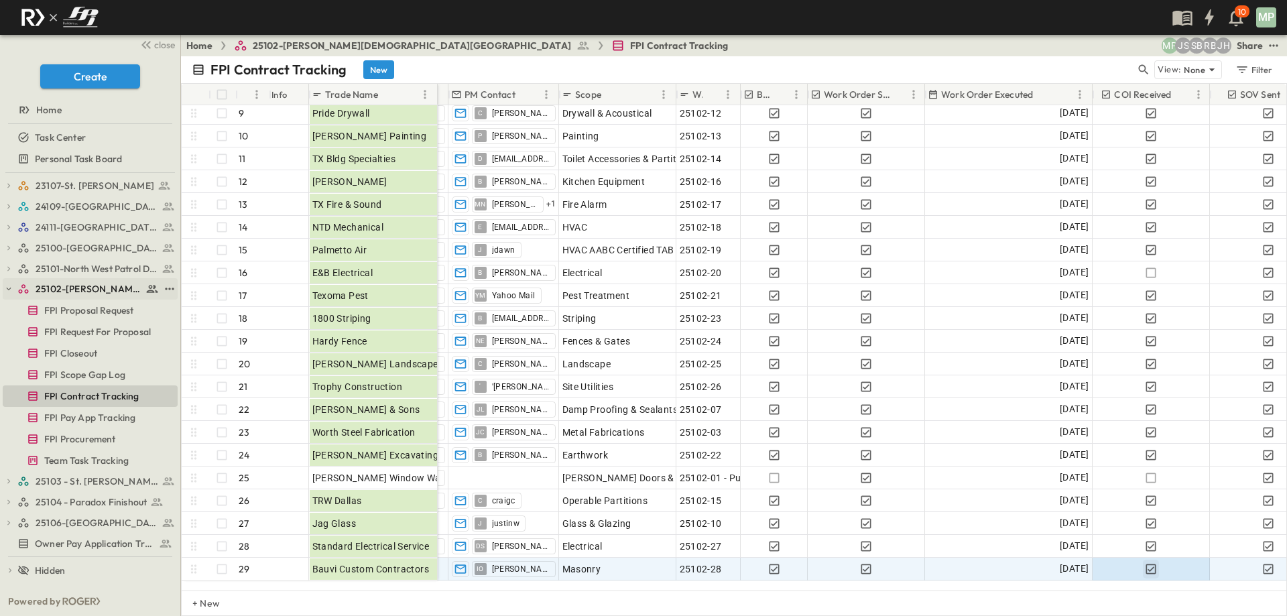
click at [12, 287] on icon "button" at bounding box center [8, 288] width 9 height 9
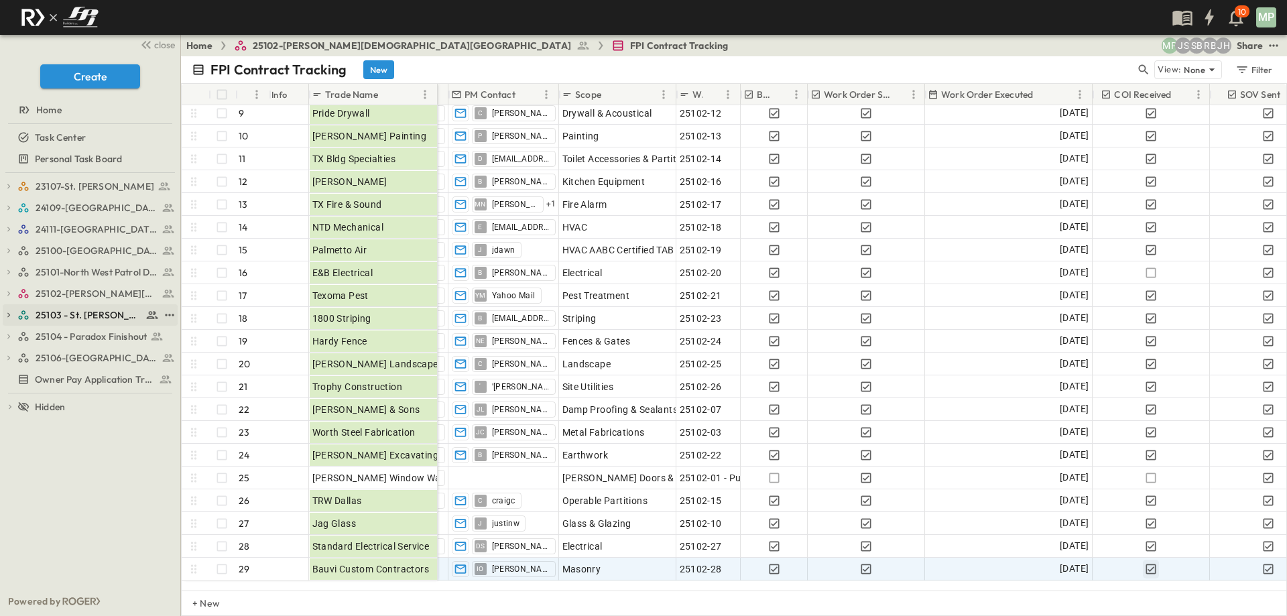
click at [9, 314] on icon "button" at bounding box center [8, 315] width 3 height 5
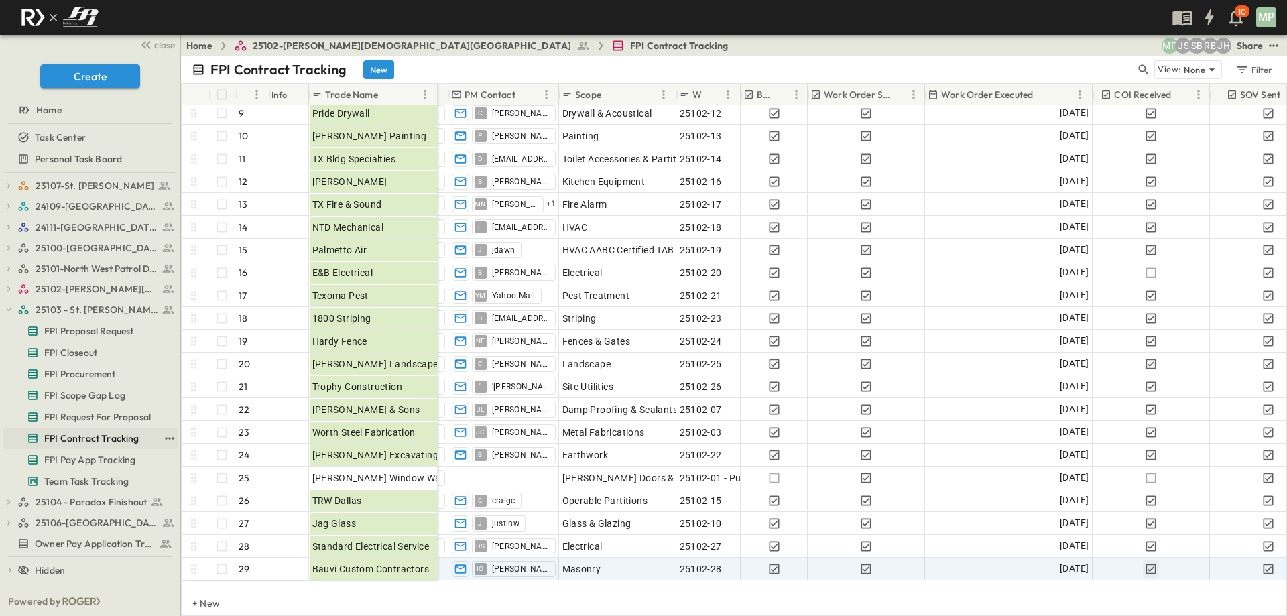
click at [108, 434] on span "FPI Contract Tracking" at bounding box center [91, 438] width 95 height 13
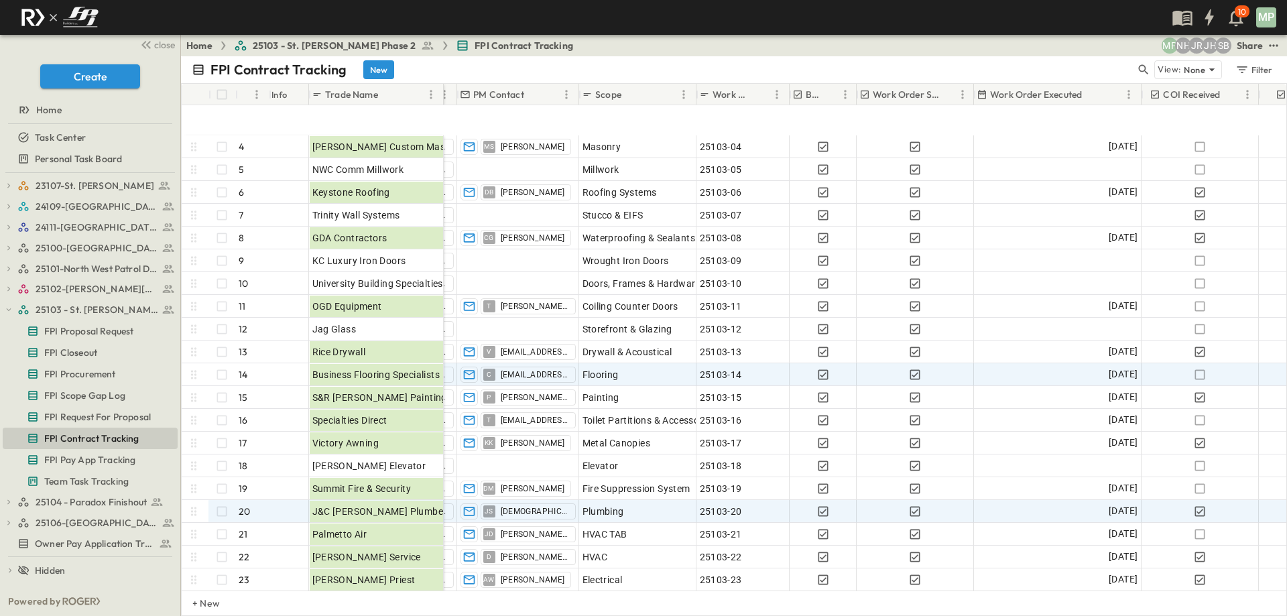
scroll to position [134, 104]
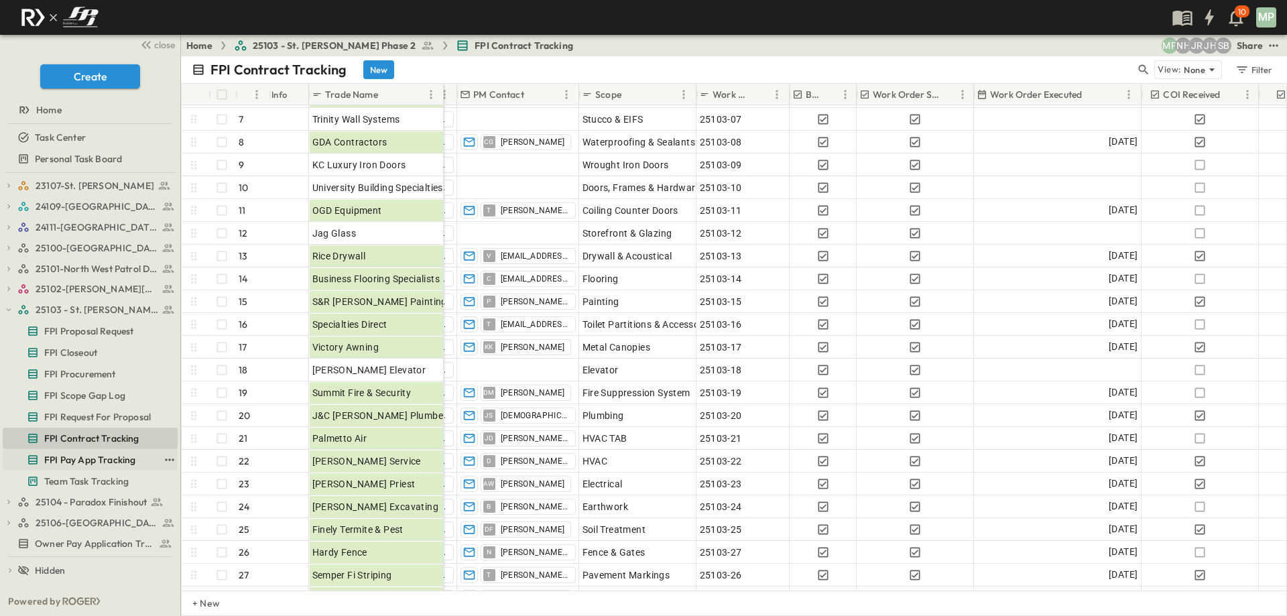
click at [121, 456] on span "FPI Pay App Tracking" at bounding box center [89, 459] width 91 height 13
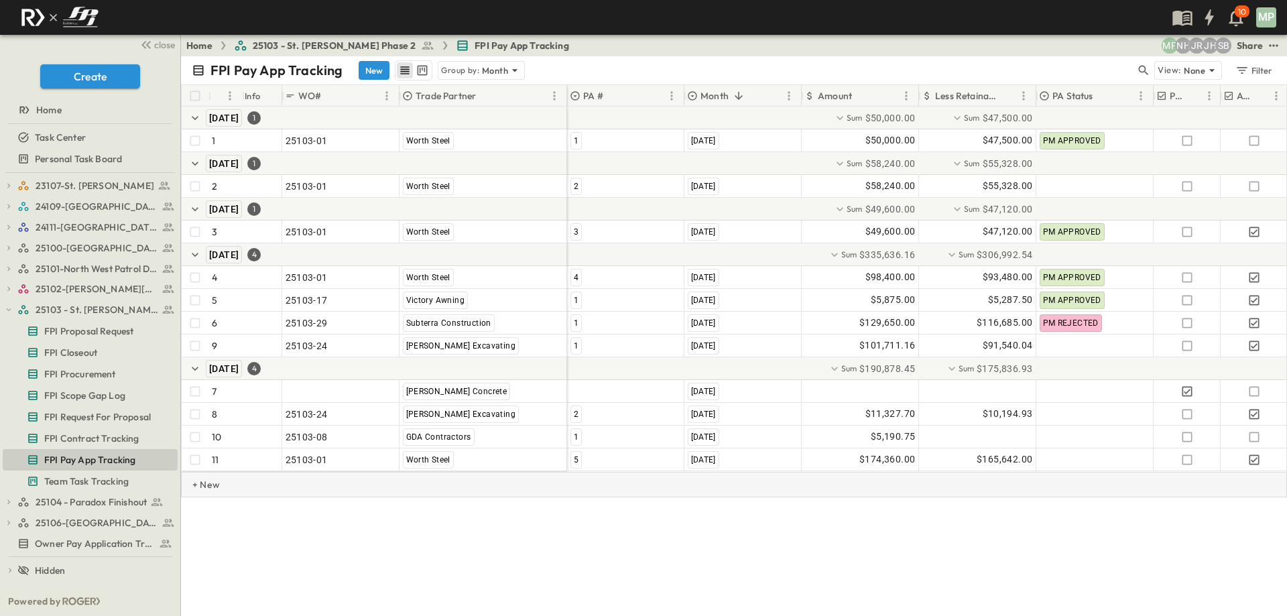
click at [200, 491] on p "+ New" at bounding box center [196, 484] width 8 height 13
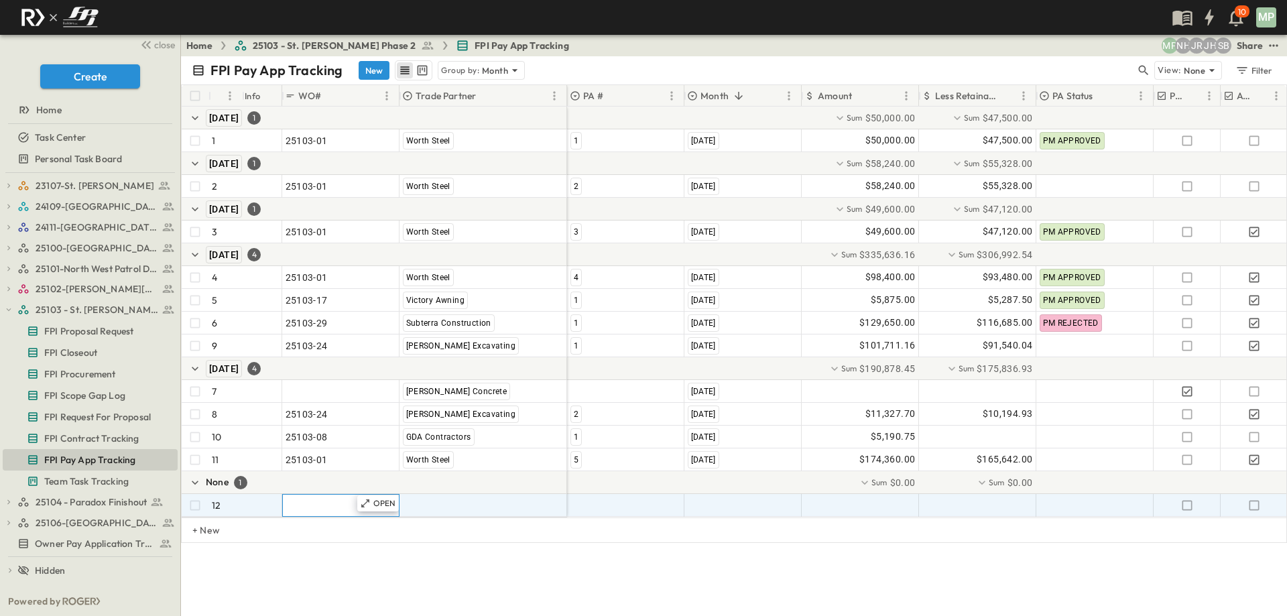
click at [322, 506] on span ""24101-01"" at bounding box center [310, 505] width 48 height 13
type input "********"
click at [471, 503] on span ""[PERSON_NAME] Excavating"" at bounding box center [469, 505] width 132 height 13
click at [84, 438] on span "FPI Contract Tracking" at bounding box center [91, 438] width 95 height 13
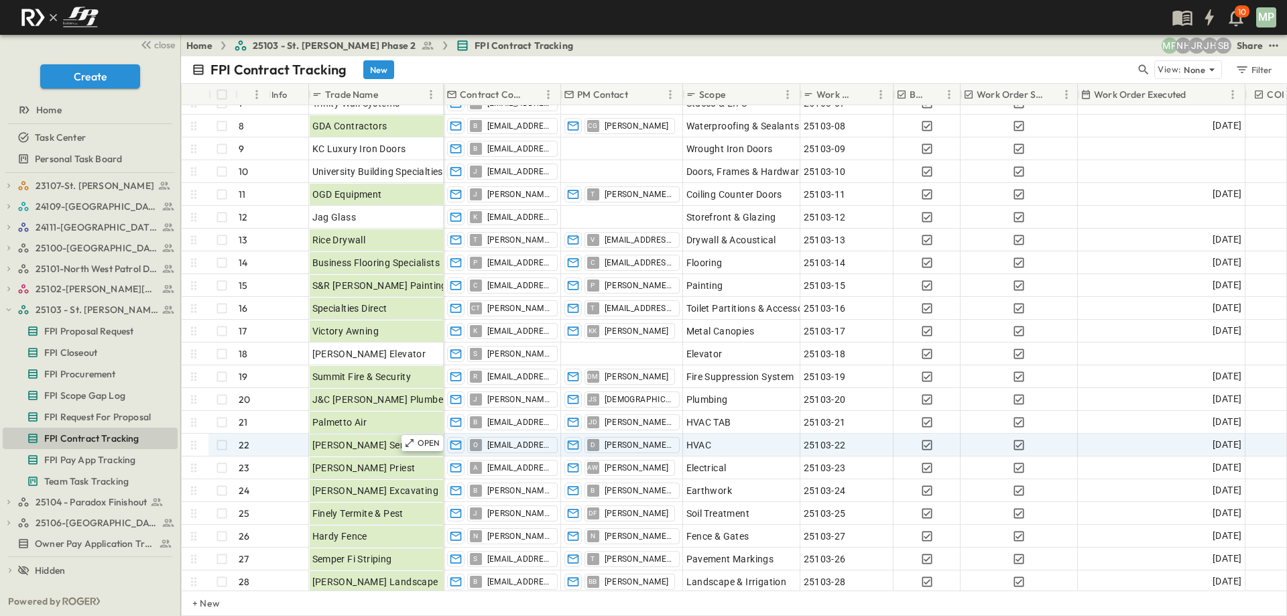
scroll to position [201, 0]
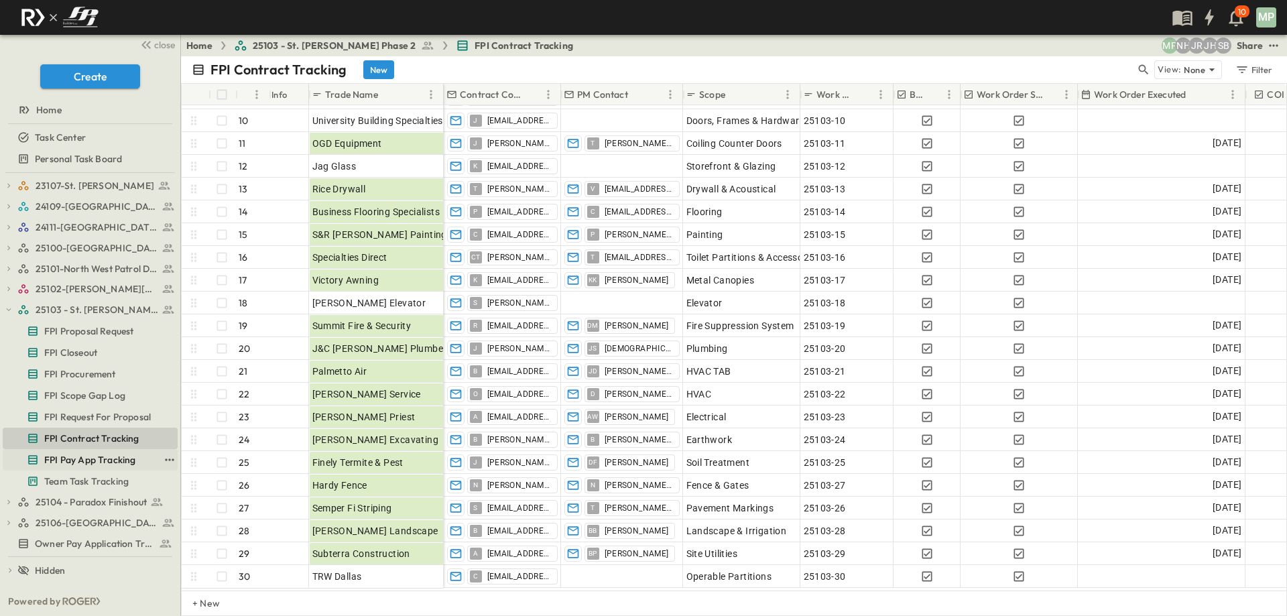
click at [72, 454] on span "FPI Pay App Tracking" at bounding box center [89, 459] width 91 height 13
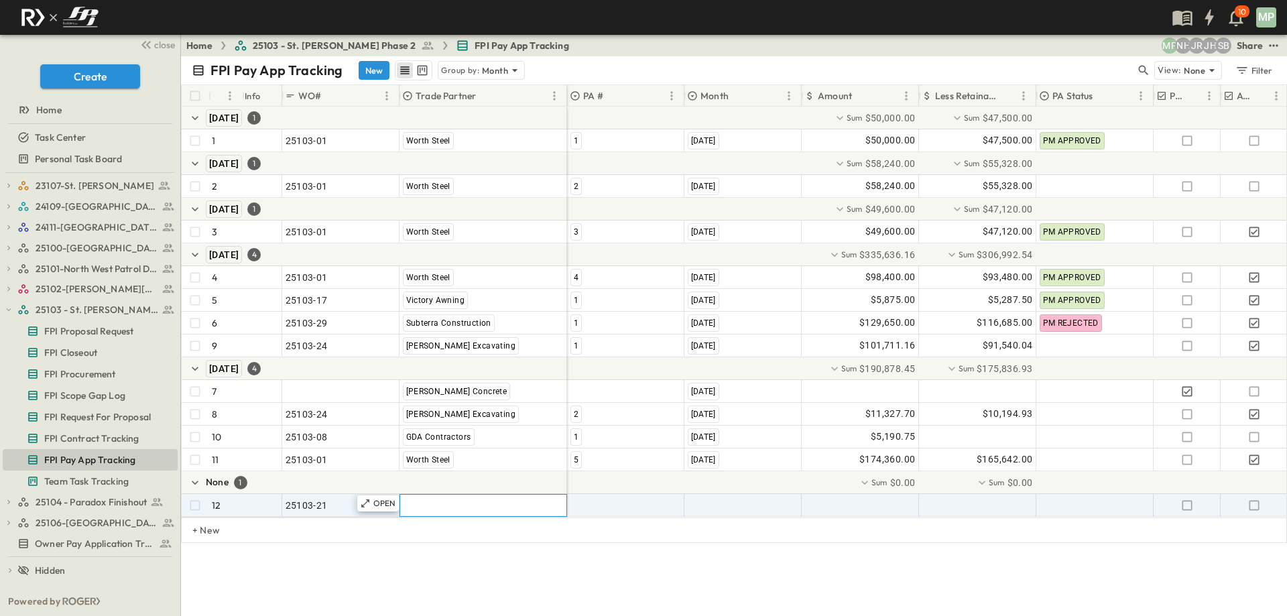
click at [455, 507] on span ""[PERSON_NAME] Excavating"" at bounding box center [469, 505] width 132 height 13
type input "**********"
click at [464, 551] on span "Palmetto Air" at bounding box center [460, 549] width 47 height 11
click at [590, 510] on div at bounding box center [626, 505] width 116 height 21
click at [574, 548] on span "1" at bounding box center [575, 549] width 5 height 11
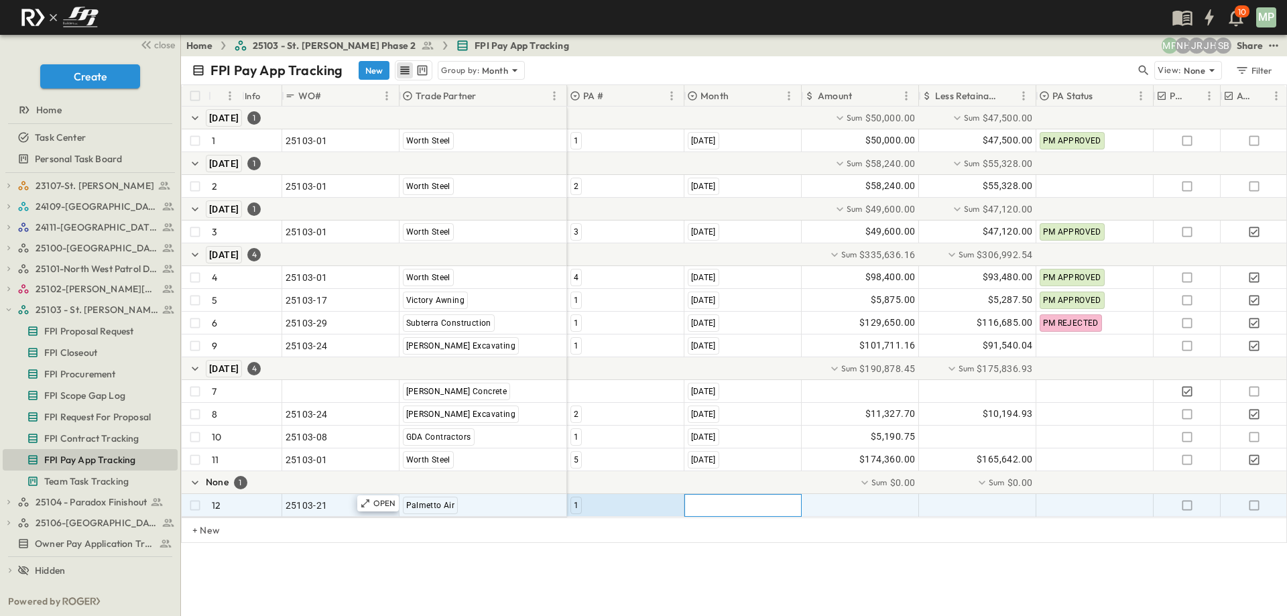
click at [717, 497] on div ""[DATE]"" at bounding box center [743, 505] width 116 height 21
click at [718, 544] on div "[DATE]" at bounding box center [702, 550] width 31 height 16
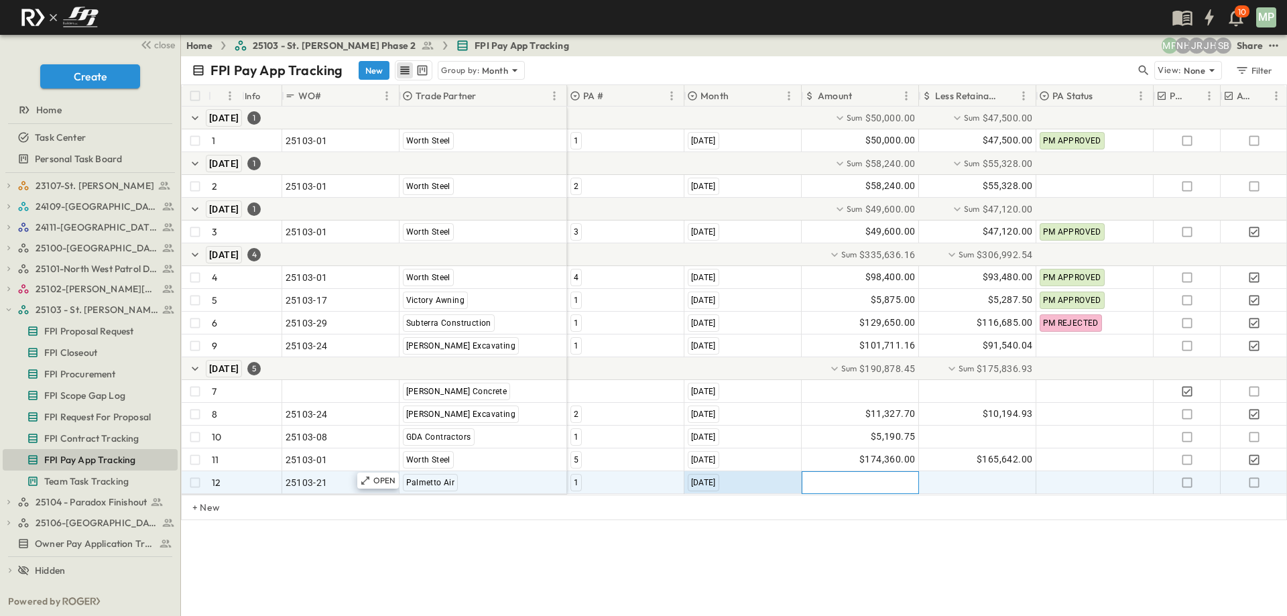
click at [878, 492] on div at bounding box center [860, 482] width 116 height 21
type input "*******"
click at [1253, 487] on icon "button" at bounding box center [1254, 482] width 10 height 10
click at [8, 267] on icon "button" at bounding box center [8, 268] width 9 height 9
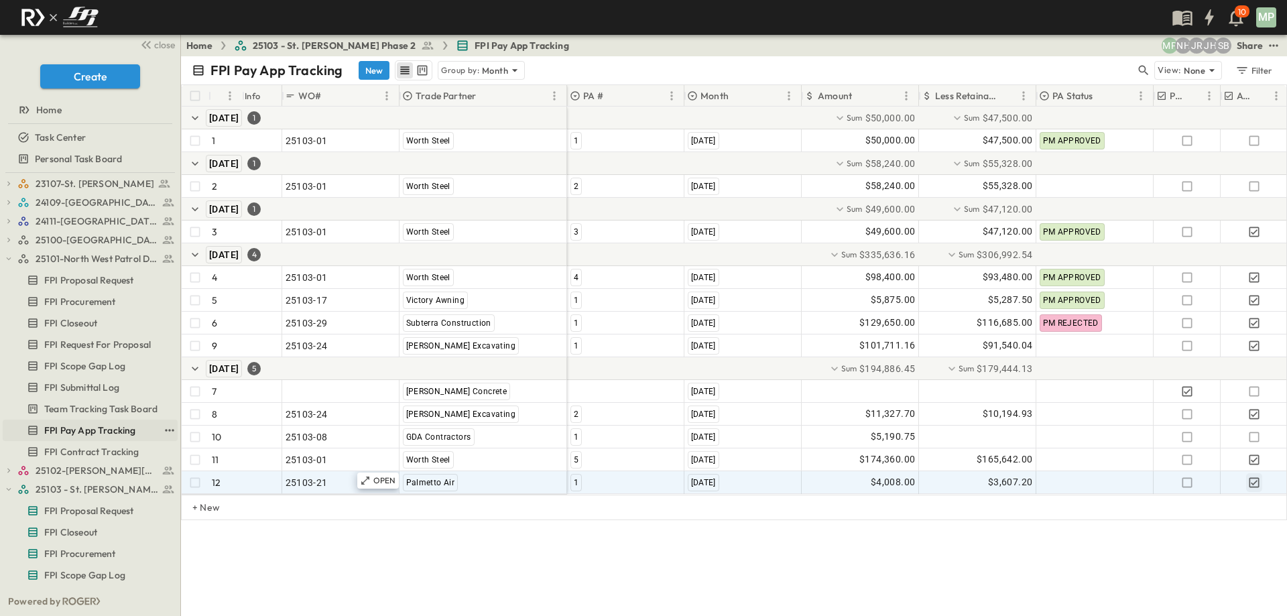
click at [82, 434] on span "FPI Pay App Tracking" at bounding box center [89, 430] width 91 height 13
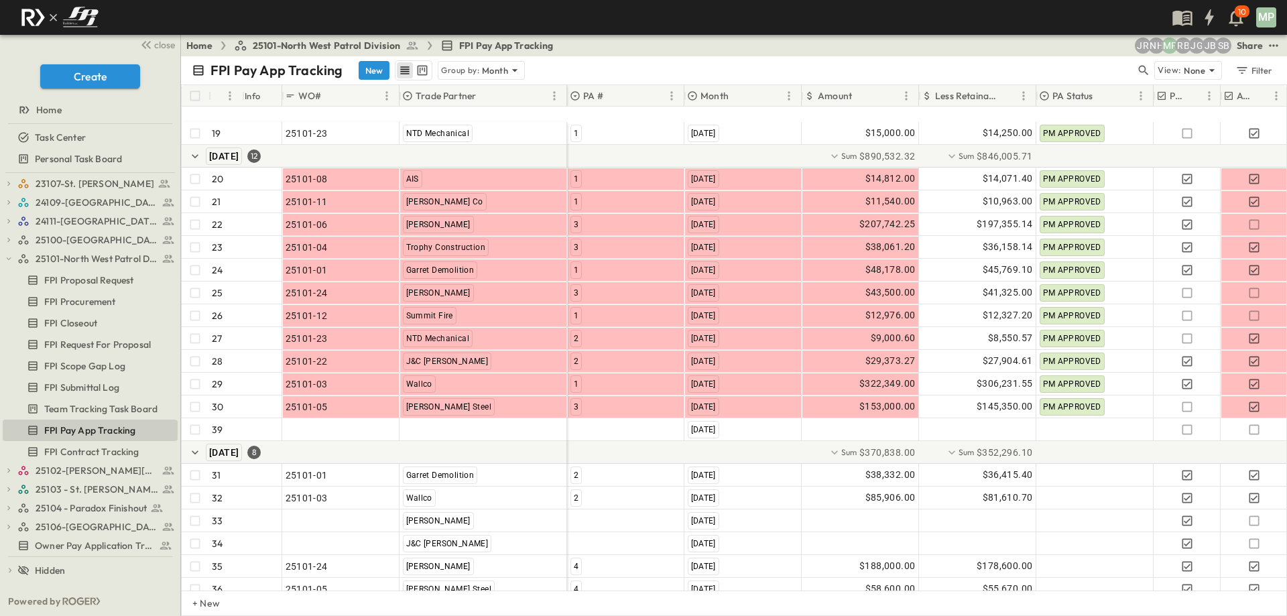
scroll to position [575, 0]
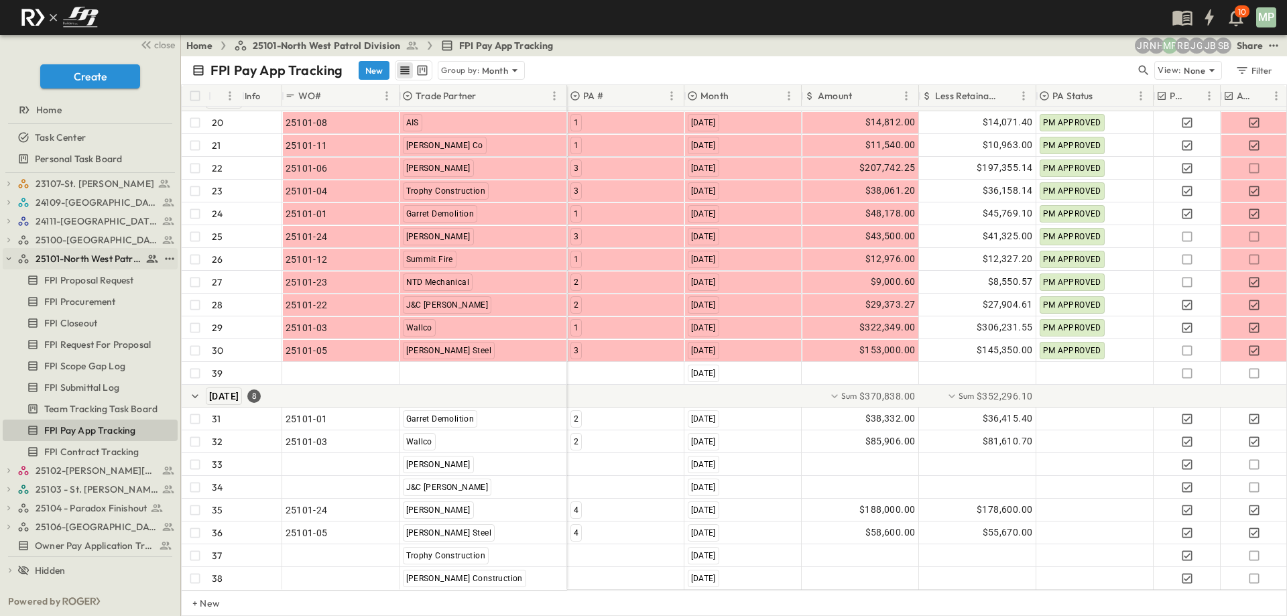
click at [13, 261] on button "button" at bounding box center [9, 259] width 12 height 12
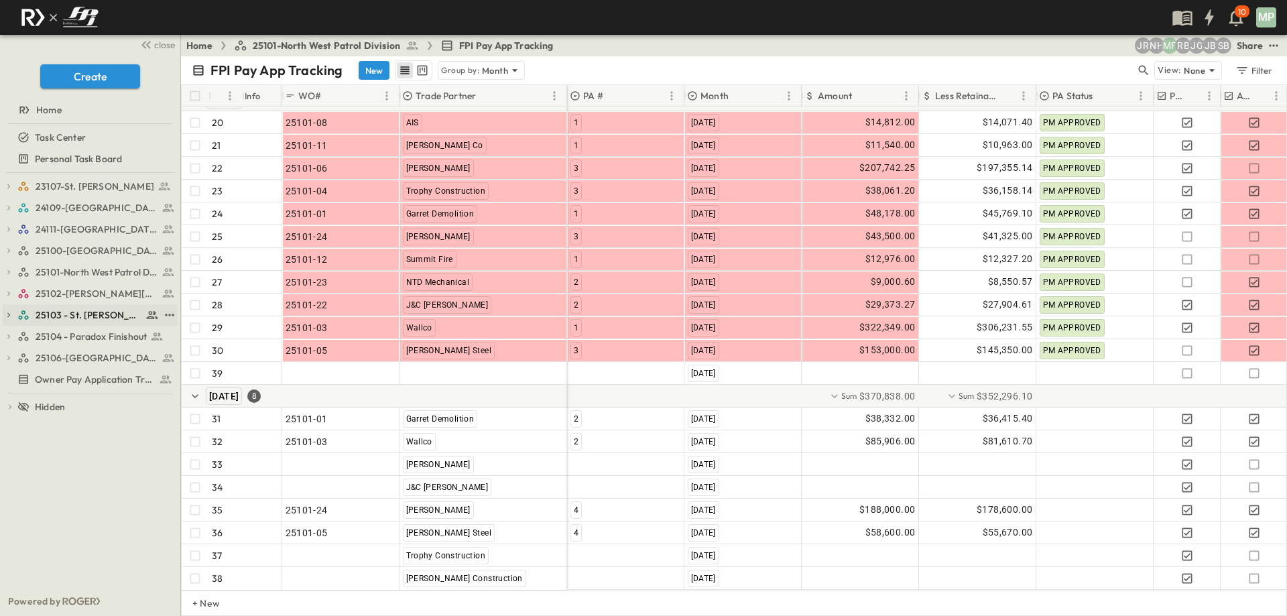
click at [11, 315] on icon "button" at bounding box center [8, 314] width 9 height 9
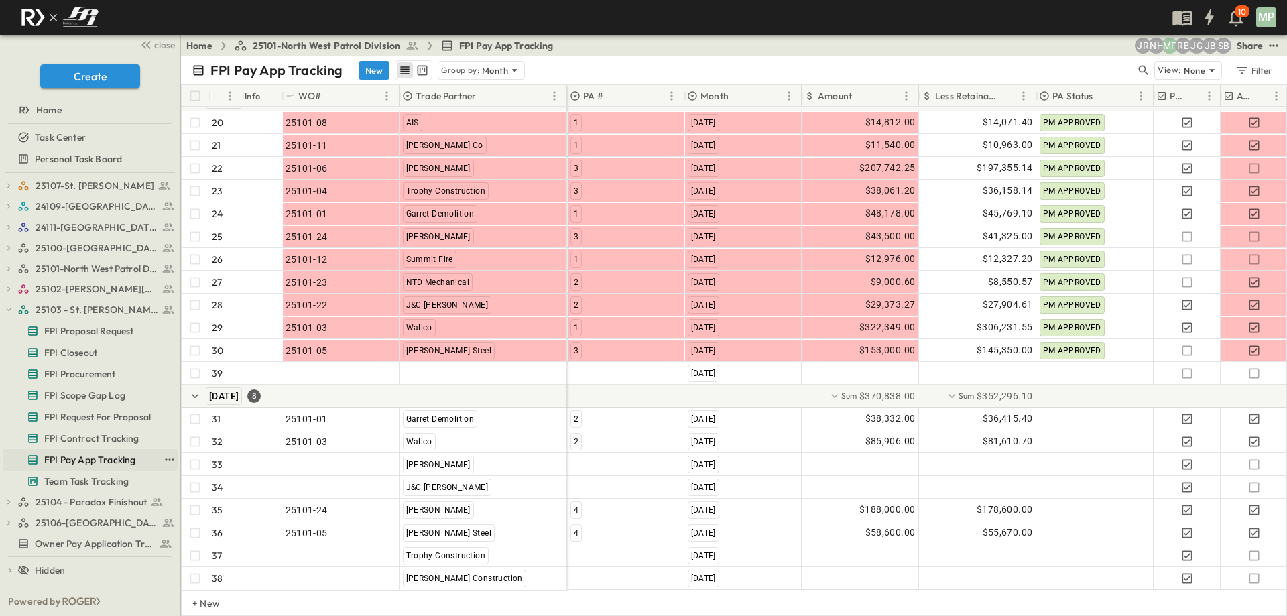
click at [97, 460] on span "FPI Pay App Tracking" at bounding box center [89, 459] width 91 height 13
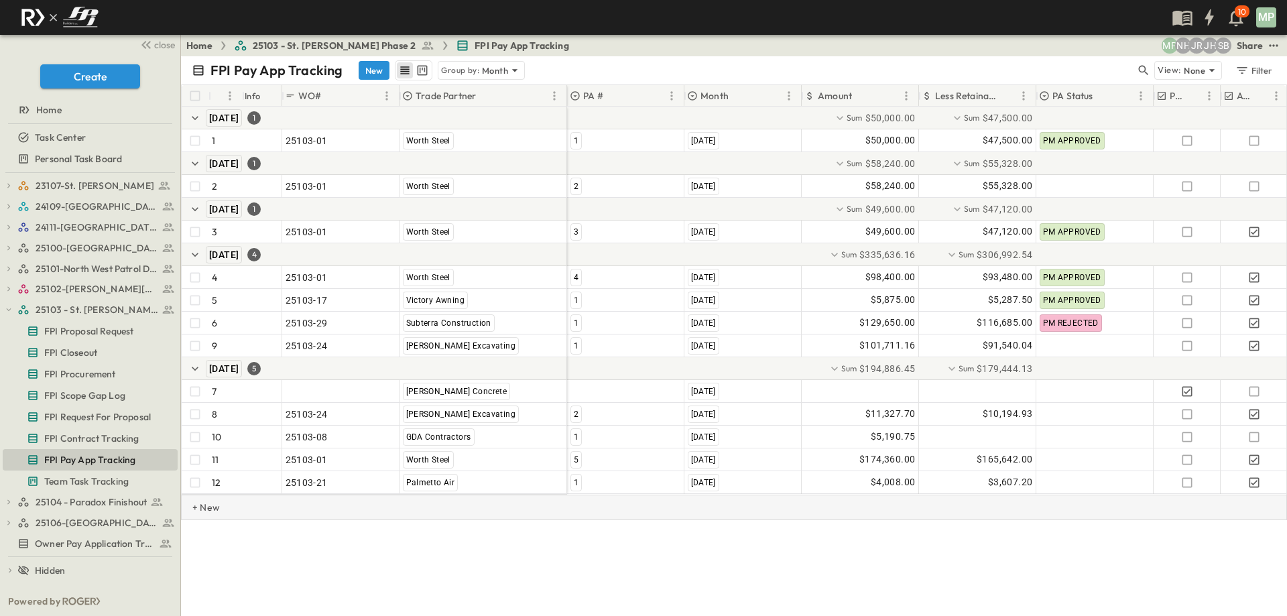
click at [200, 514] on p "+ New" at bounding box center [196, 507] width 8 height 13
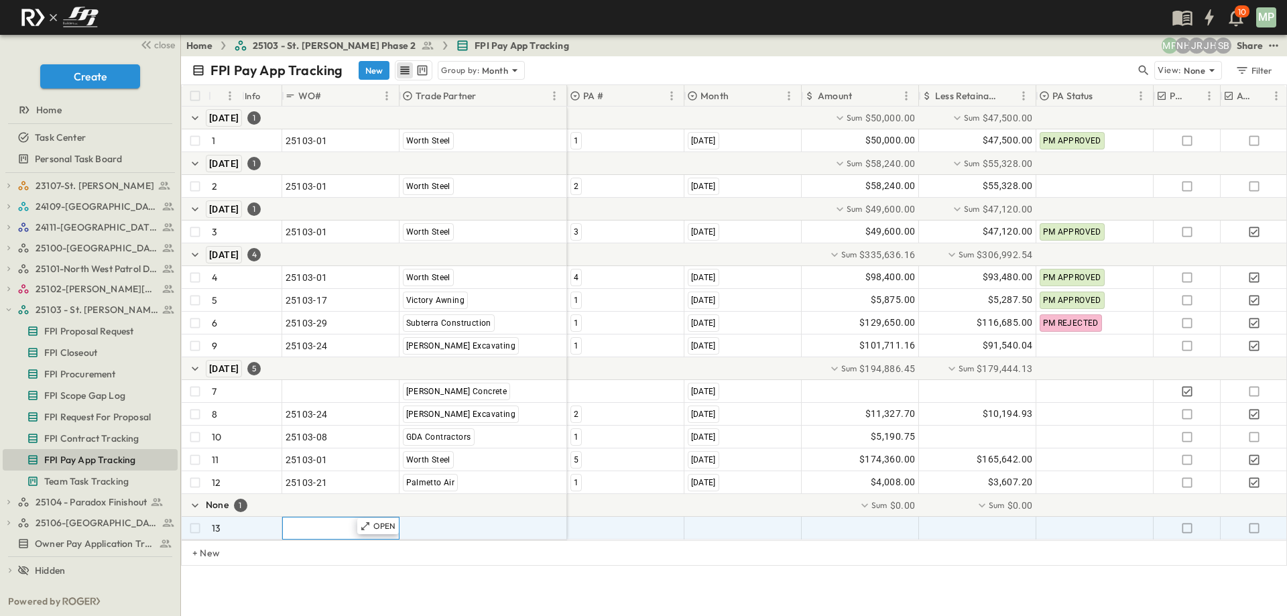
click at [302, 531] on span ""24101-01"" at bounding box center [310, 527] width 48 height 13
click at [88, 431] on link "FPI Contract Tracking" at bounding box center [81, 438] width 156 height 19
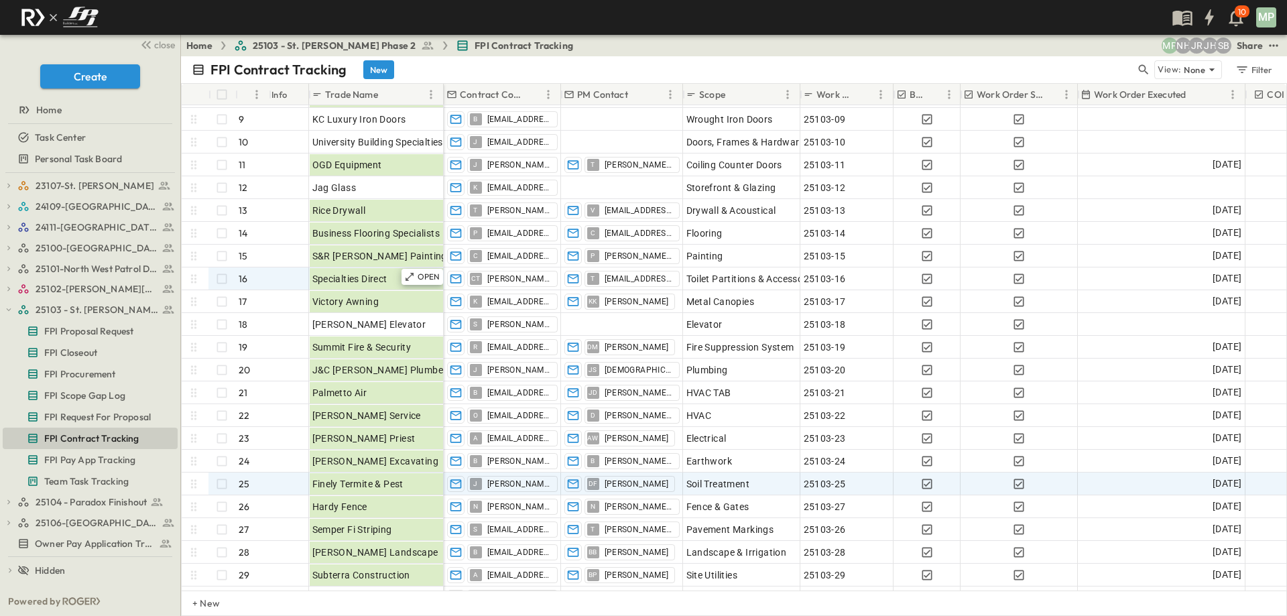
scroll to position [201, 0]
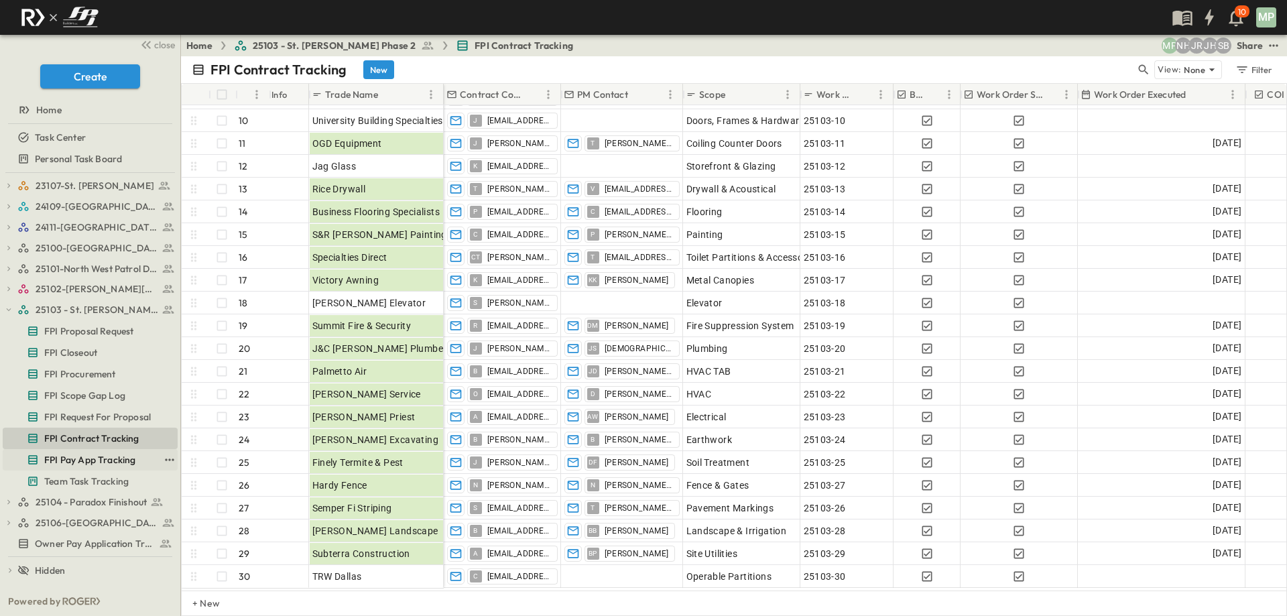
click at [113, 456] on span "FPI Pay App Tracking" at bounding box center [89, 459] width 91 height 13
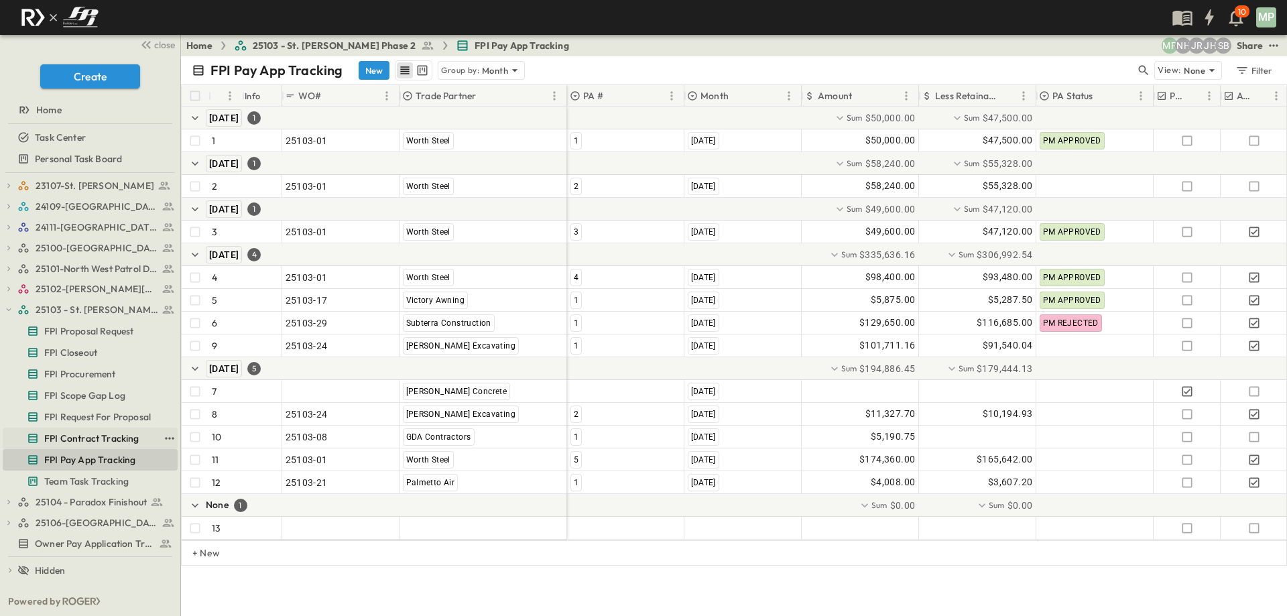
click at [53, 431] on link "FPI Contract Tracking" at bounding box center [81, 438] width 156 height 19
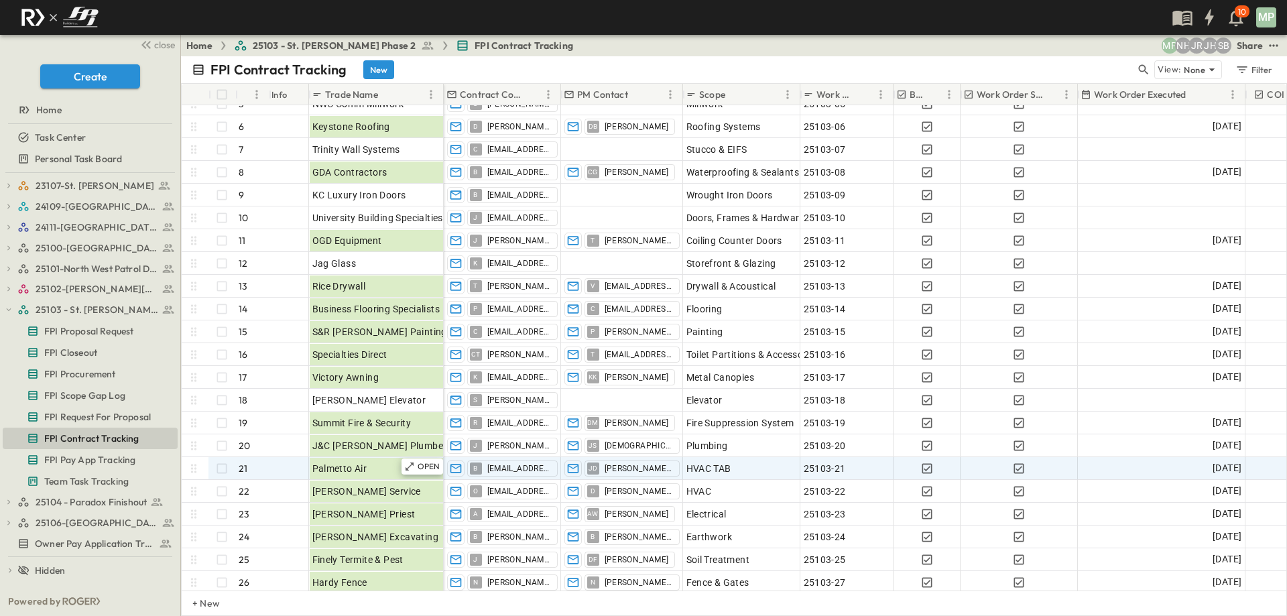
scroll to position [201, 0]
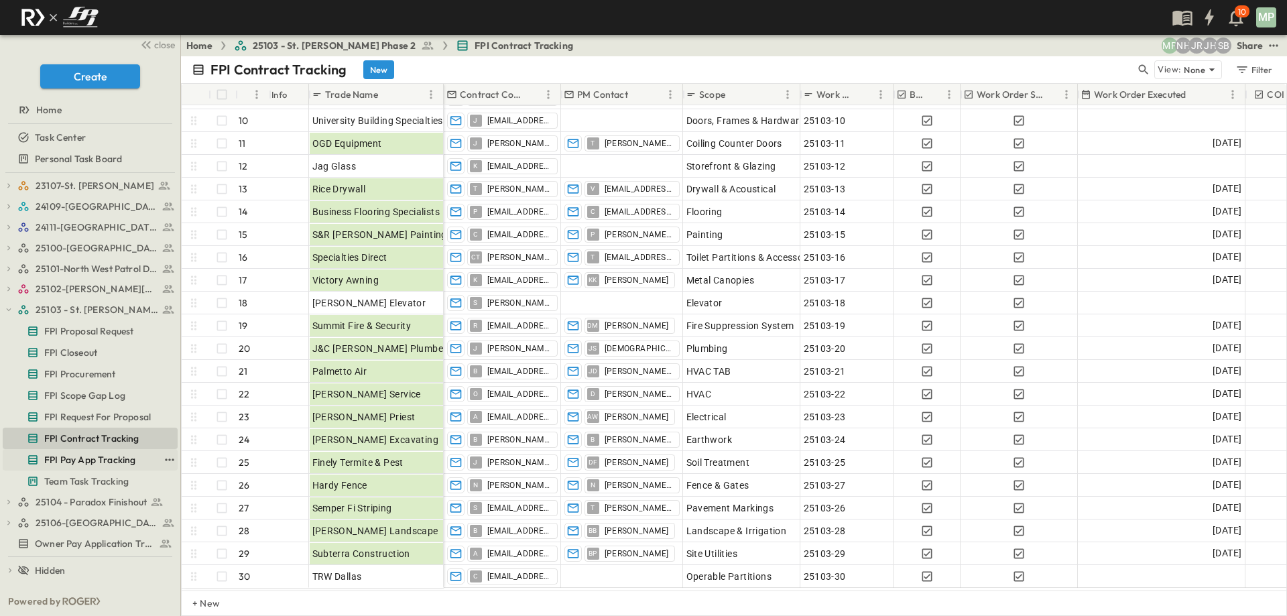
click at [86, 457] on span "FPI Pay App Tracking" at bounding box center [89, 459] width 91 height 13
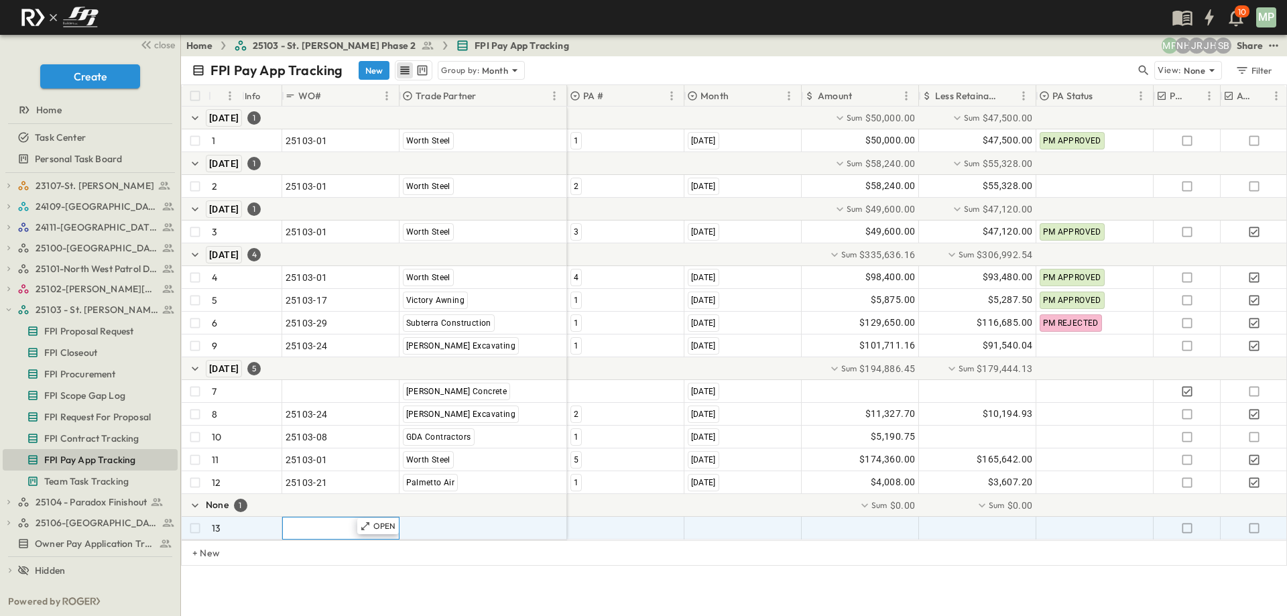
click at [318, 522] on span ""24101-01"" at bounding box center [310, 527] width 48 height 13
type input "********"
click at [347, 530] on div "25103-26`" at bounding box center [341, 528] width 111 height 19
click at [342, 530] on input "*********" at bounding box center [340, 527] width 115 height 16
type input "********"
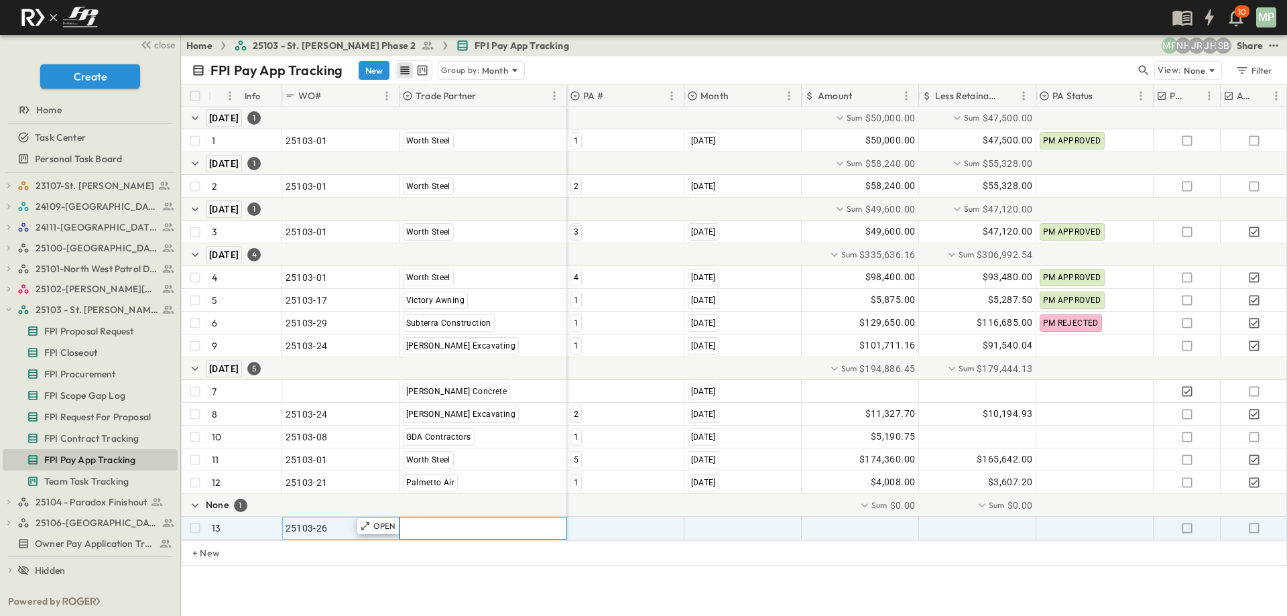
type input "*"
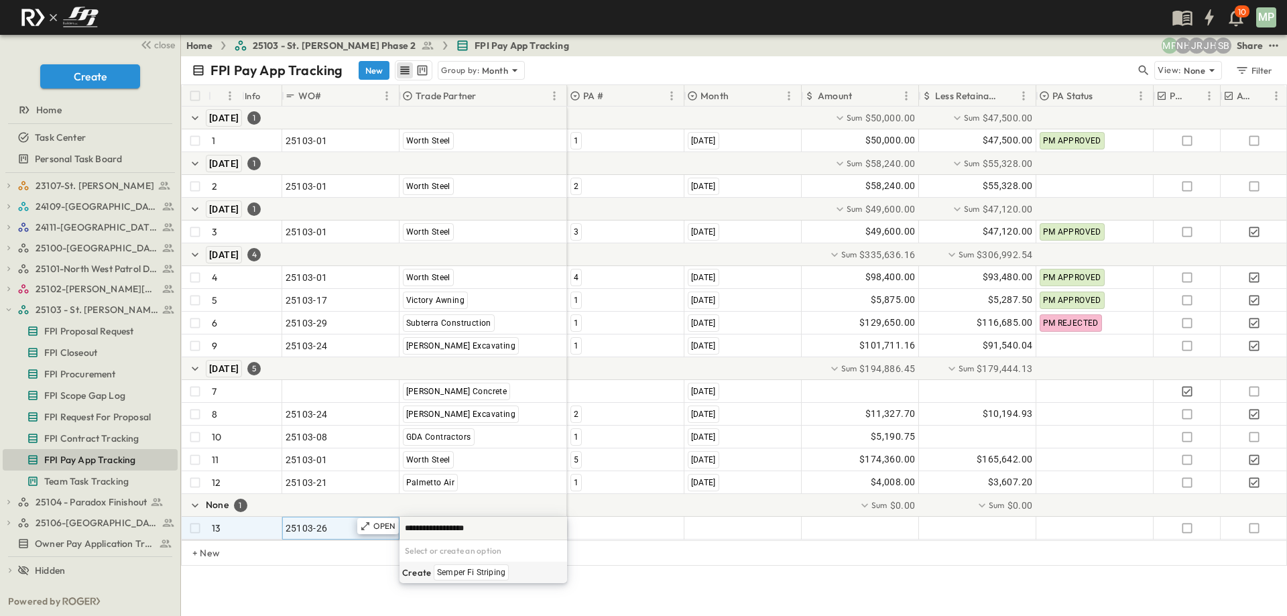
type input "**********"
click at [449, 574] on span "Semper Fi Striping" at bounding box center [471, 572] width 68 height 11
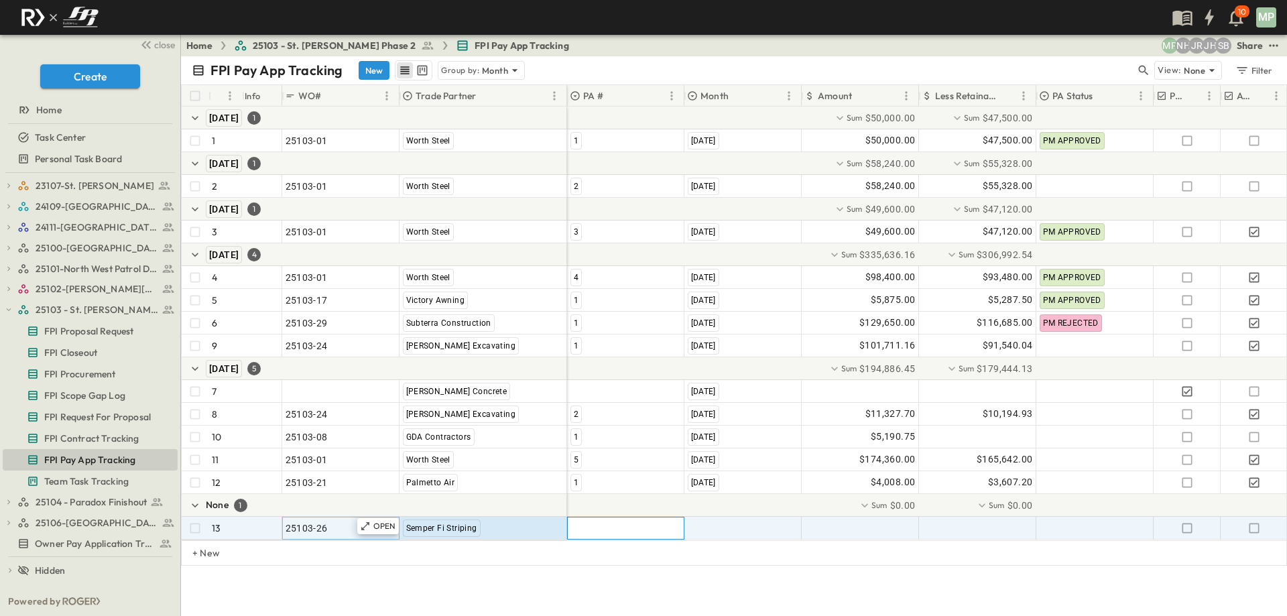
click at [601, 526] on div at bounding box center [626, 527] width 116 height 21
click at [574, 568] on span "1" at bounding box center [575, 572] width 5 height 11
click at [720, 535] on div ""[DATE]"" at bounding box center [743, 527] width 116 height 21
click at [715, 568] on span "[DATE]" at bounding box center [702, 572] width 24 height 11
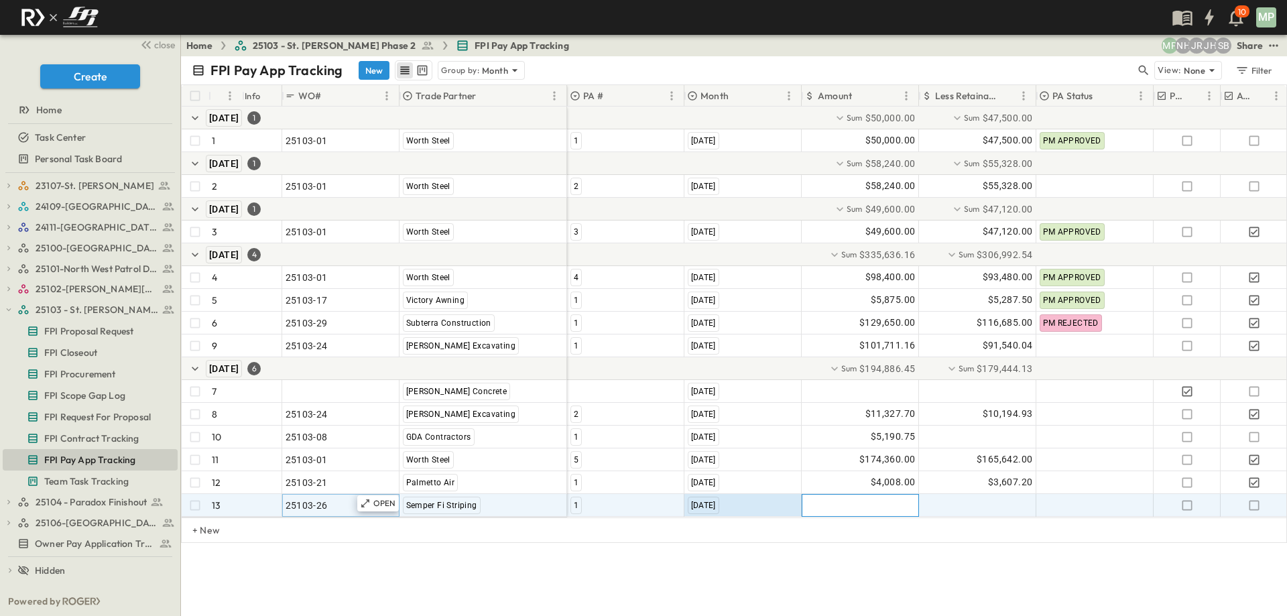
click at [871, 509] on div at bounding box center [860, 505] width 116 height 21
type input "*******"
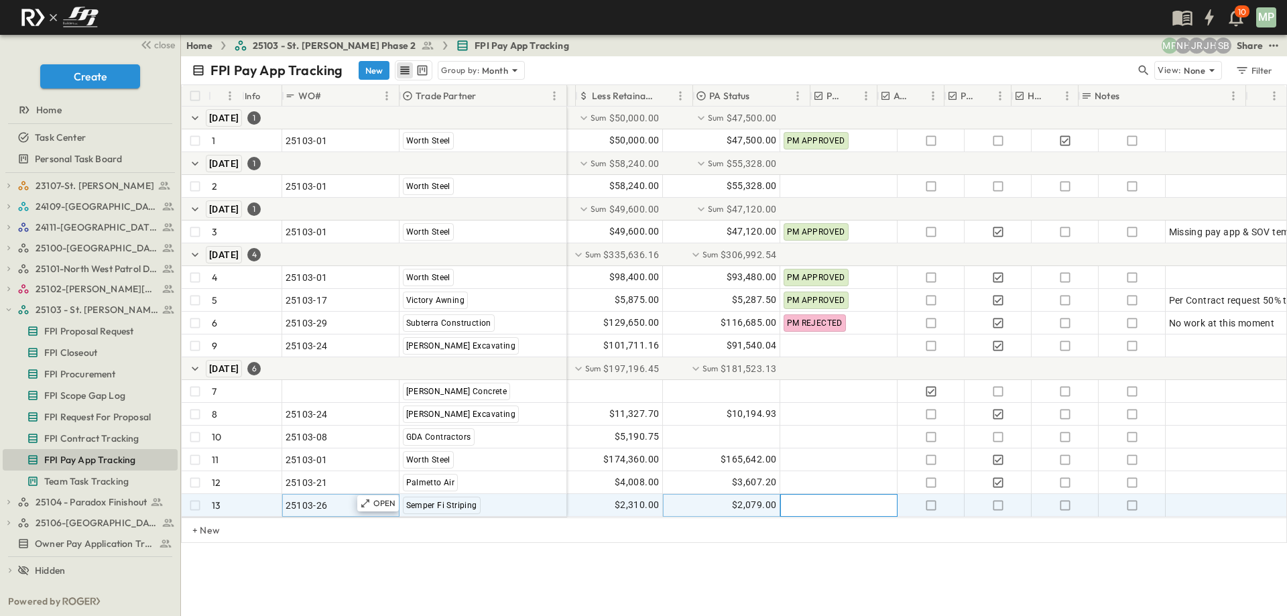
scroll to position [0, 343]
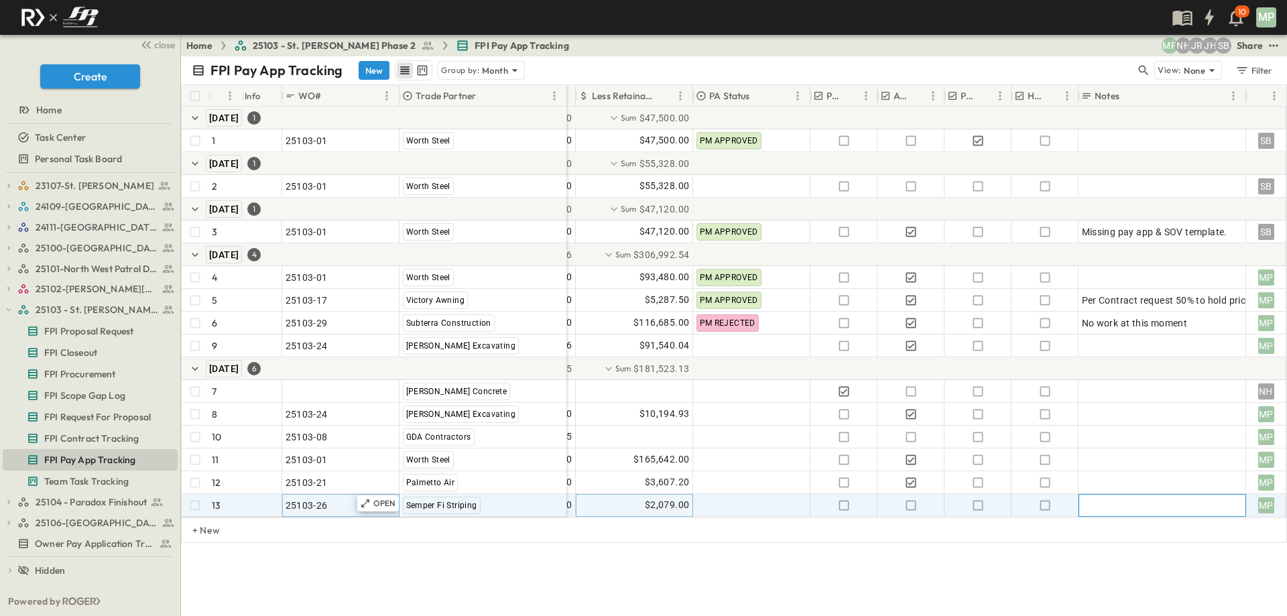
click at [1163, 502] on div at bounding box center [1162, 505] width 161 height 19
type textarea "**********"
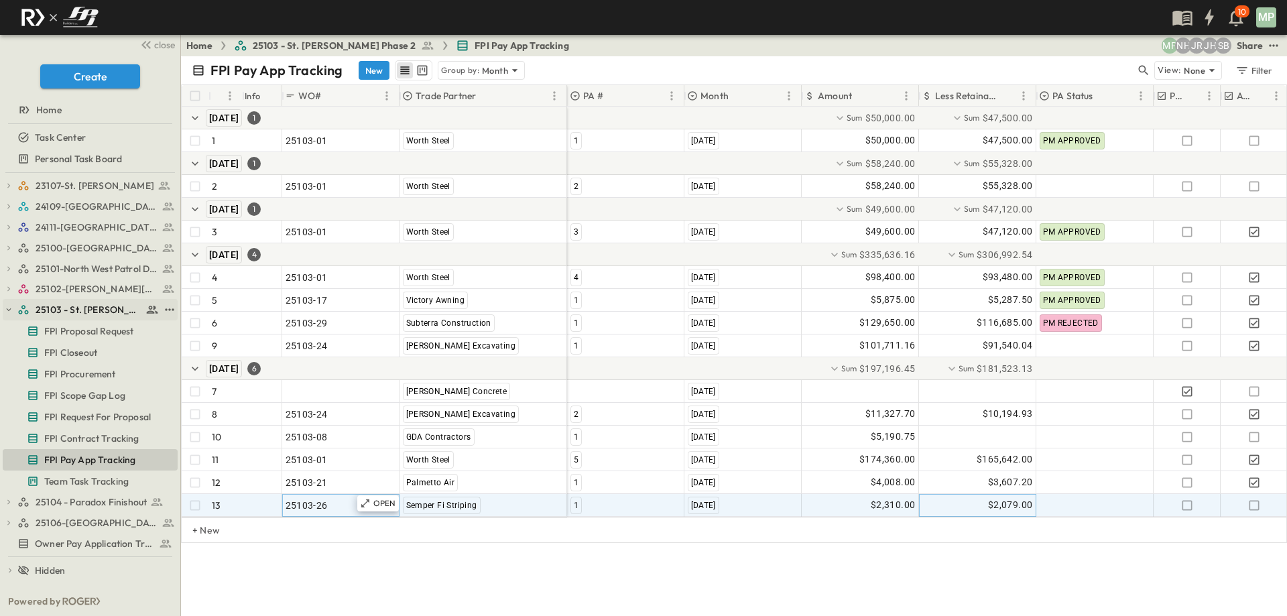
click at [10, 308] on icon "button" at bounding box center [8, 309] width 9 height 9
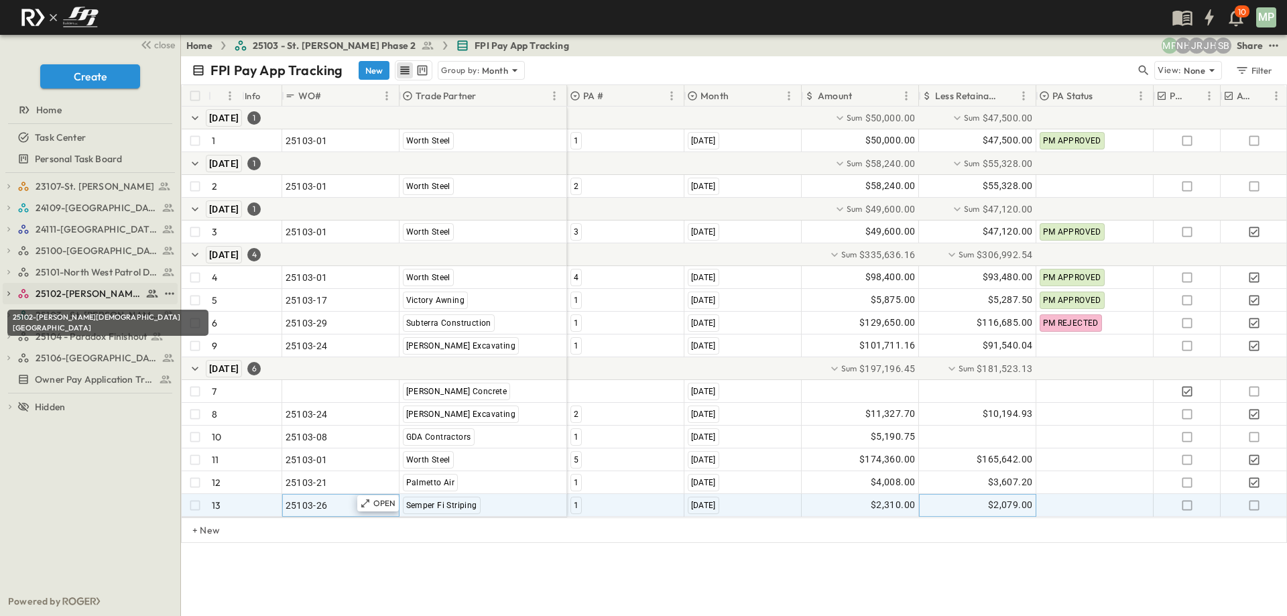
click at [78, 294] on span "25102-[PERSON_NAME][DEMOGRAPHIC_DATA][GEOGRAPHIC_DATA]" at bounding box center [89, 293] width 107 height 13
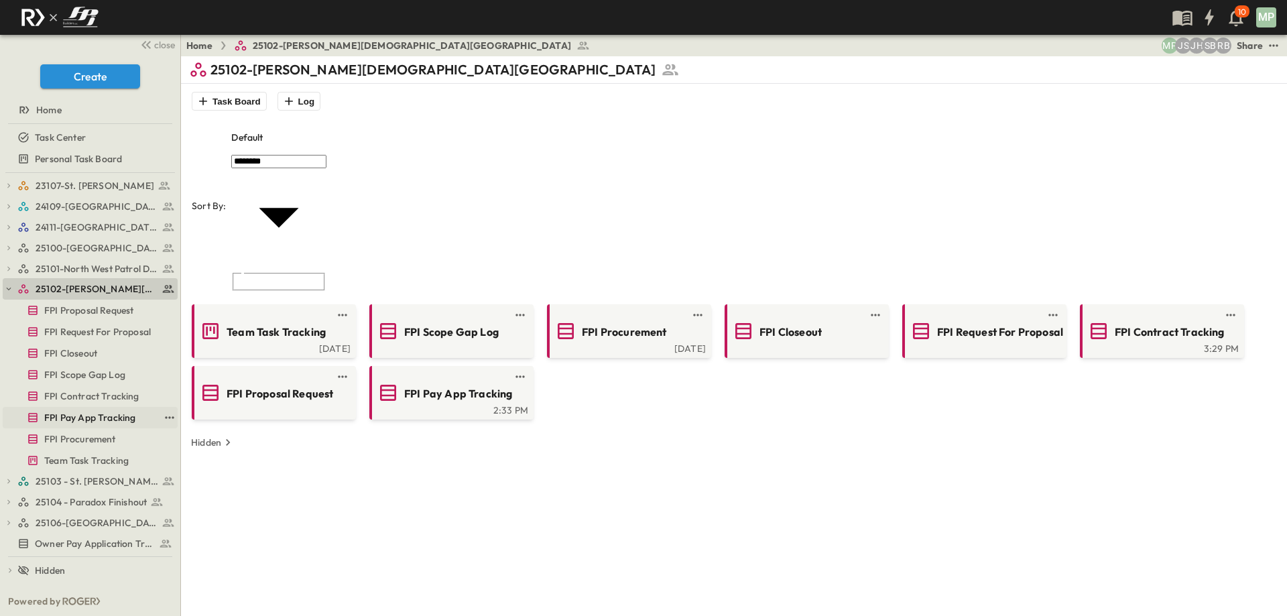
click at [88, 410] on link "FPI Pay App Tracking" at bounding box center [81, 417] width 156 height 19
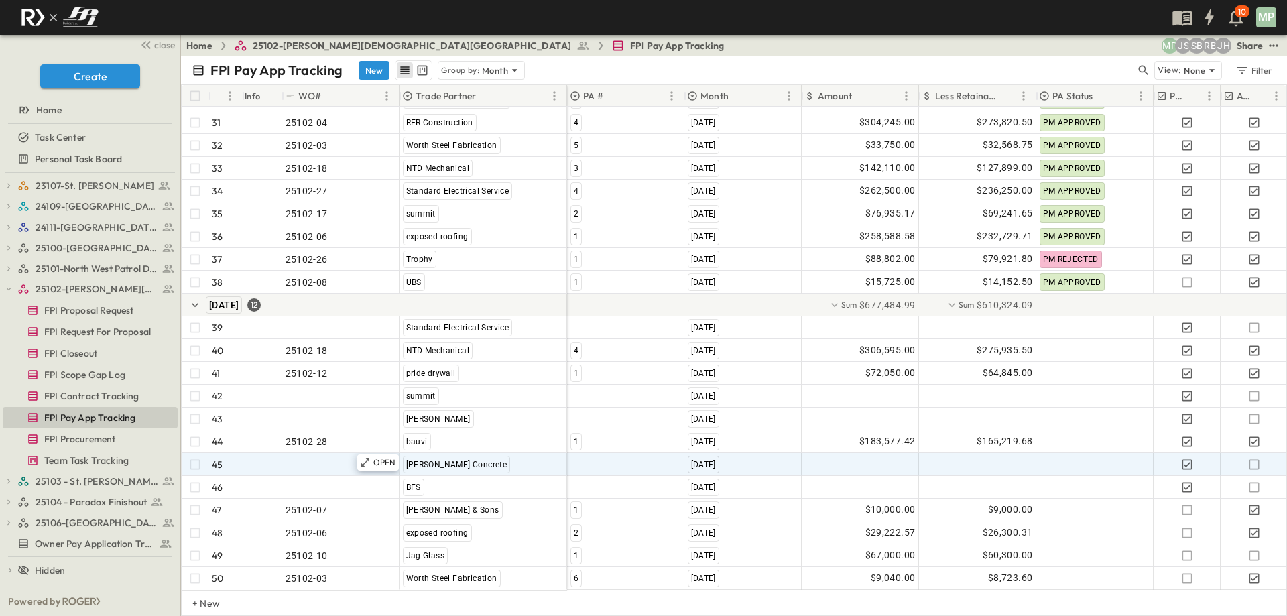
scroll to position [803, 0]
click at [297, 458] on span ""24101-01"" at bounding box center [310, 464] width 48 height 13
type input "********"
click at [651, 454] on div at bounding box center [626, 464] width 116 height 21
click at [575, 521] on span "4" at bounding box center [575, 520] width 5 height 11
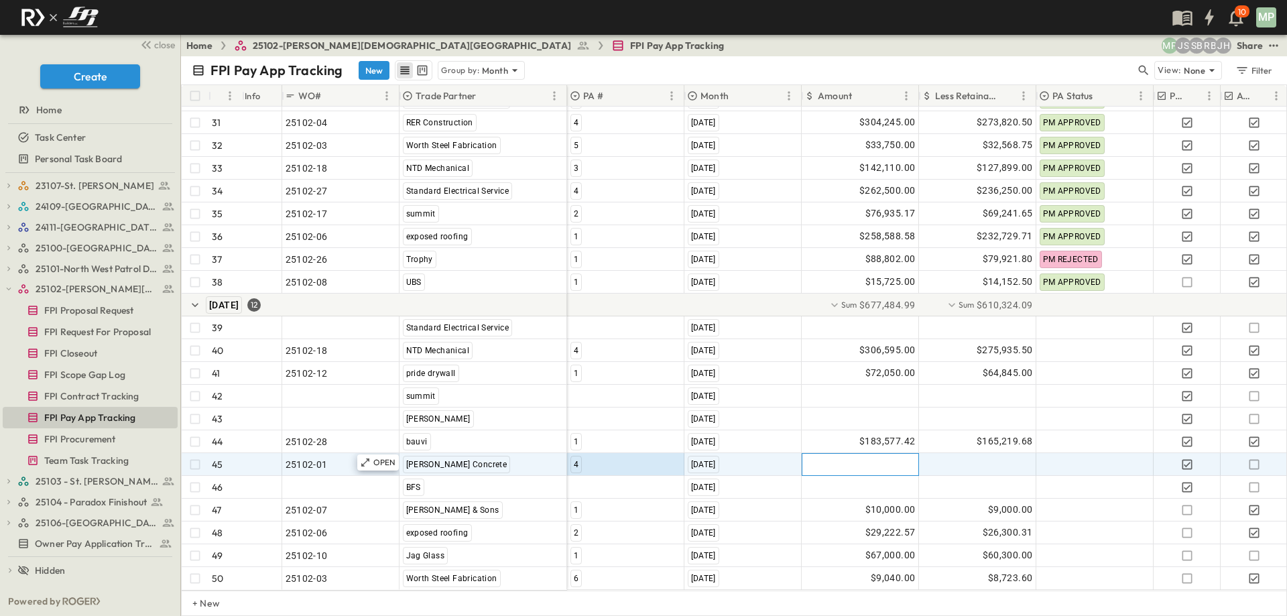
click at [855, 456] on div at bounding box center [860, 464] width 116 height 21
type input "*"
type input "********"
type input "*******"
click at [1257, 458] on icon "button" at bounding box center [1253, 464] width 13 height 13
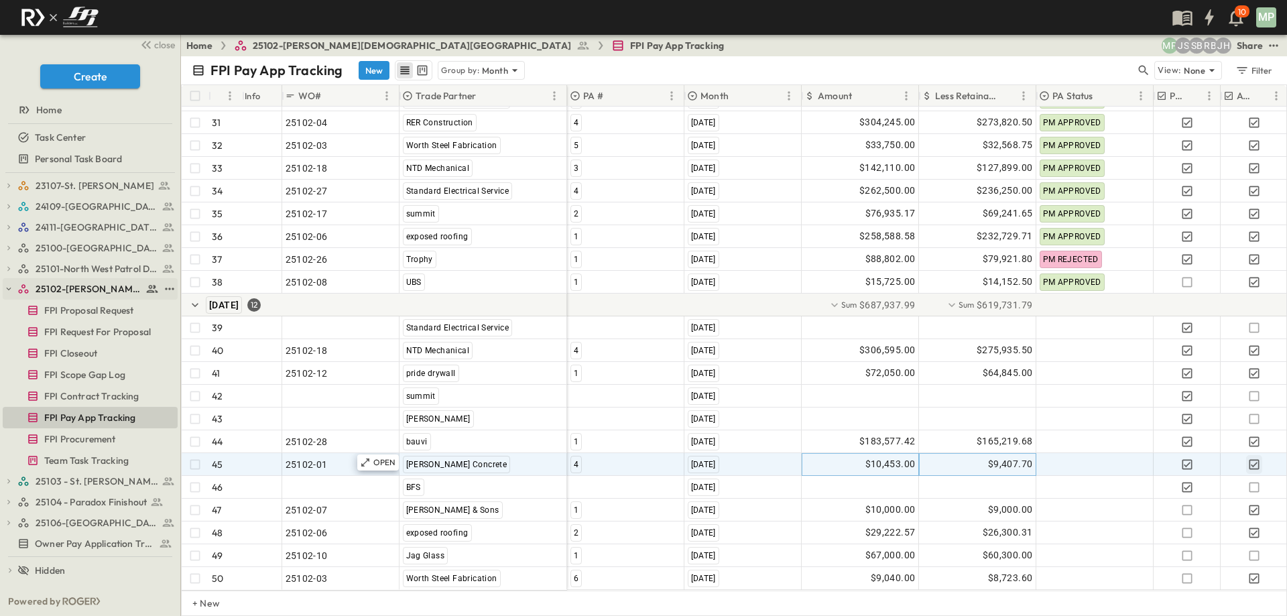
click at [4, 292] on icon "button" at bounding box center [8, 288] width 9 height 9
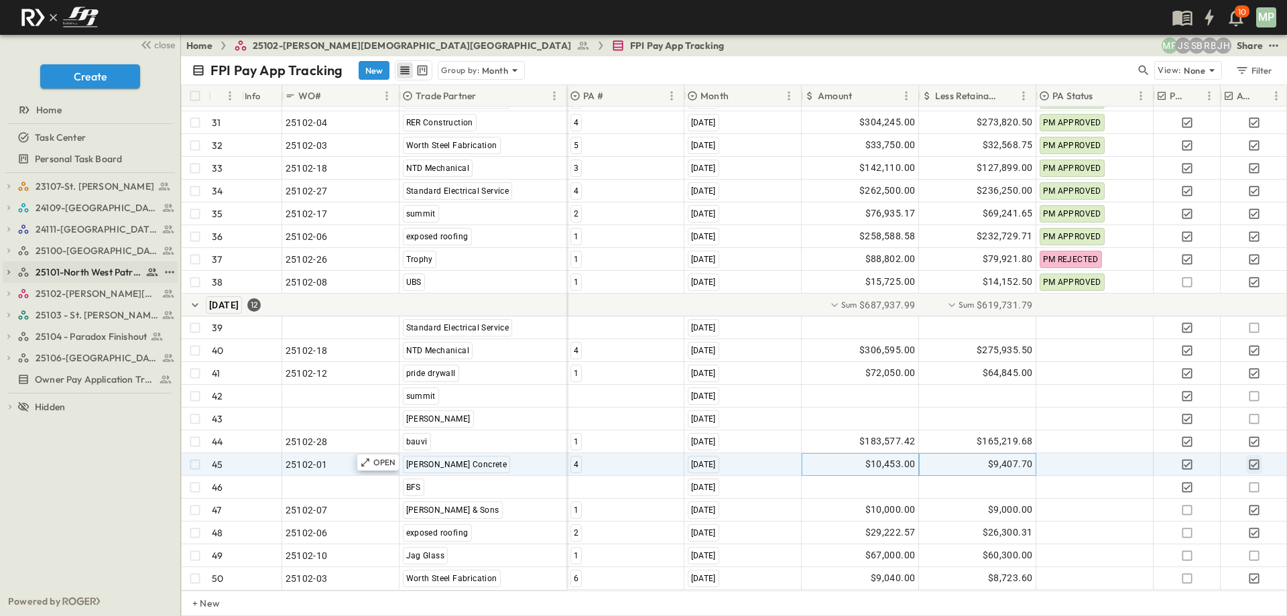
click at [3, 271] on button "button" at bounding box center [9, 272] width 12 height 12
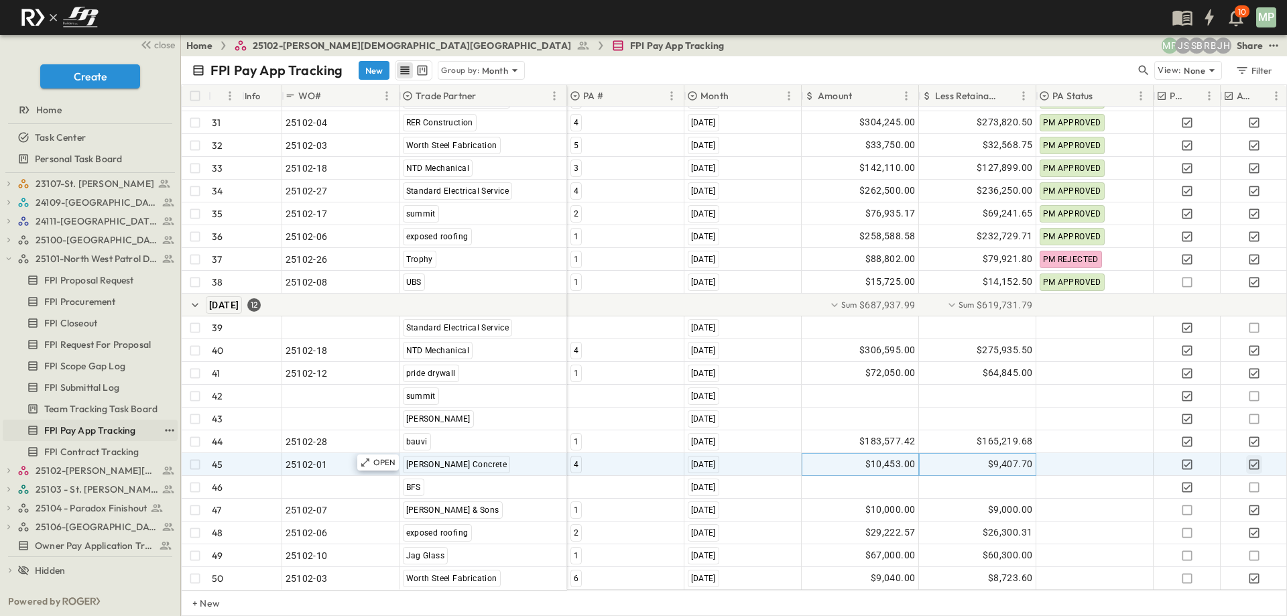
click at [68, 430] on span "FPI Pay App Tracking" at bounding box center [89, 430] width 91 height 13
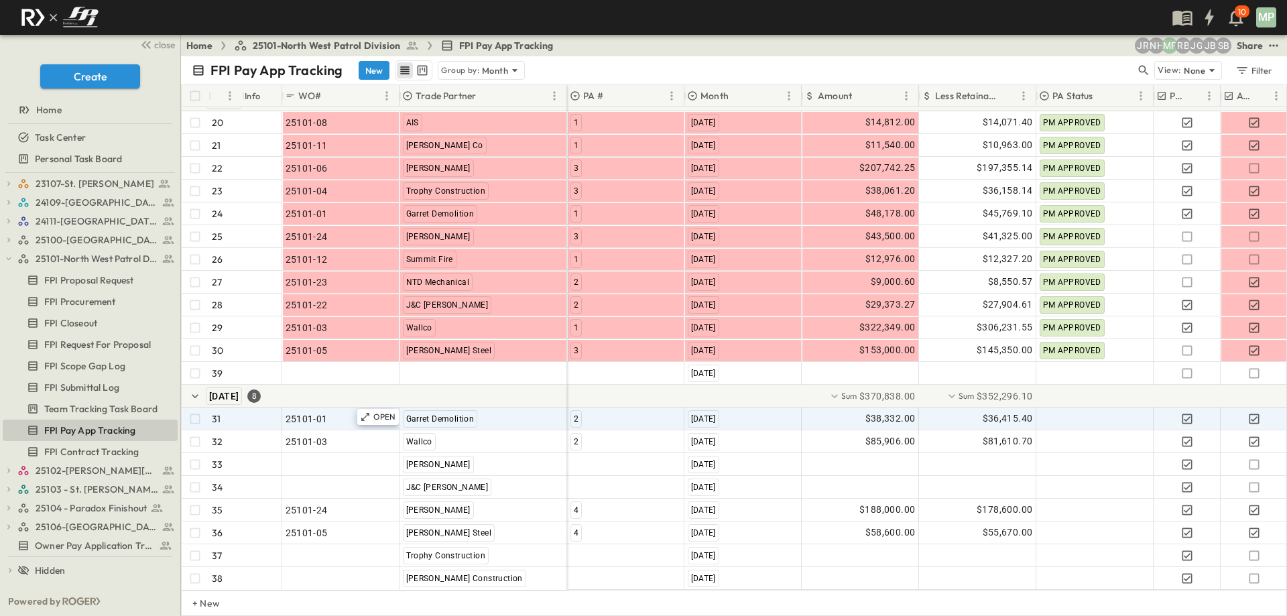
scroll to position [575, 0]
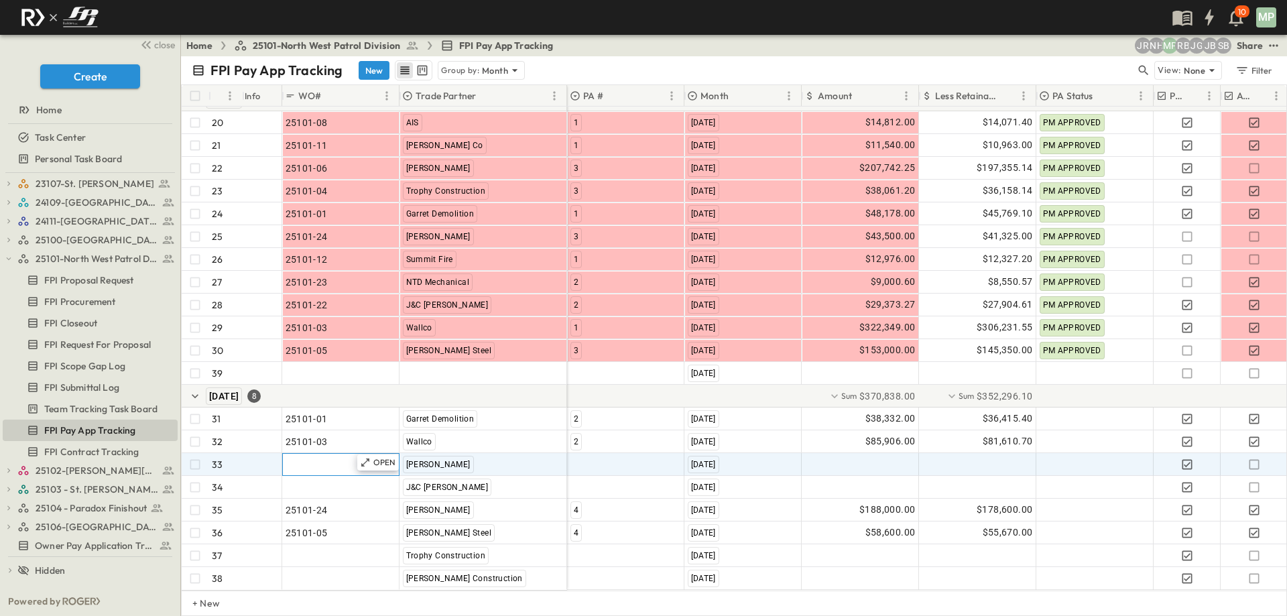
click at [337, 455] on div ""24101-01"" at bounding box center [341, 464] width 111 height 19
click at [92, 446] on span "FPI Contract Tracking" at bounding box center [91, 451] width 95 height 13
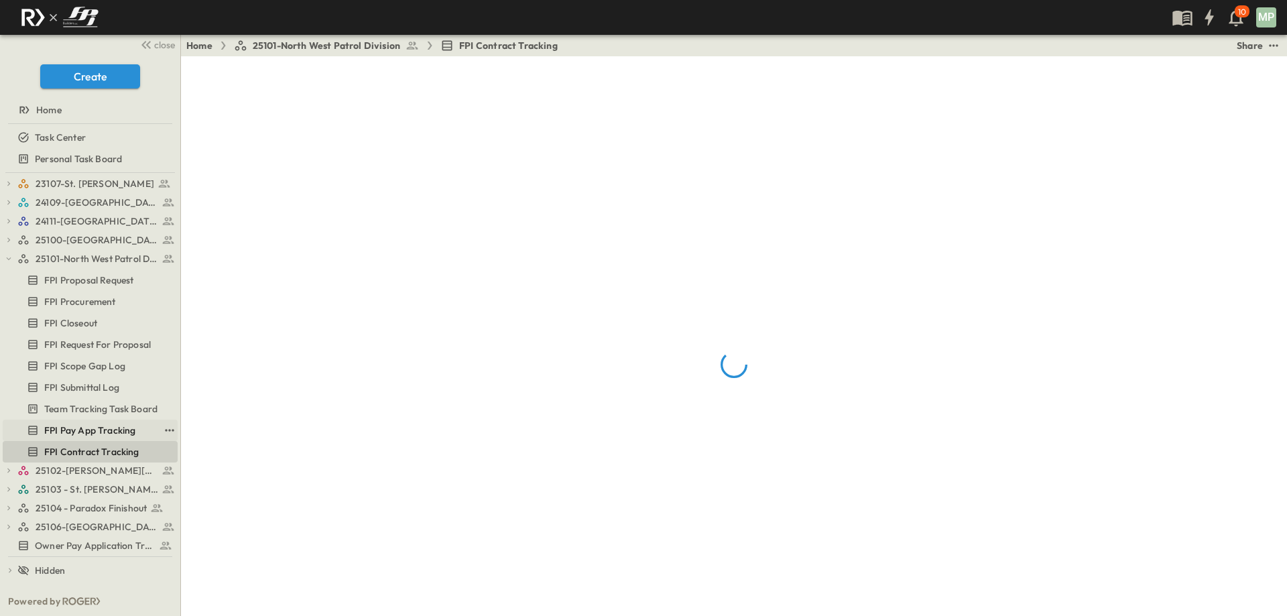
click at [96, 434] on span "FPI Pay App Tracking" at bounding box center [89, 430] width 91 height 13
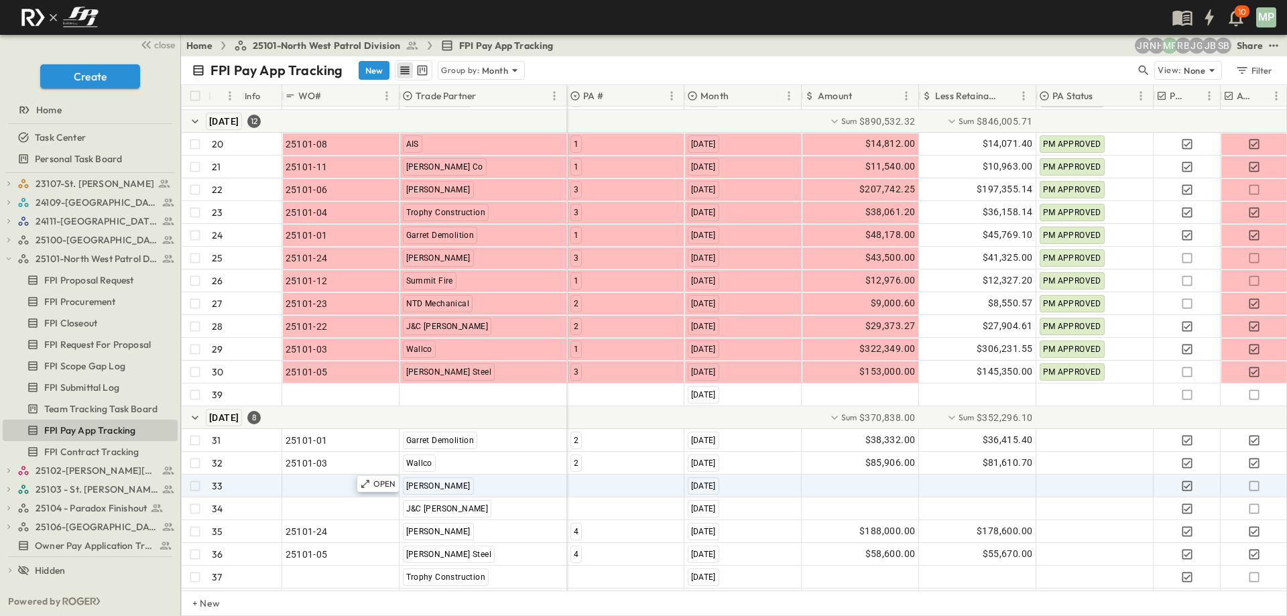
scroll to position [575, 0]
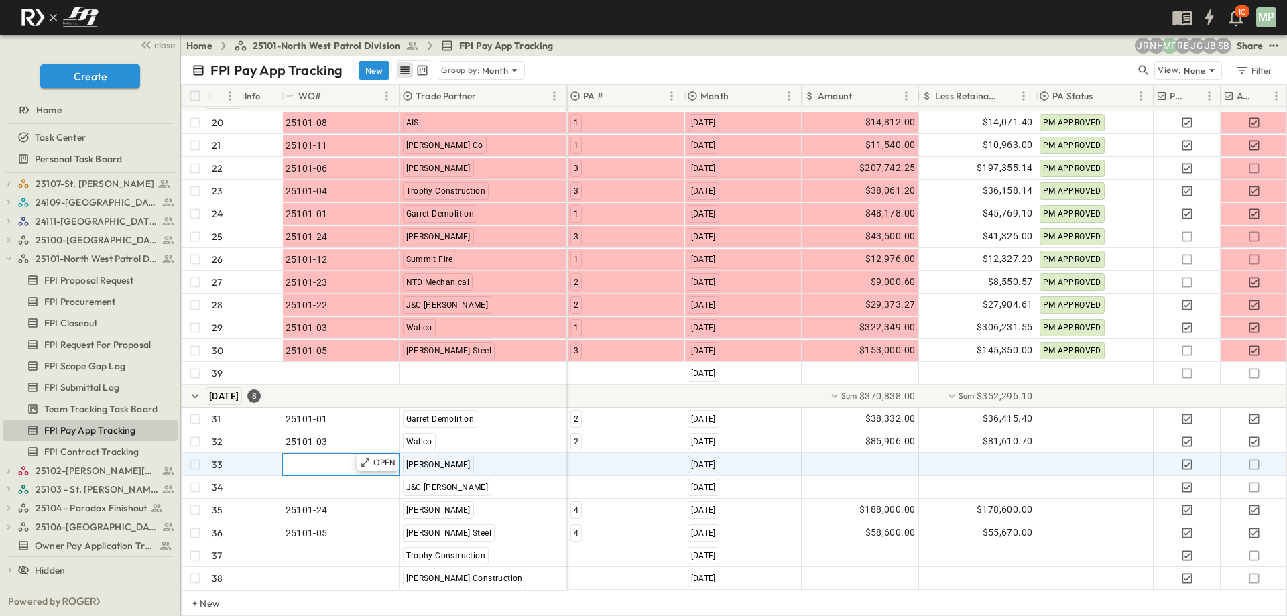
click at [314, 458] on span ""24101-01"" at bounding box center [310, 464] width 48 height 13
type input "********"
click at [593, 455] on div at bounding box center [626, 464] width 116 height 21
click at [576, 499] on span "4" at bounding box center [575, 498] width 5 height 11
click at [855, 462] on div at bounding box center [860, 464] width 116 height 21
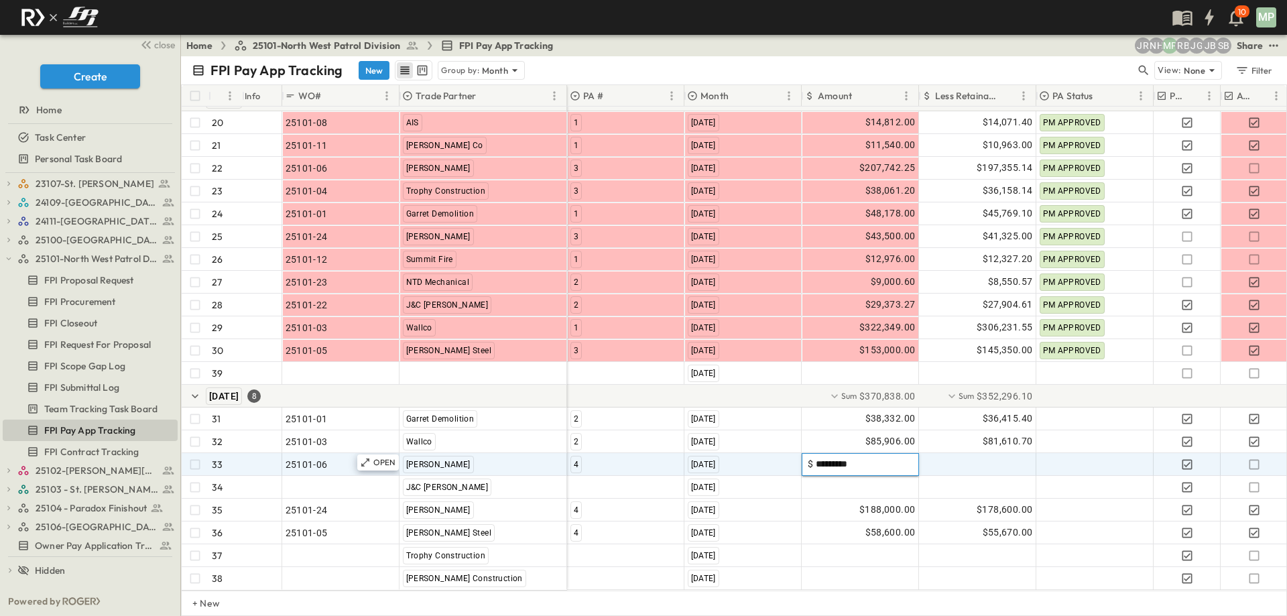
type input "*********"
click at [997, 456] on div at bounding box center [978, 464] width 116 height 21
type input "*********"
click at [1253, 458] on icon "button" at bounding box center [1253, 464] width 13 height 13
click at [6, 261] on icon "button" at bounding box center [8, 258] width 9 height 9
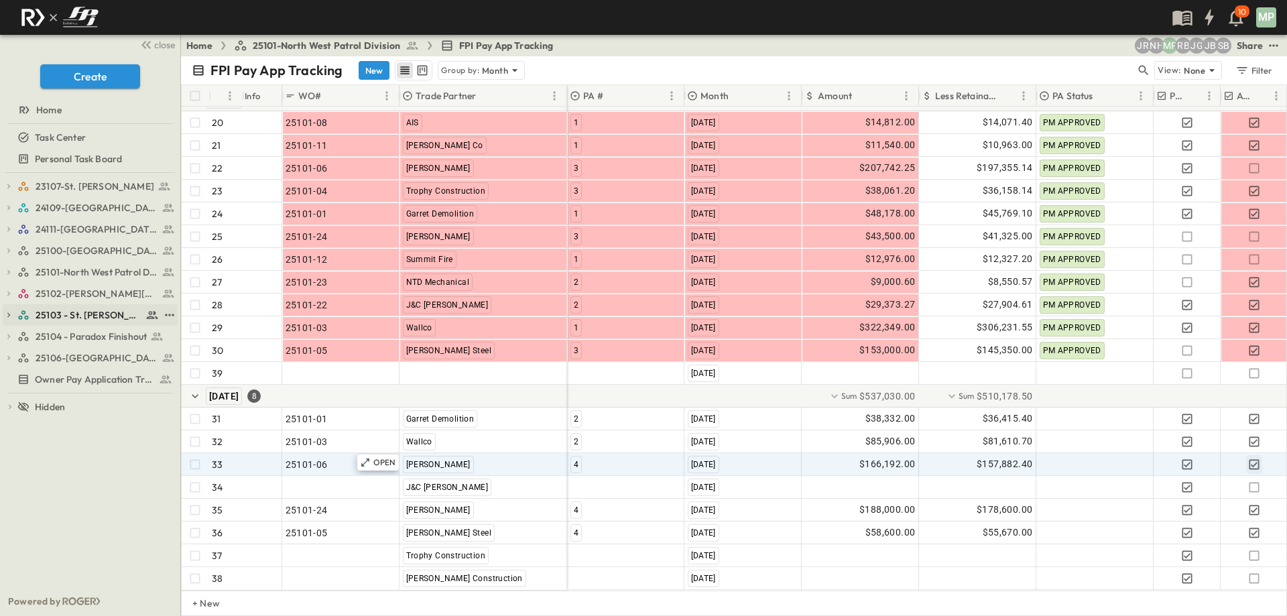
click at [13, 314] on icon "button" at bounding box center [8, 314] width 9 height 9
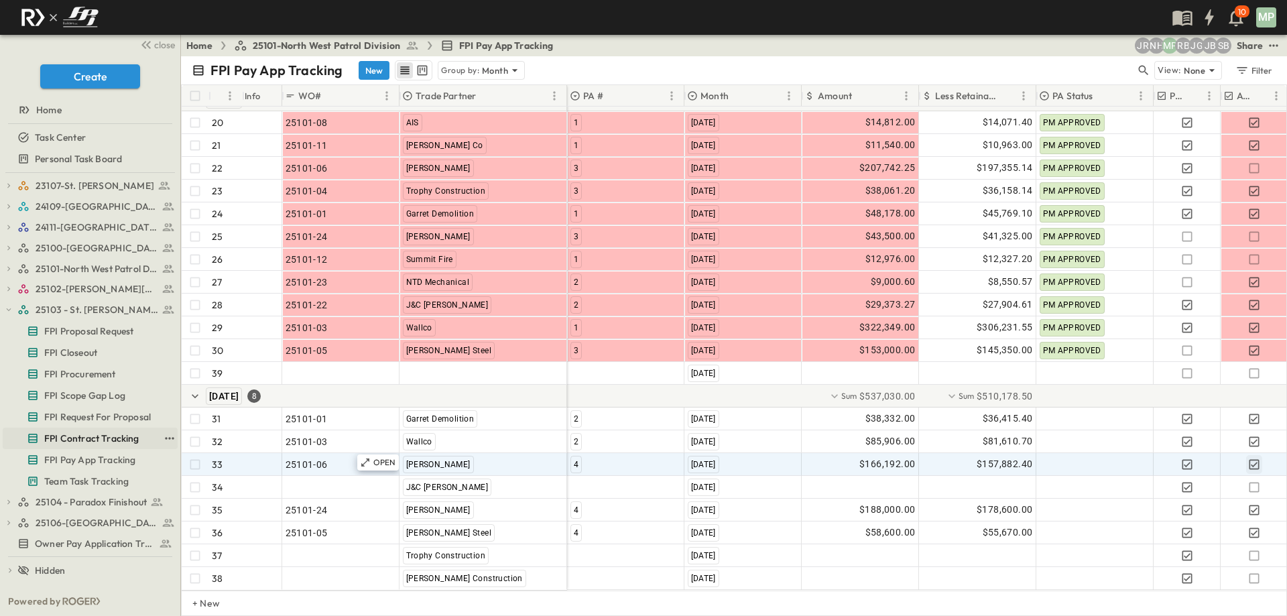
click at [101, 438] on span "FPI Contract Tracking" at bounding box center [91, 438] width 95 height 13
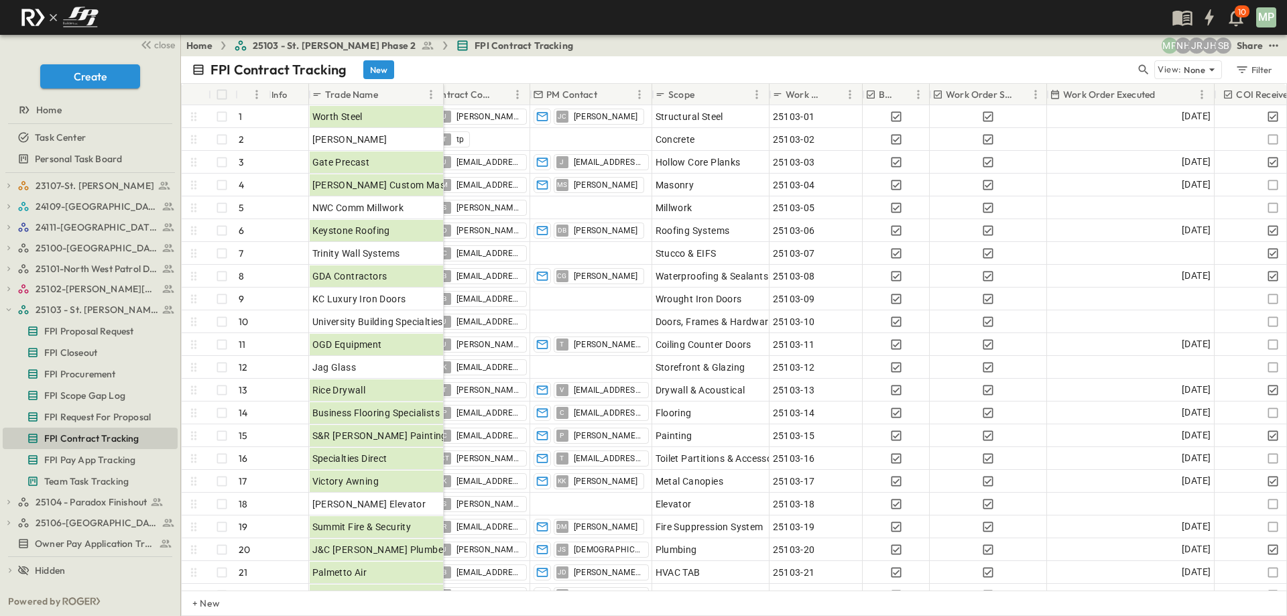
scroll to position [0, 25]
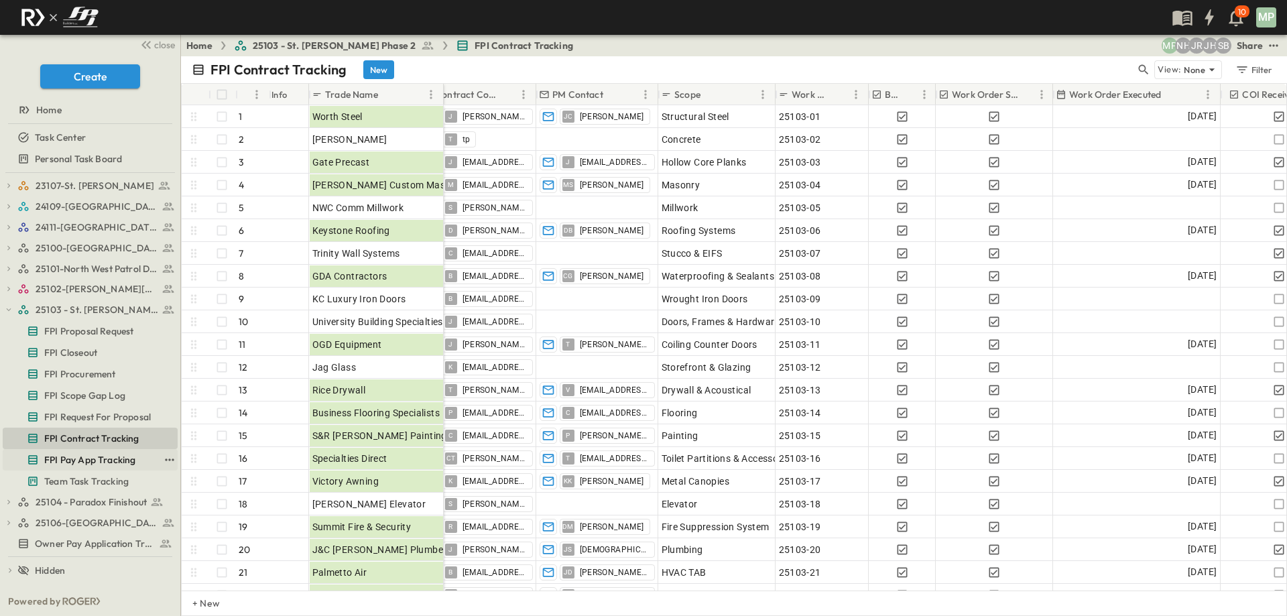
click at [84, 458] on span "FPI Pay App Tracking" at bounding box center [89, 459] width 91 height 13
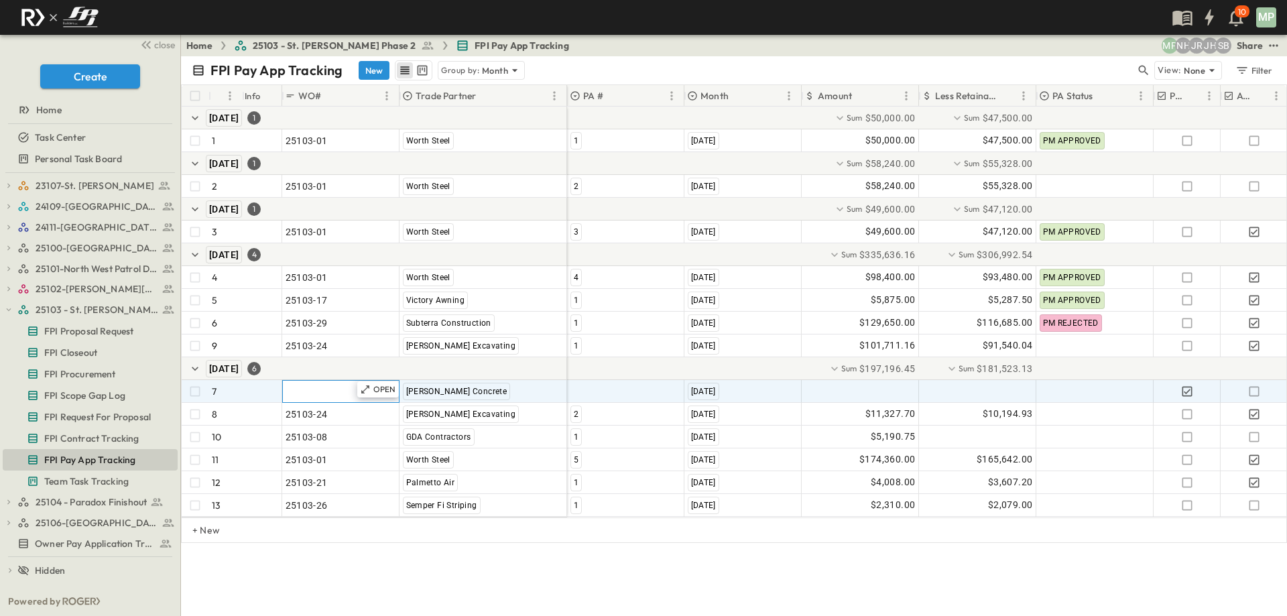
click at [290, 397] on span ""24101-01"" at bounding box center [310, 391] width 48 height 13
type input "******"
click at [115, 438] on span "FPI Contract Tracking" at bounding box center [91, 438] width 95 height 13
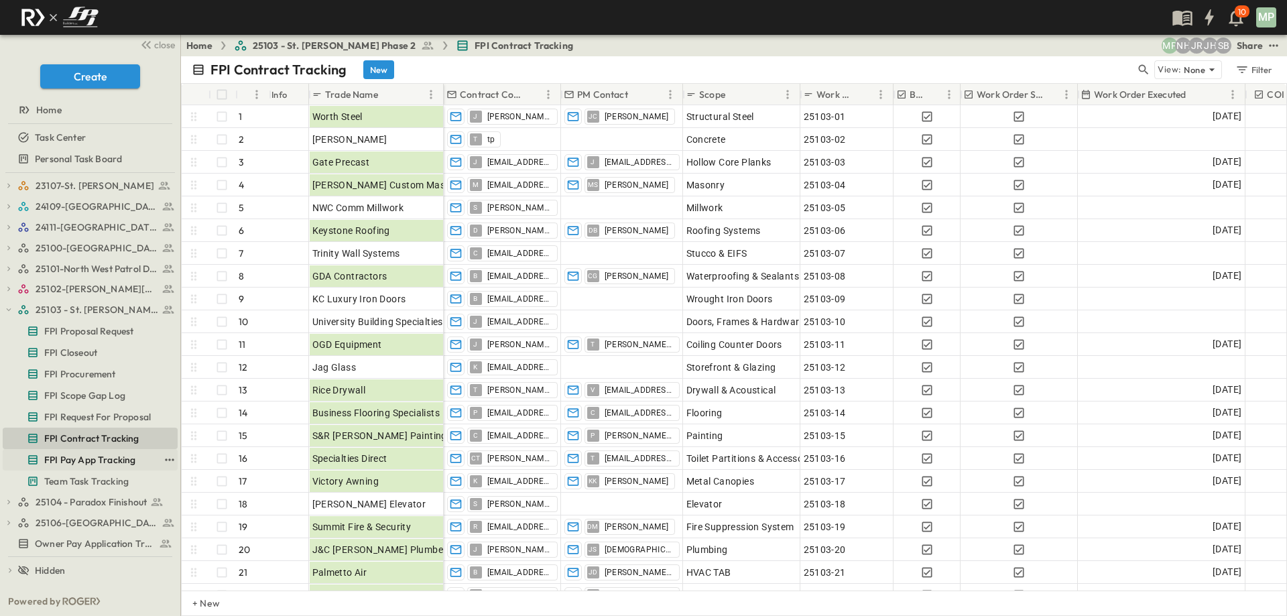
click at [115, 460] on span "FPI Pay App Tracking" at bounding box center [89, 459] width 91 height 13
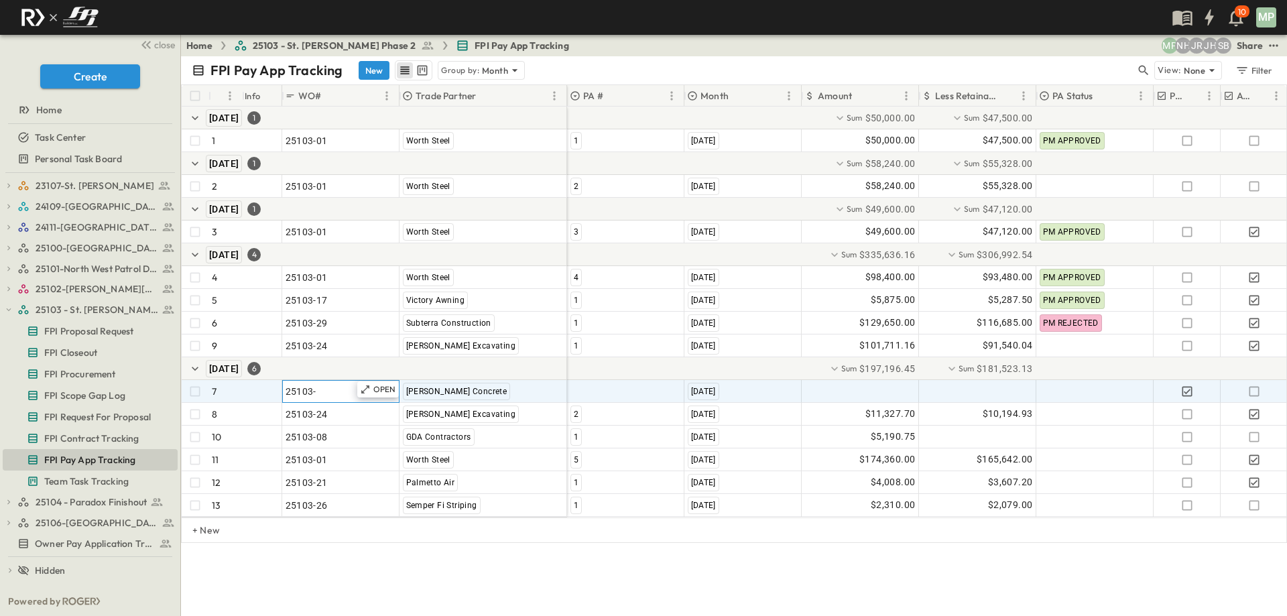
click at [336, 393] on div "25103-" at bounding box center [341, 391] width 111 height 19
type input "********"
click at [623, 391] on div at bounding box center [626, 391] width 116 height 21
click at [577, 432] on span "1" at bounding box center [575, 435] width 5 height 11
click at [852, 393] on div at bounding box center [860, 391] width 116 height 21
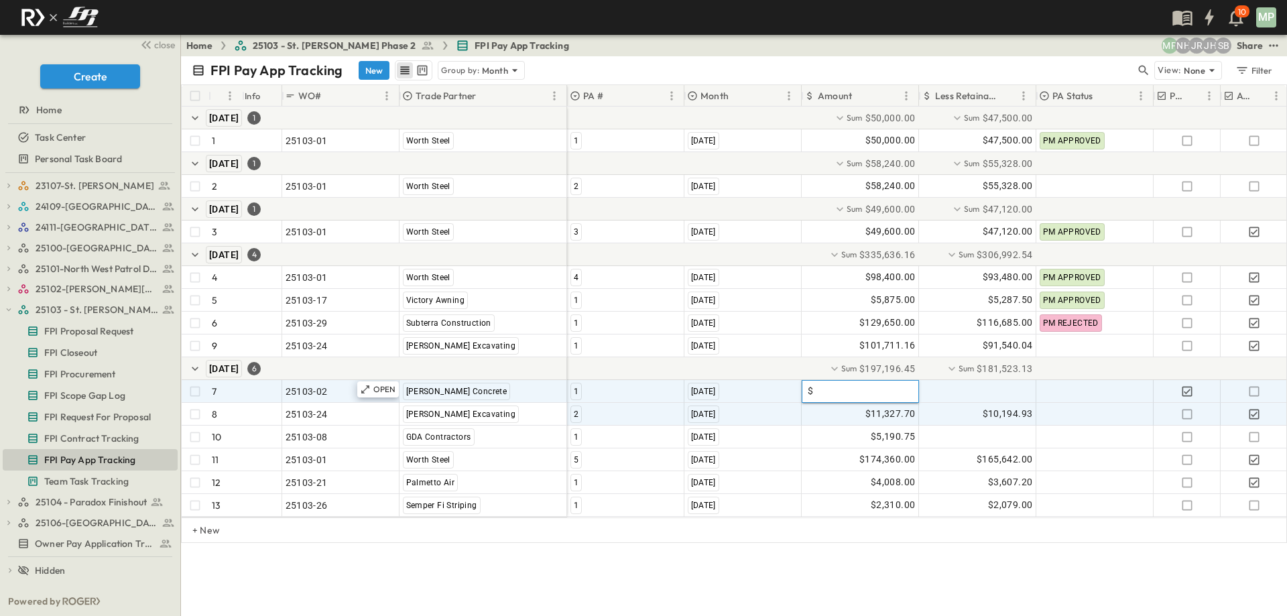
type input "*"
type input "*********"
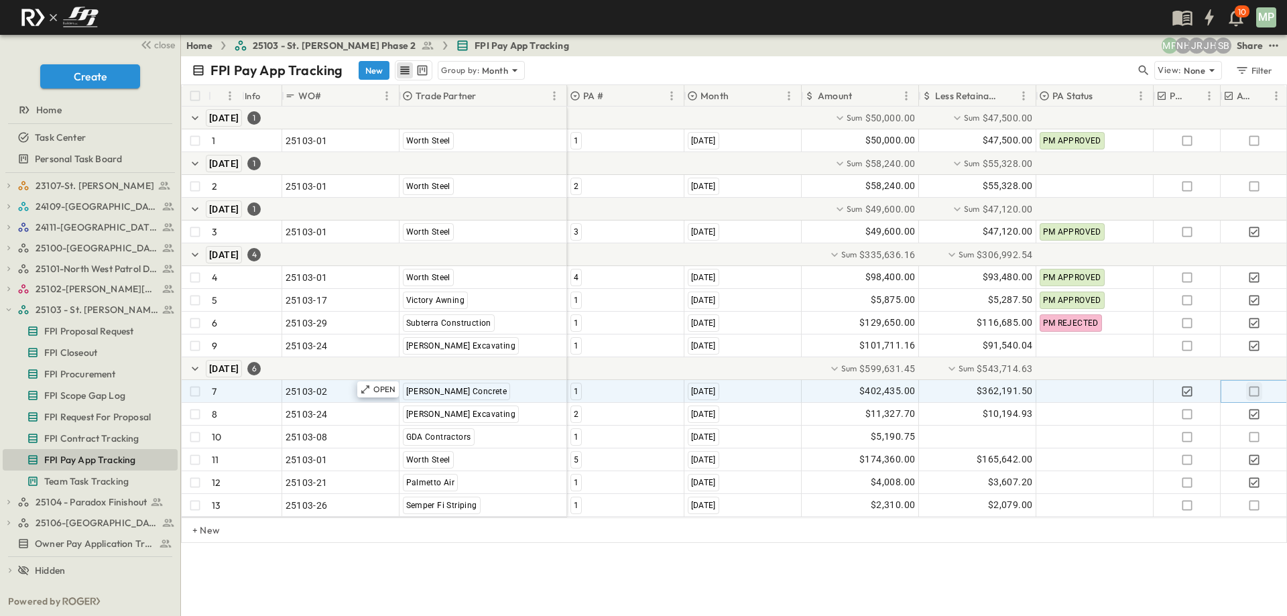
click at [1252, 391] on icon "button" at bounding box center [1253, 391] width 13 height 13
